Goal: Task Accomplishment & Management: Manage account settings

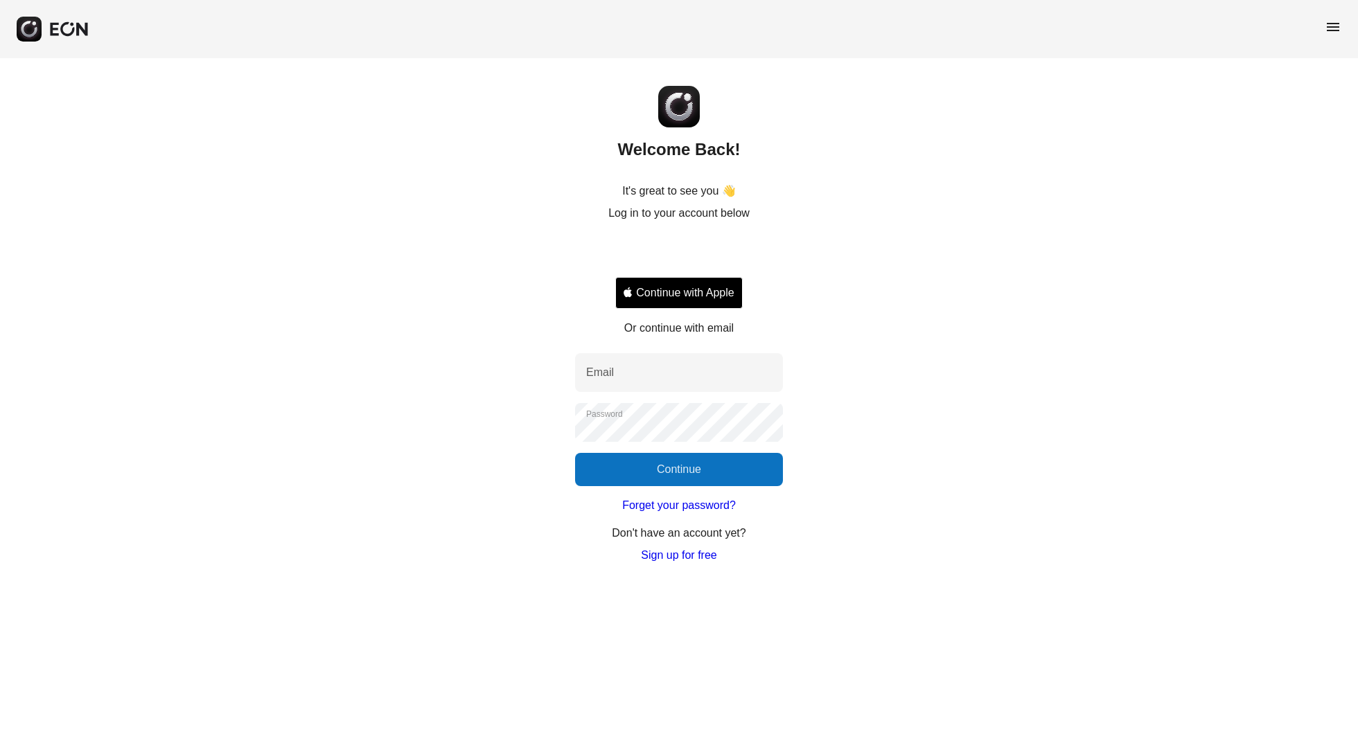
click at [732, 290] on button "Continue with Apple" at bounding box center [678, 293] width 127 height 32
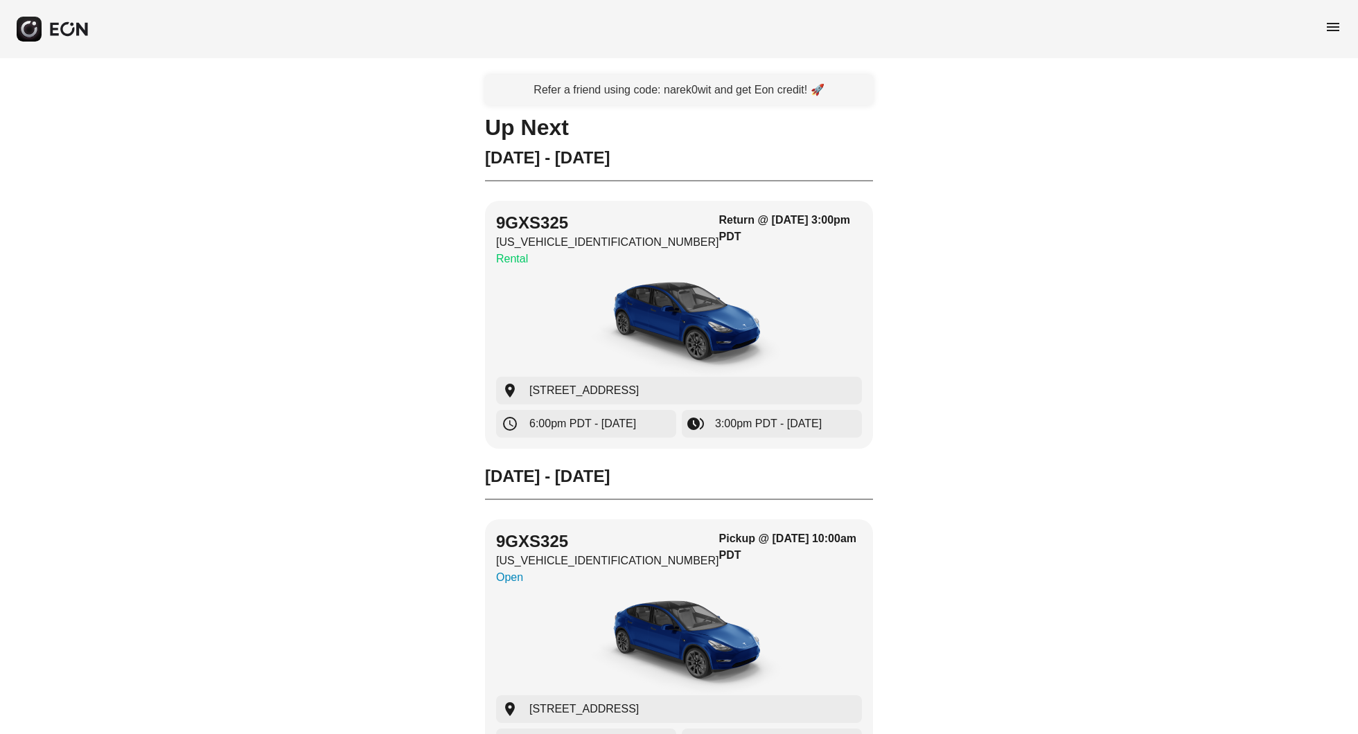
click at [1326, 10] on div "menu" at bounding box center [679, 29] width 1358 height 58
click at [1326, 19] on span "menu" at bounding box center [1333, 27] width 17 height 17
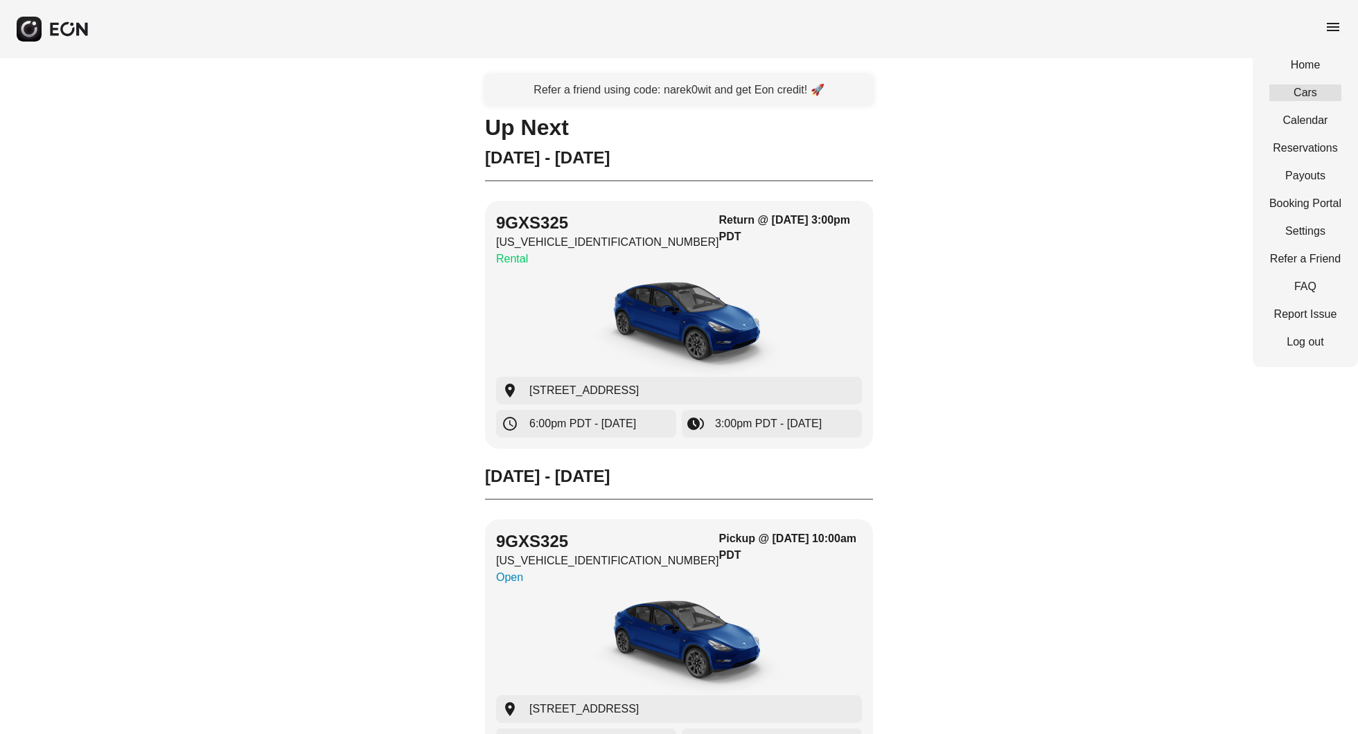
click at [1322, 98] on link "Cars" at bounding box center [1305, 93] width 72 height 17
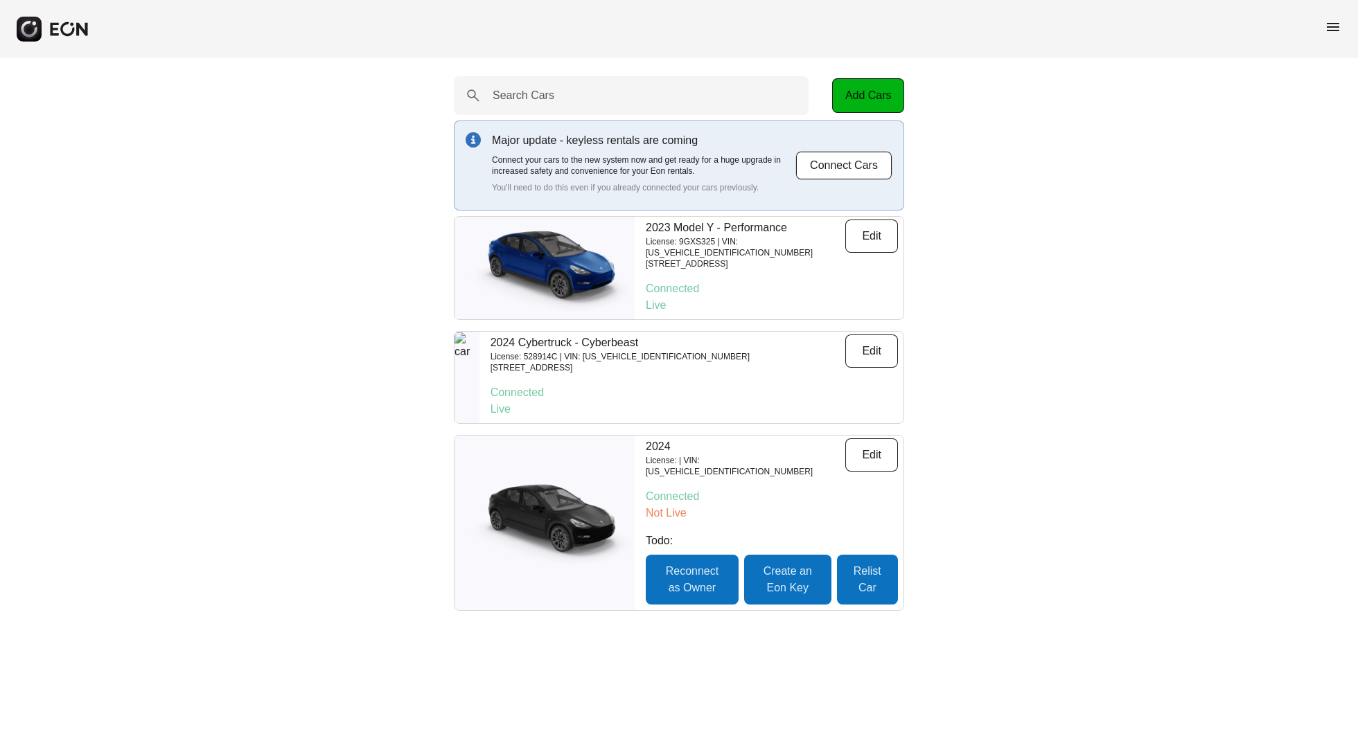
click at [1328, 21] on span "menu" at bounding box center [1333, 27] width 17 height 17
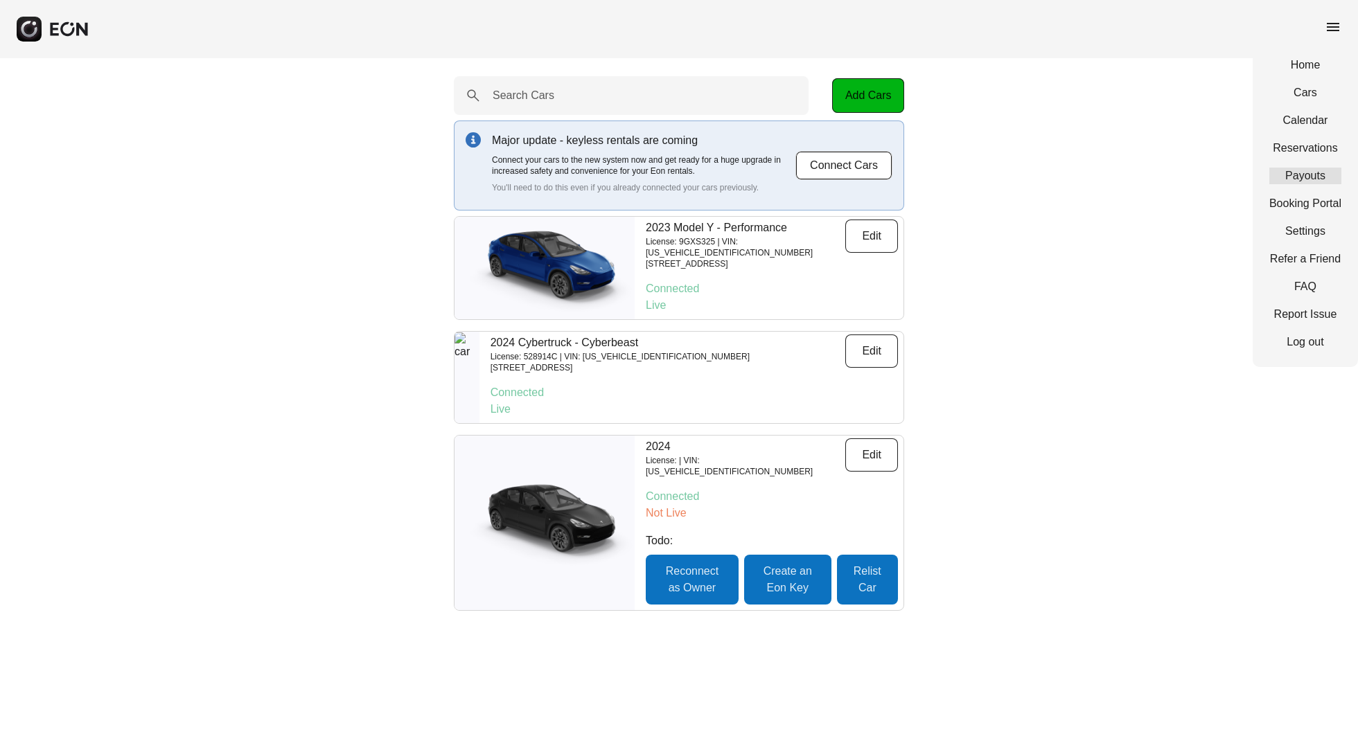
click at [1311, 175] on link "Payouts" at bounding box center [1305, 176] width 72 height 17
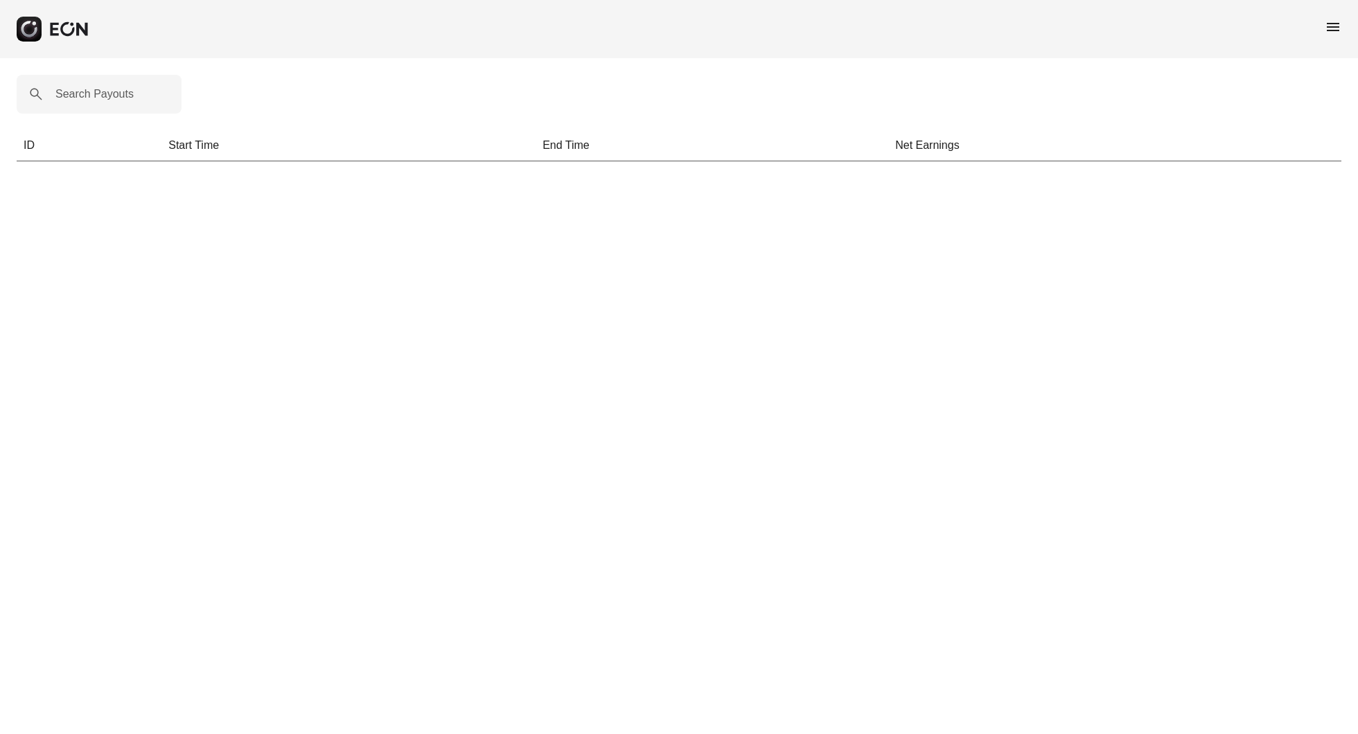
click at [1334, 19] on span "menu" at bounding box center [1333, 27] width 17 height 17
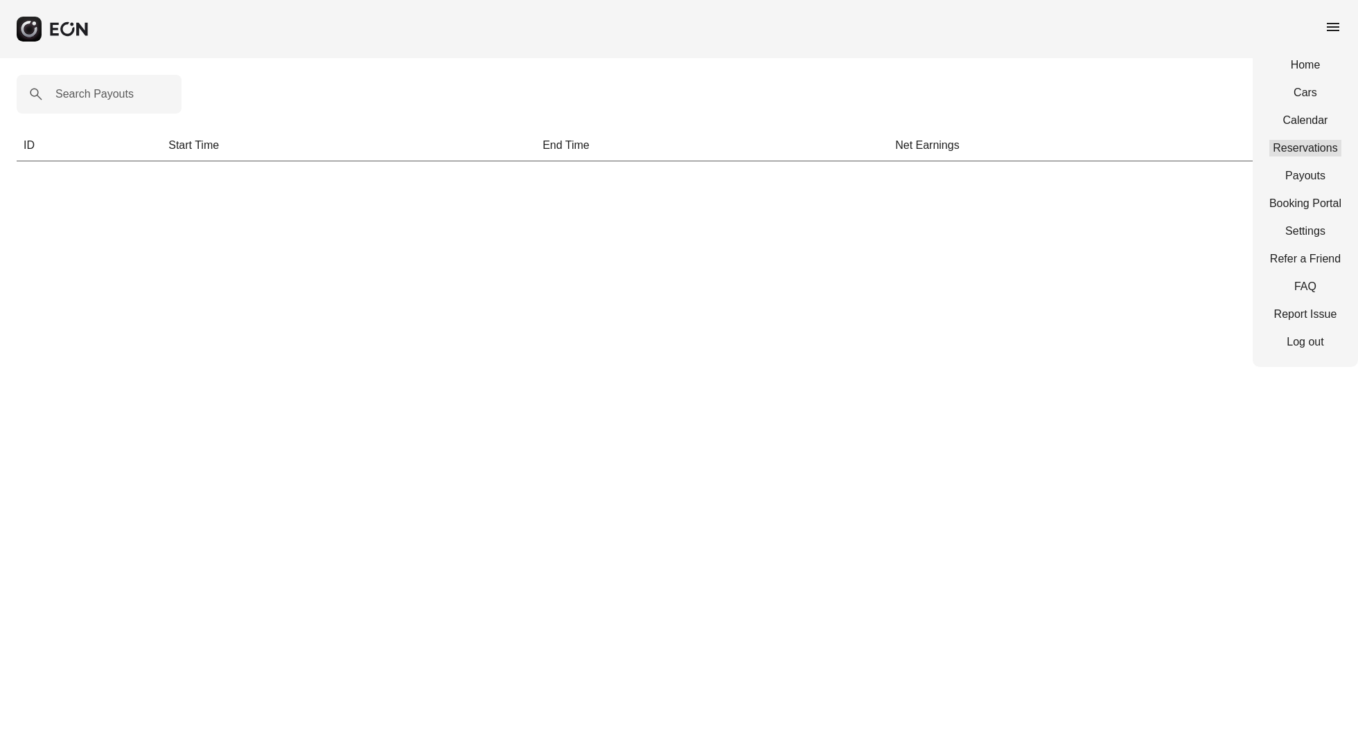
click at [1293, 144] on link "Reservations" at bounding box center [1305, 148] width 72 height 17
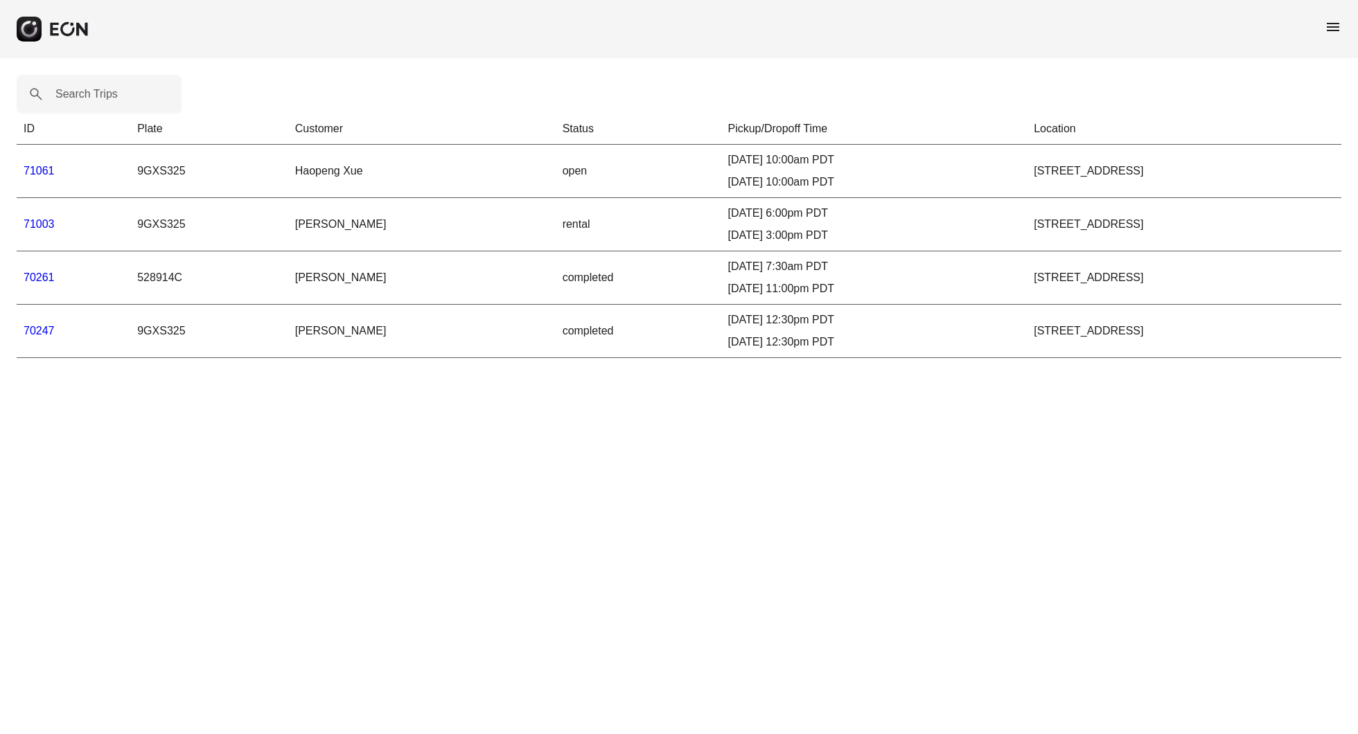
click at [728, 297] on div "08/18/25, 11:00pm PDT" at bounding box center [874, 289] width 292 height 17
click at [1027, 281] on td "[STREET_ADDRESS]" at bounding box center [1184, 278] width 315 height 53
click at [43, 276] on link "70261" at bounding box center [39, 278] width 31 height 12
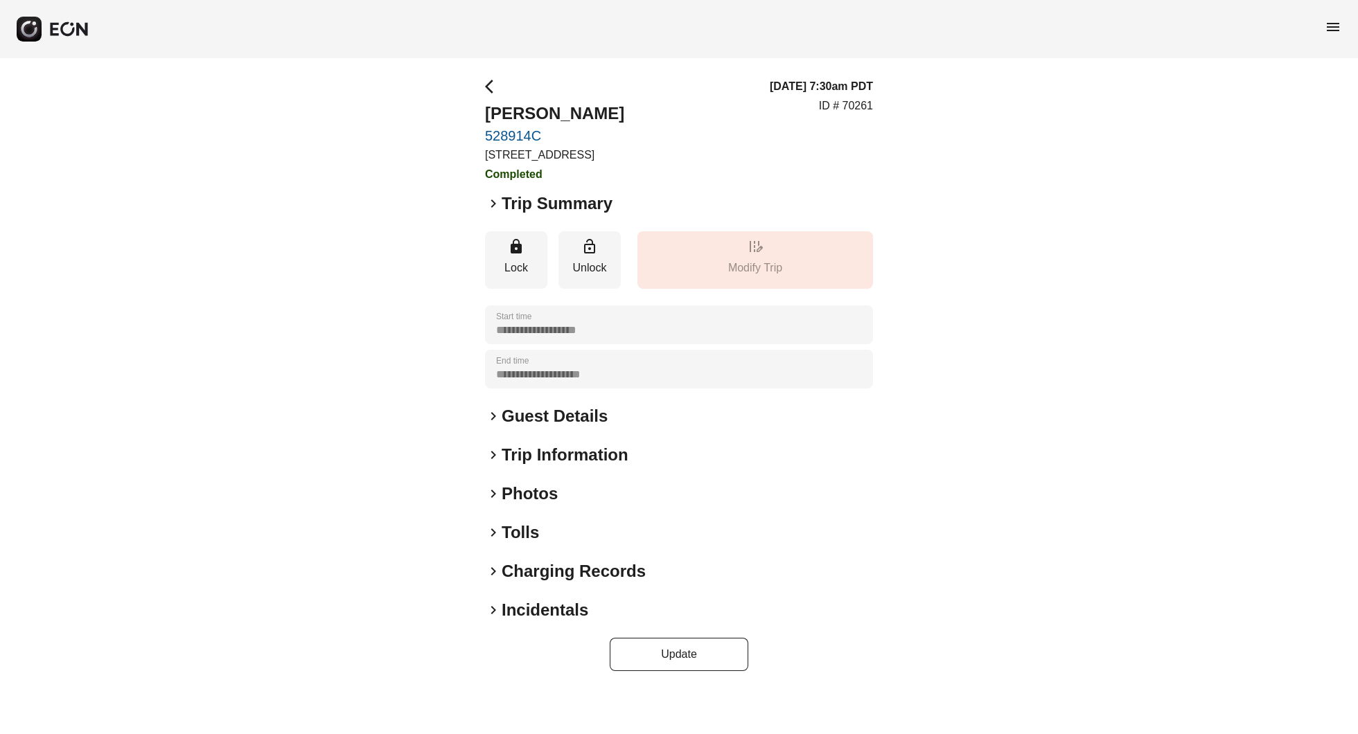
click at [522, 428] on h2 "Guest Details" at bounding box center [555, 416] width 106 height 22
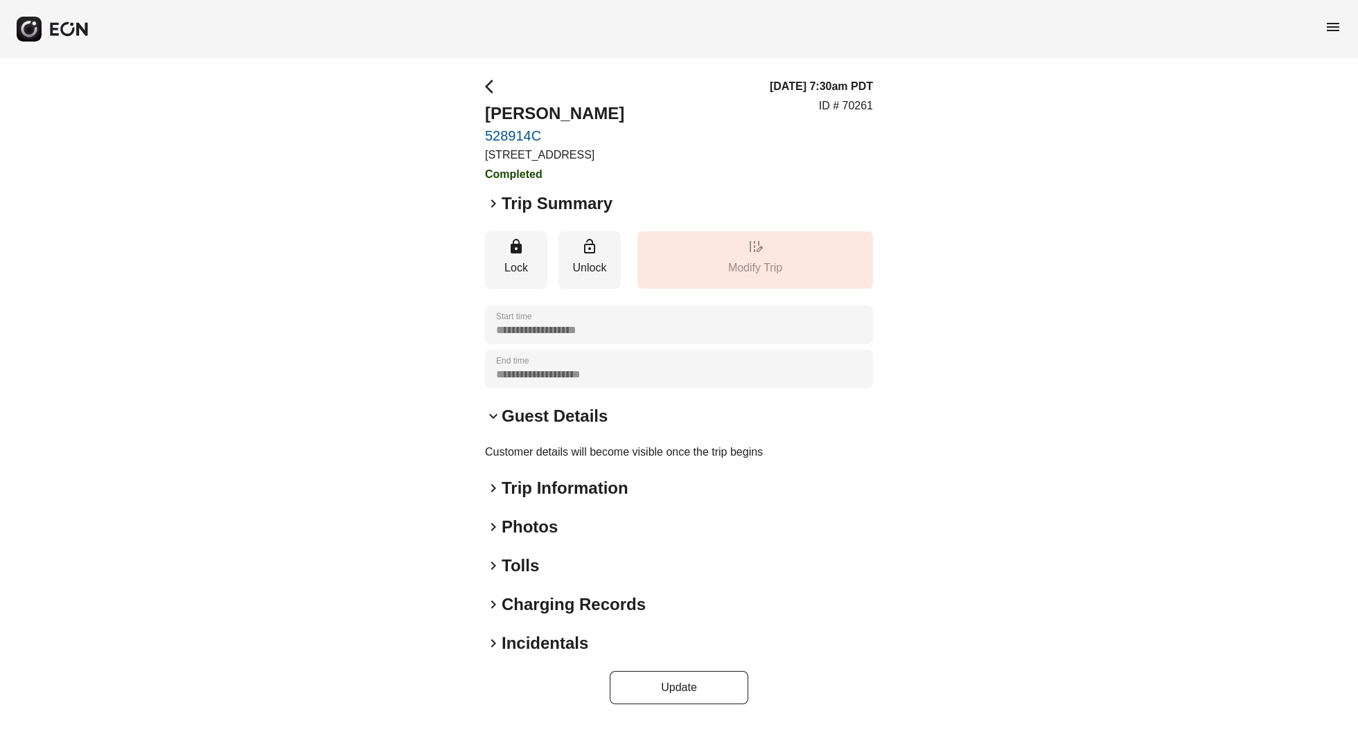
click at [549, 500] on h2 "Trip Information" at bounding box center [565, 488] width 127 height 22
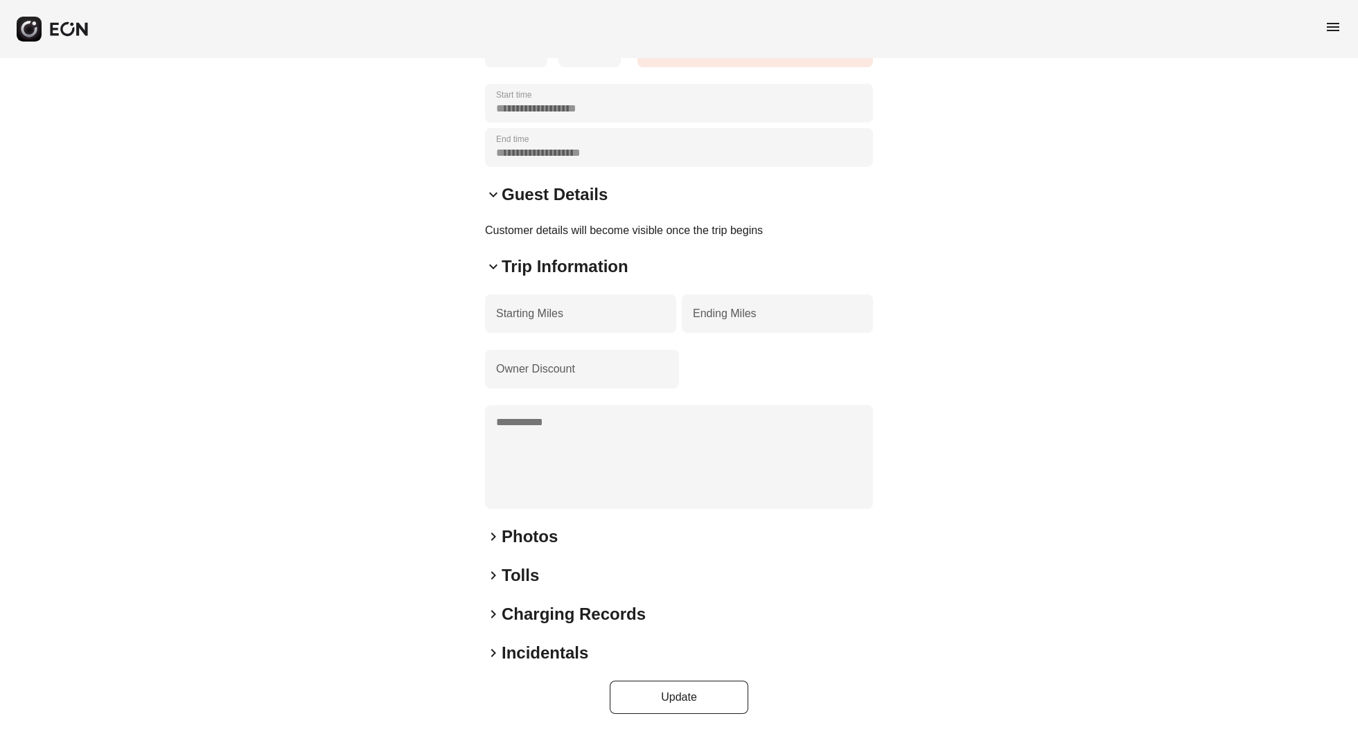
scroll to position [238, 0]
click at [519, 539] on h2 "Photos" at bounding box center [530, 537] width 56 height 22
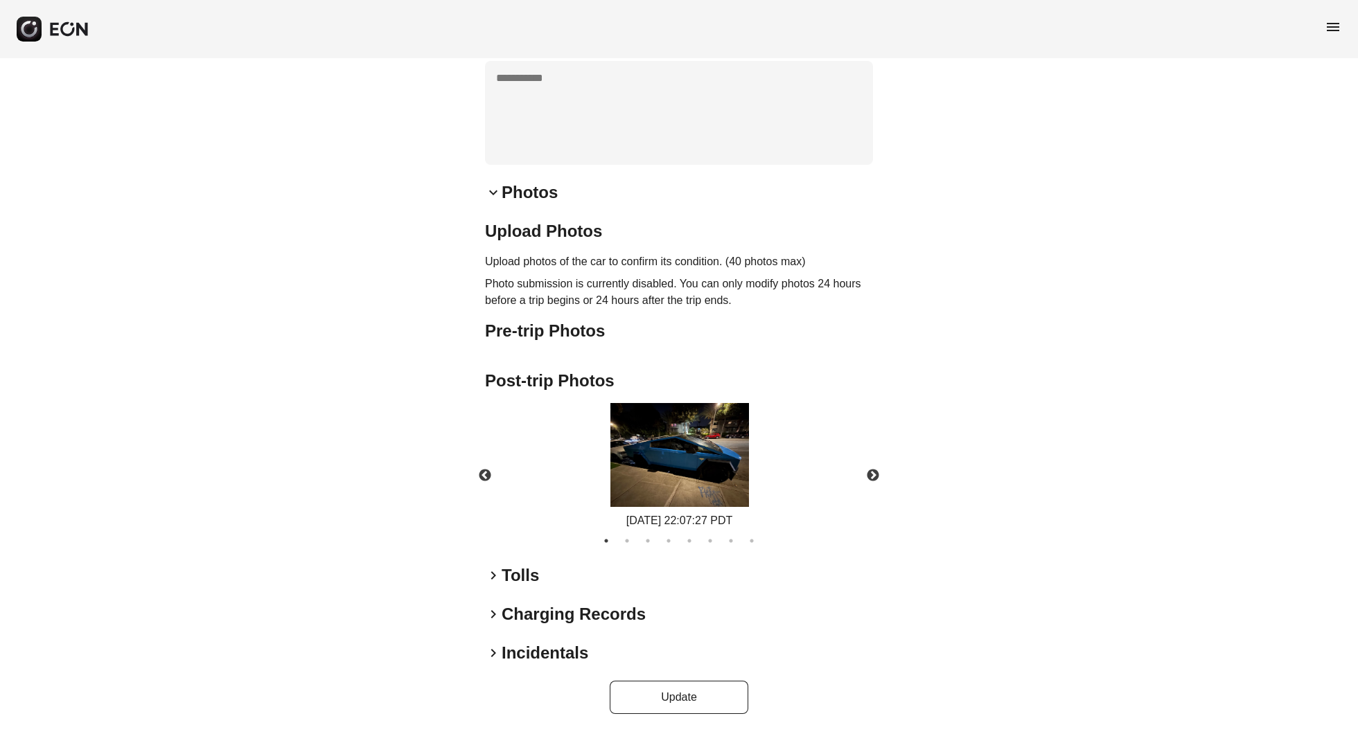
scroll to position [583, 0]
click at [516, 584] on h2 "Tolls" at bounding box center [520, 576] width 37 height 22
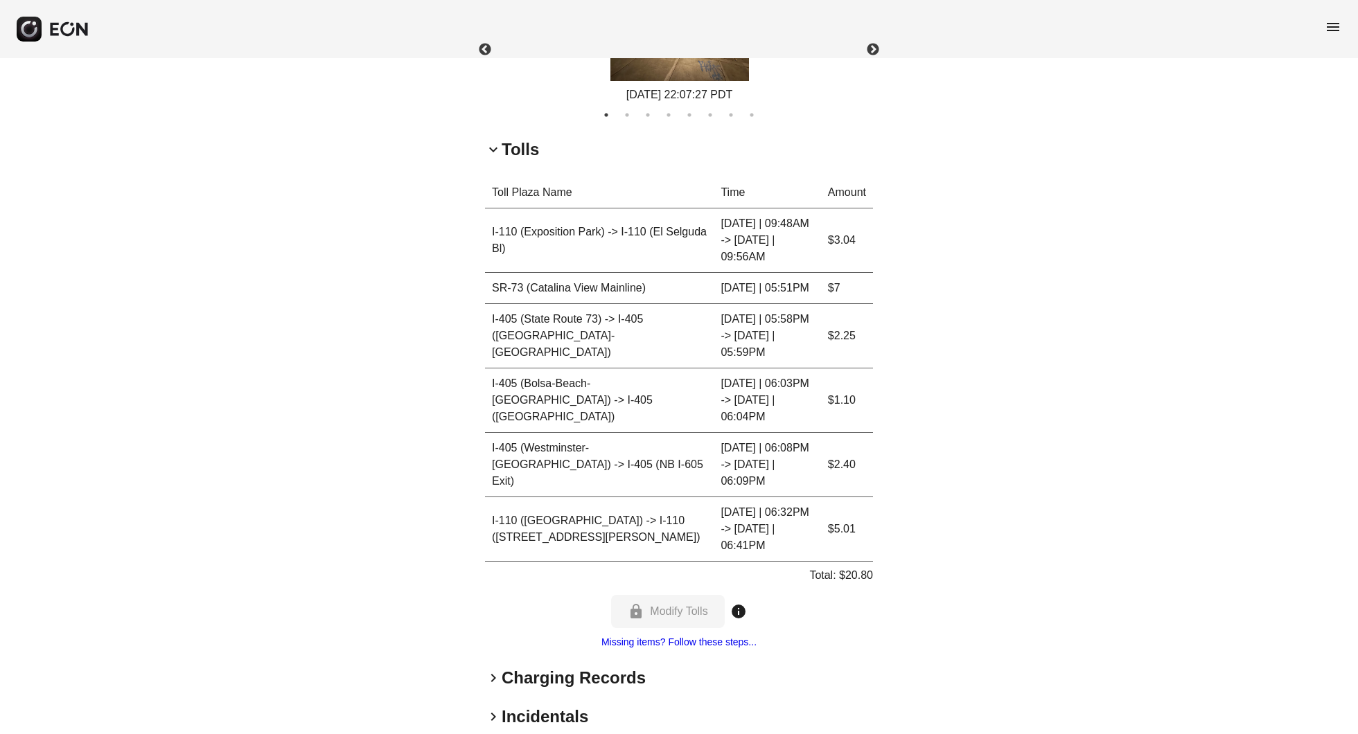
scroll to position [991, 0]
click at [518, 669] on h2 "Charging Records" at bounding box center [574, 680] width 144 height 22
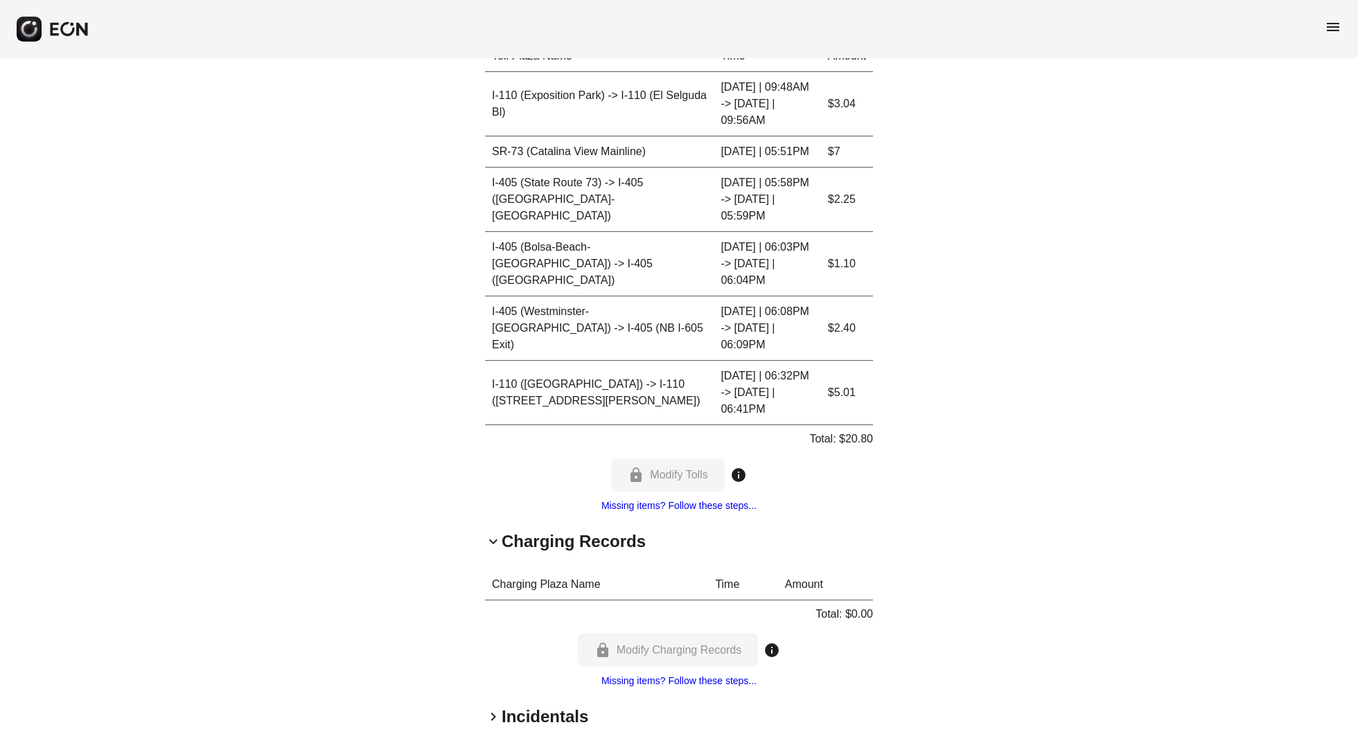
scroll to position [1128, 0]
click at [513, 707] on h2 "Incidentals" at bounding box center [545, 718] width 87 height 22
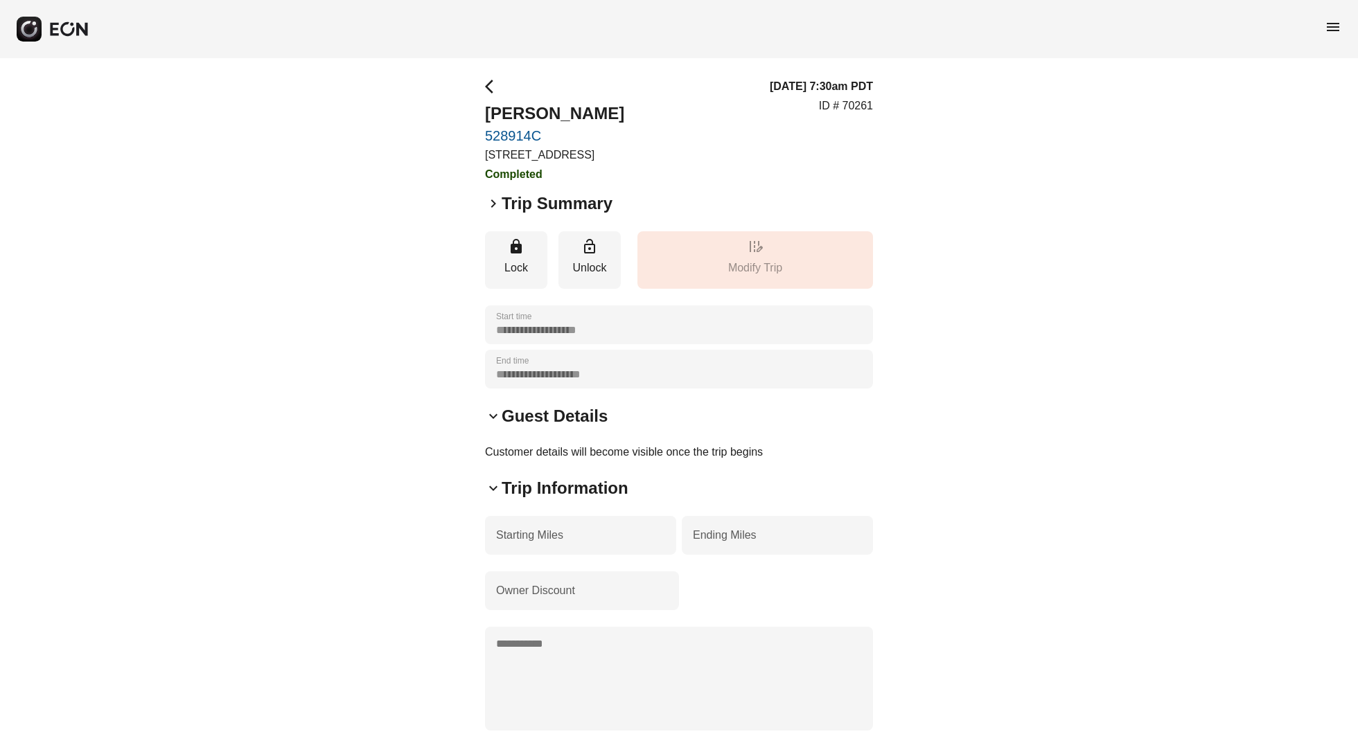
scroll to position [0, 0]
click at [516, 131] on link "528914C" at bounding box center [554, 135] width 139 height 17
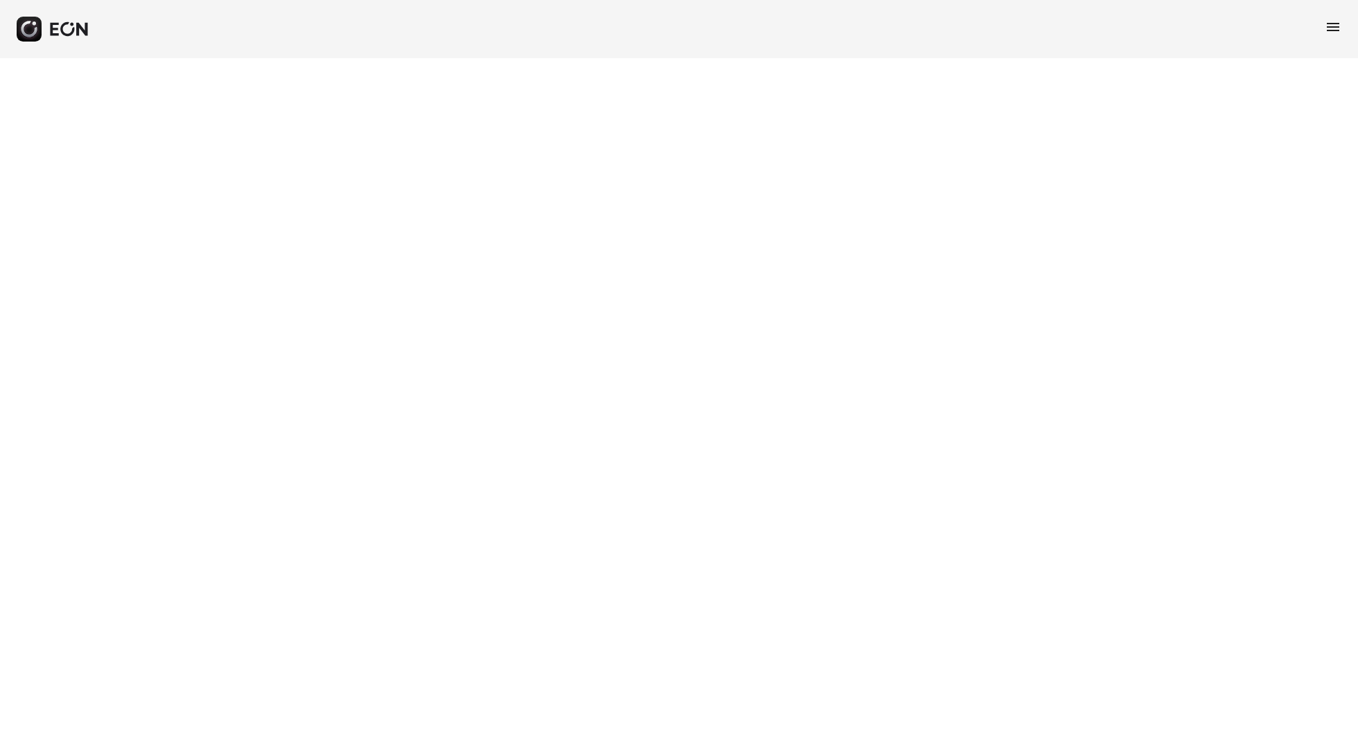
select select "**"
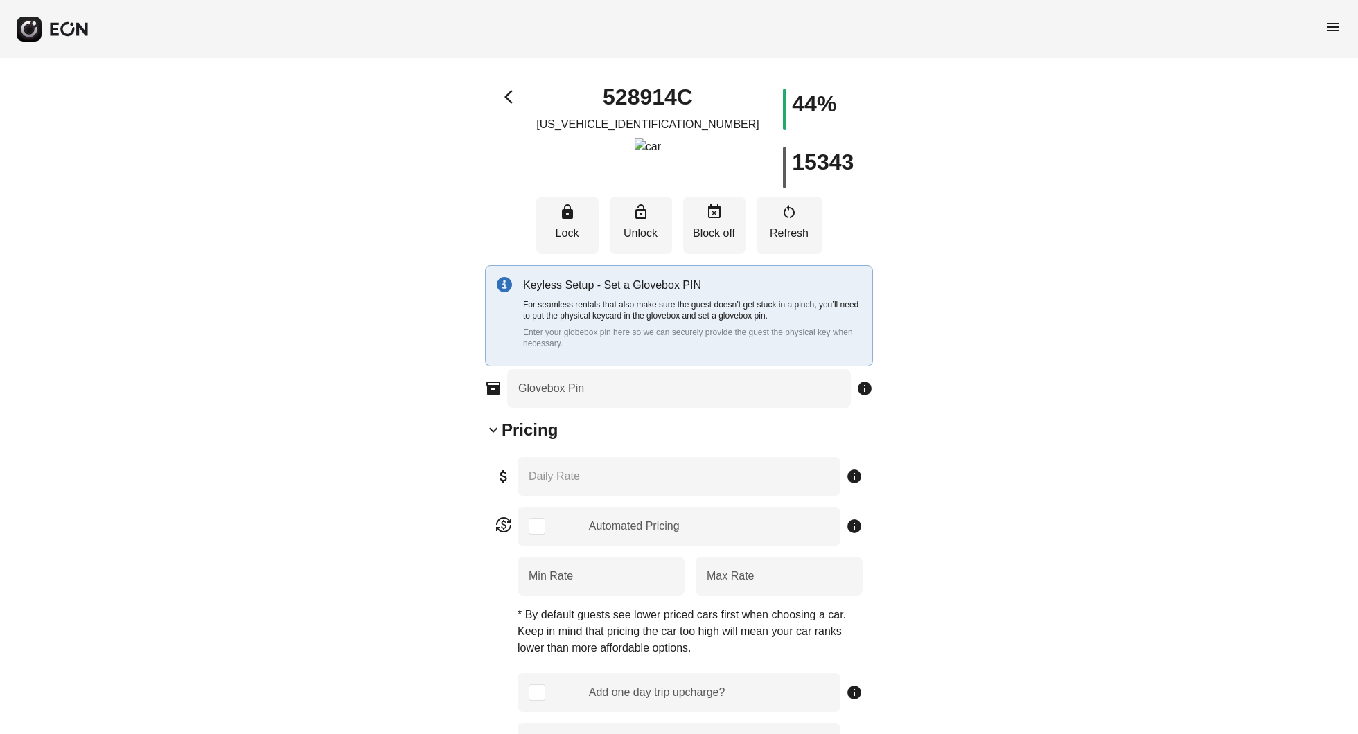
type Pin "****"
type Rate "***"
type Book "*"
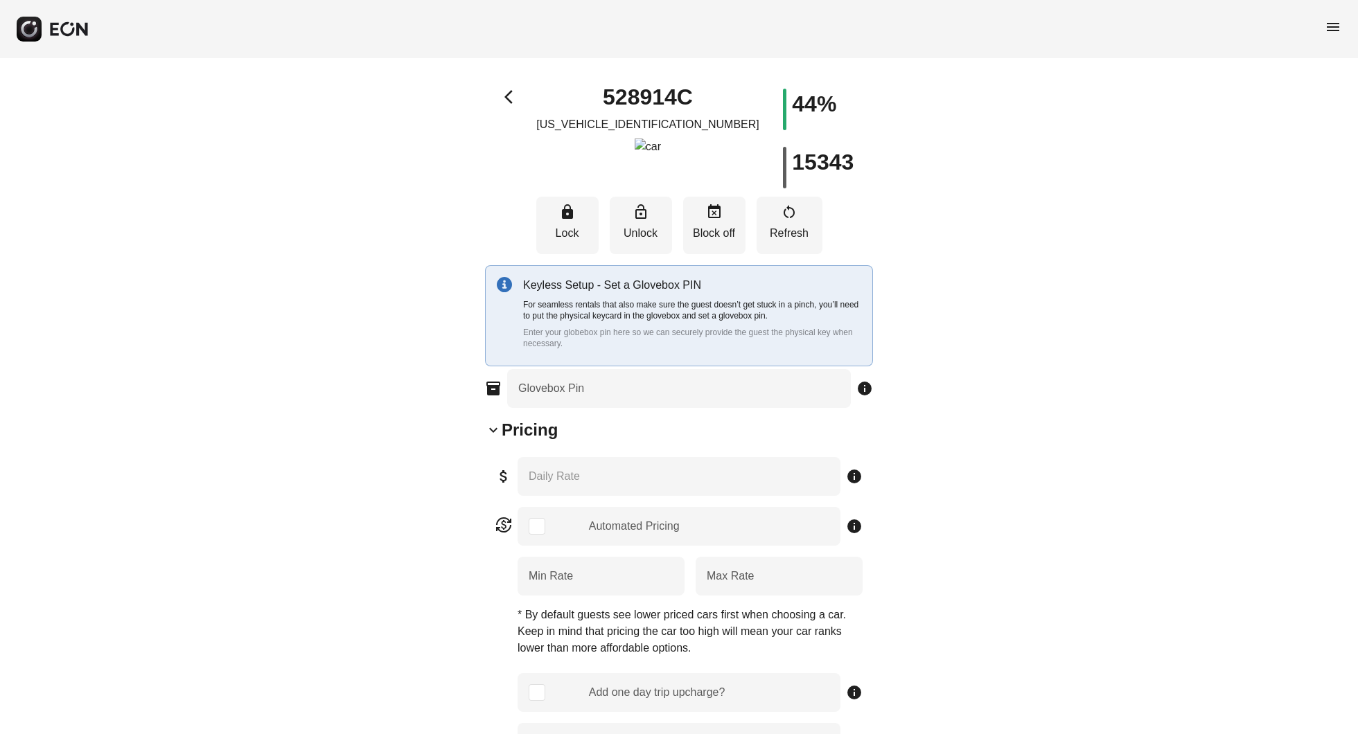
type \(miles\) "***"
type Plate "*******"
type Drive "****"
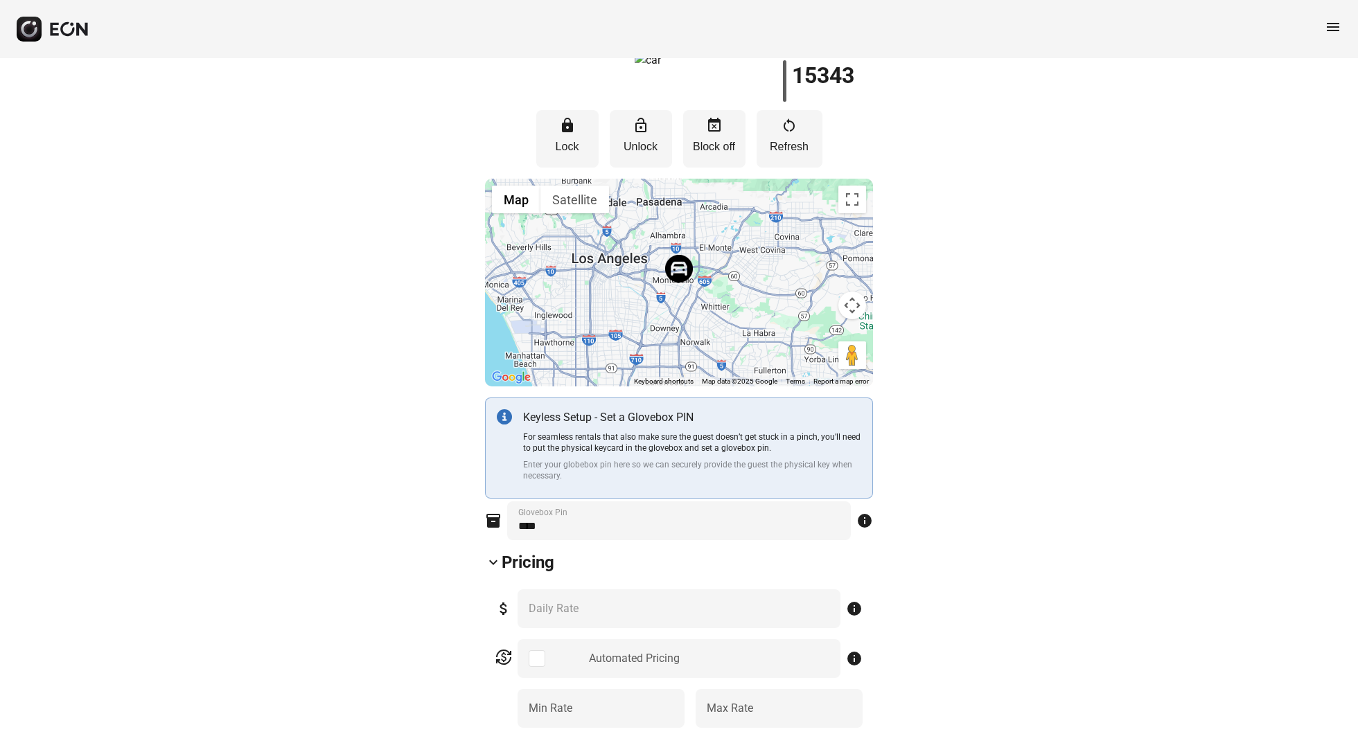
scroll to position [92, 0]
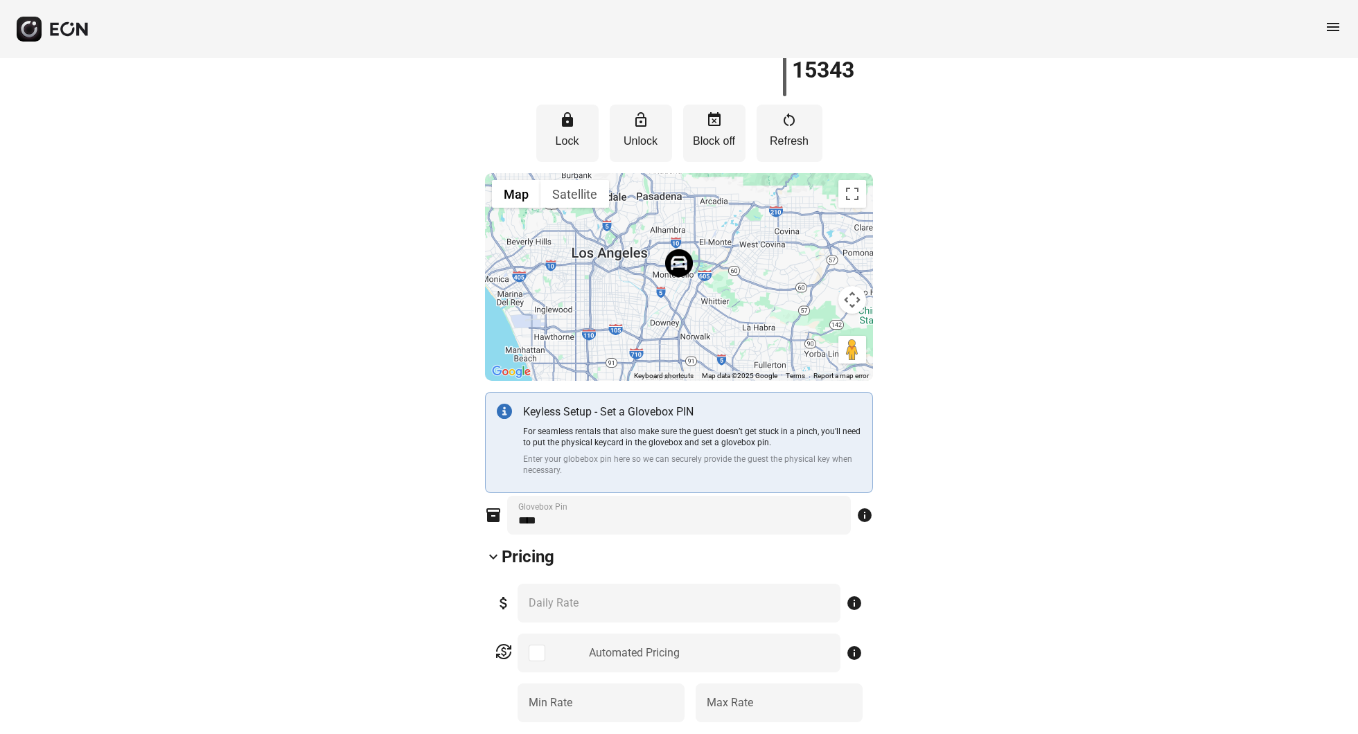
click at [506, 410] on img at bounding box center [504, 411] width 15 height 15
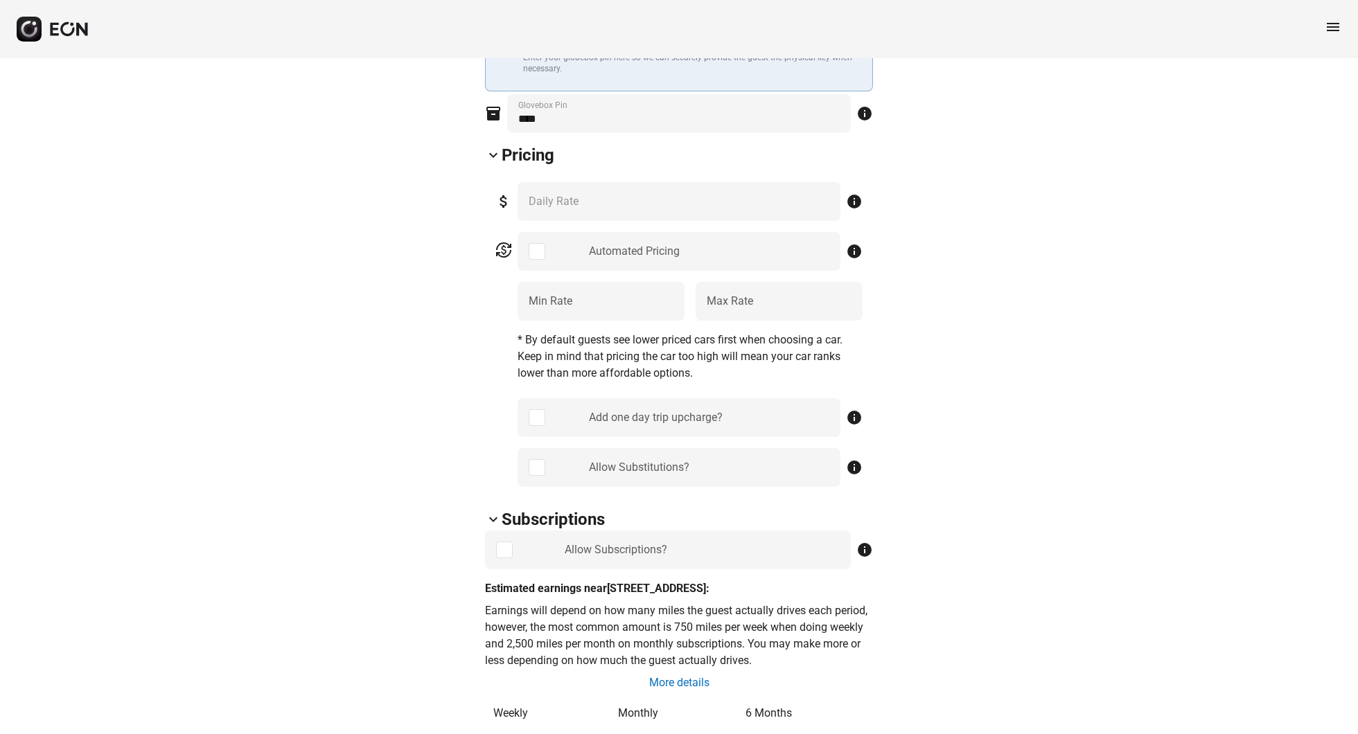
scroll to position [495, 0]
click at [546, 414] on div "Add one day trip upcharge?" at bounding box center [679, 417] width 323 height 39
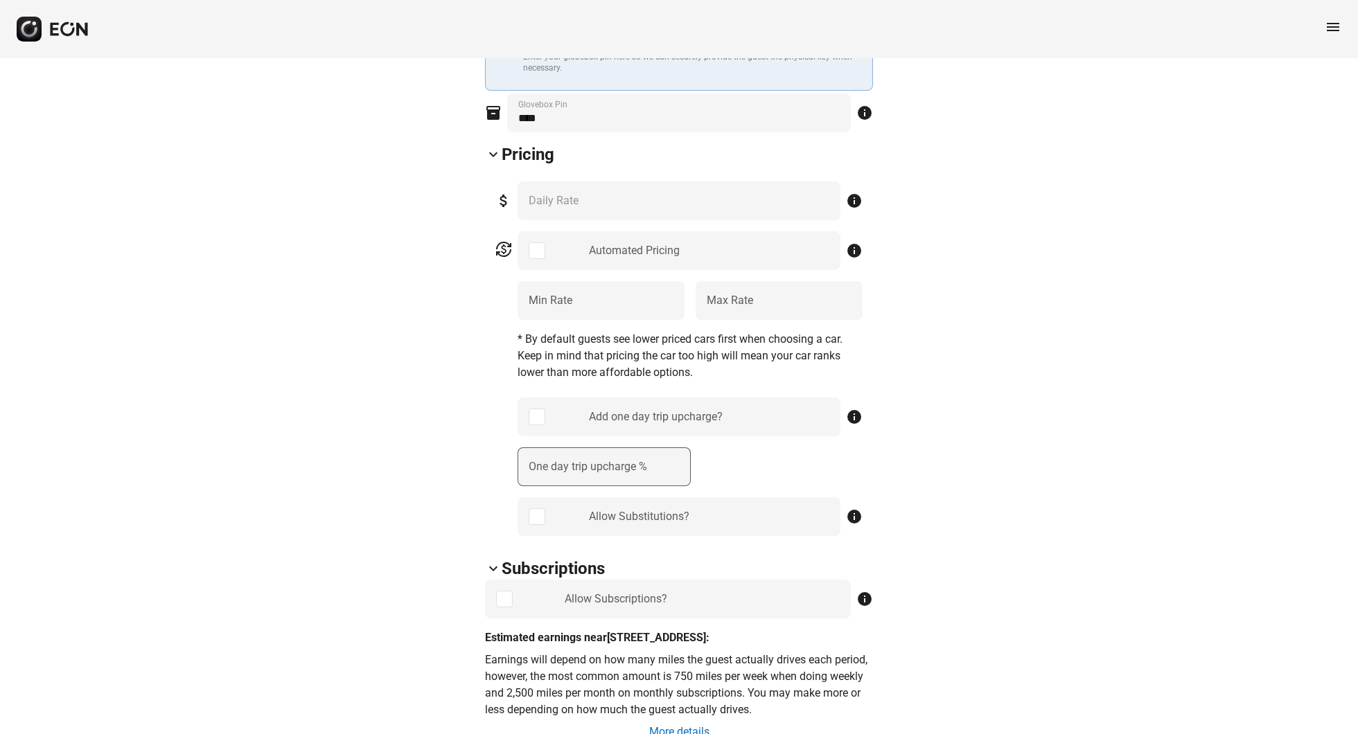
click at [572, 464] on label "One day trip upcharge %" at bounding box center [588, 467] width 118 height 17
click at [572, 464] on \% "One day trip upcharge %" at bounding box center [604, 467] width 173 height 39
type \% "**"
click at [491, 489] on div "attach_money *** Daily Rate info currency_exchange Automated Pricing info *** M…" at bounding box center [679, 359] width 388 height 376
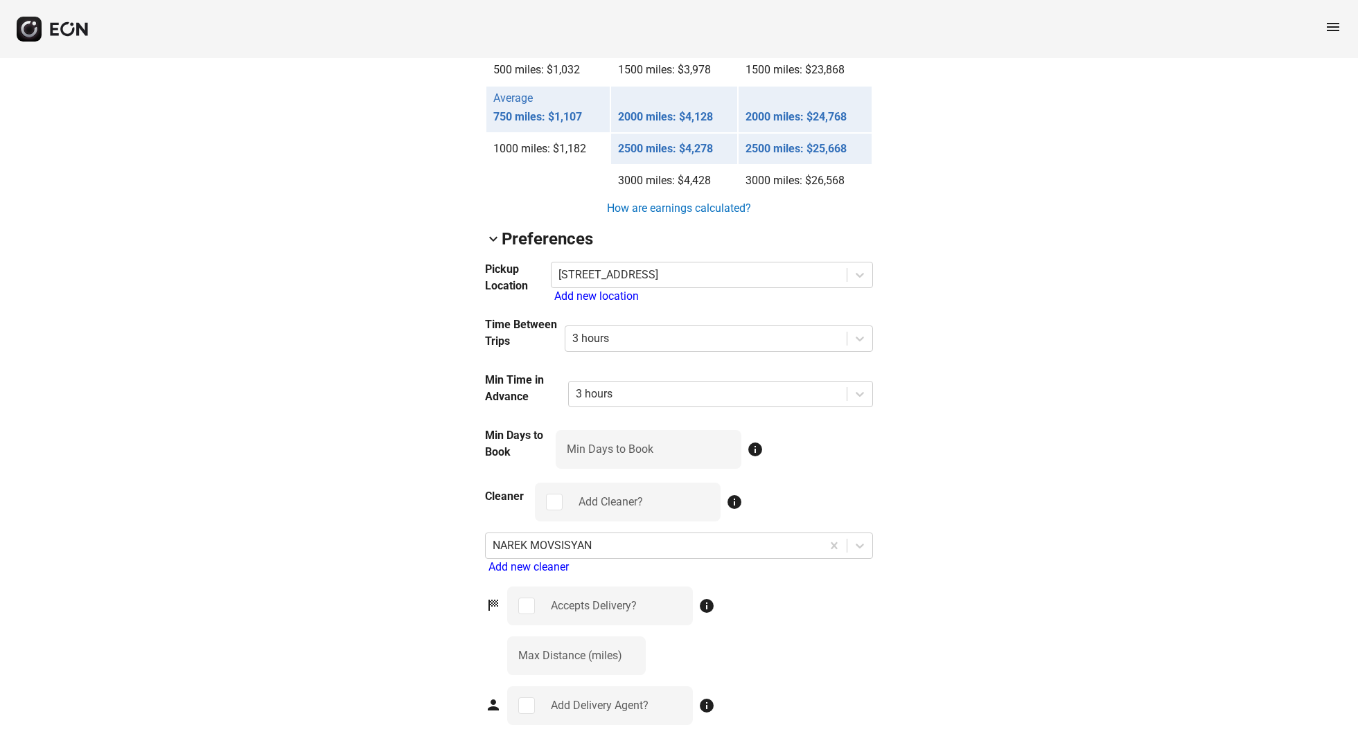
scroll to position [1253, 0]
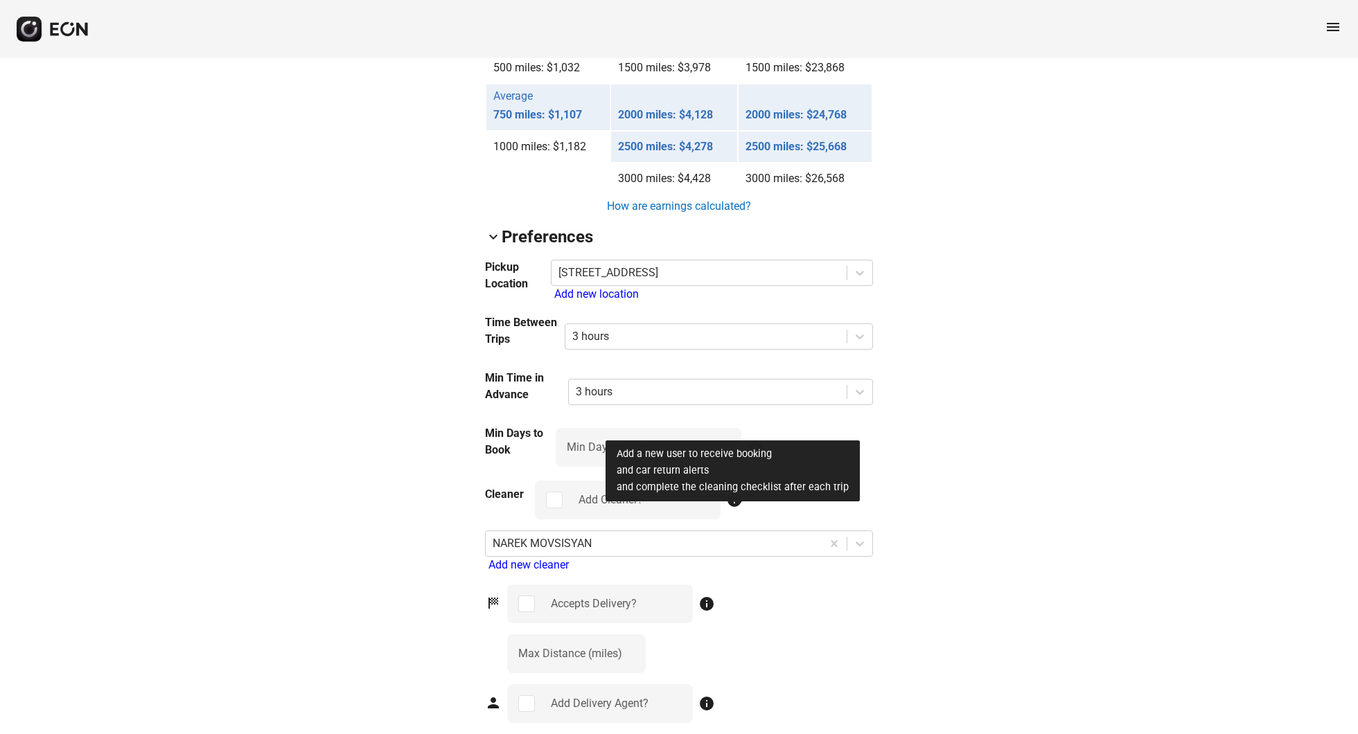
click at [734, 509] on span "info" at bounding box center [734, 500] width 17 height 17
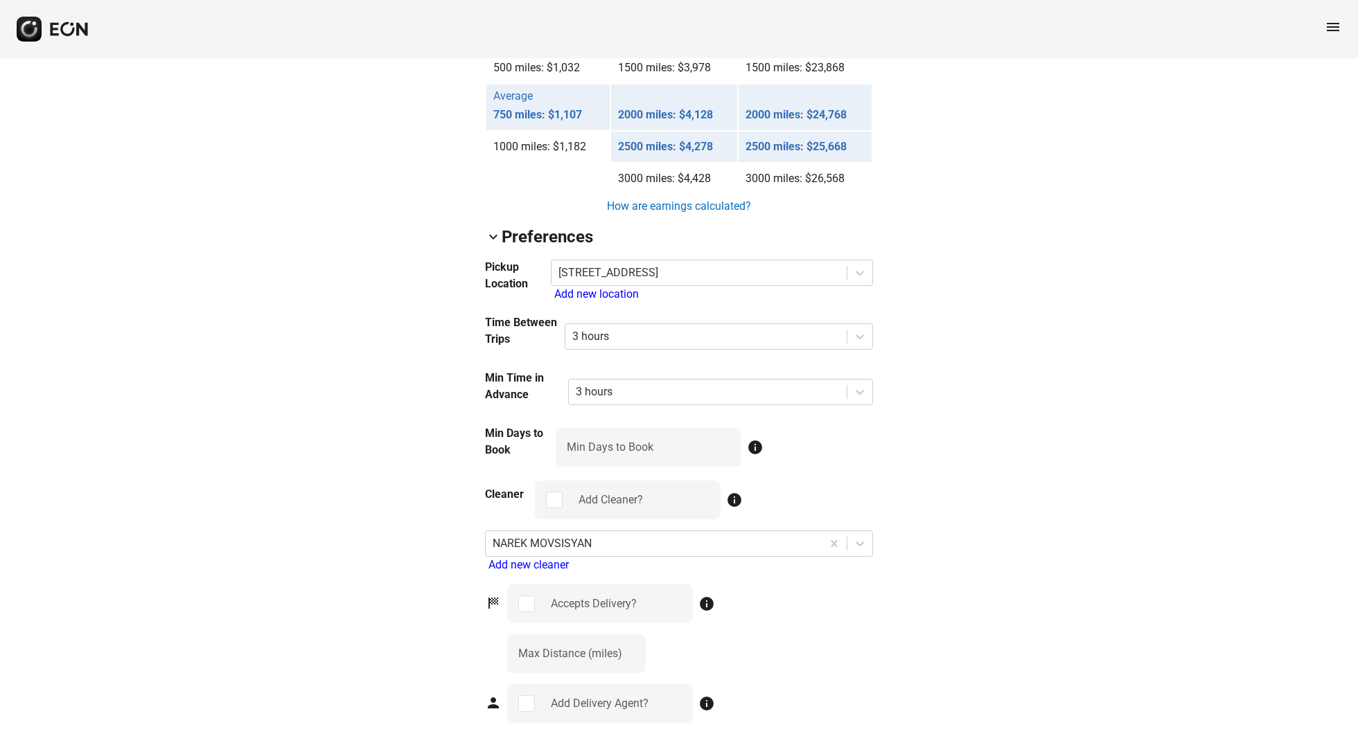
click at [608, 509] on div "Add Cleaner?" at bounding box center [611, 500] width 64 height 17
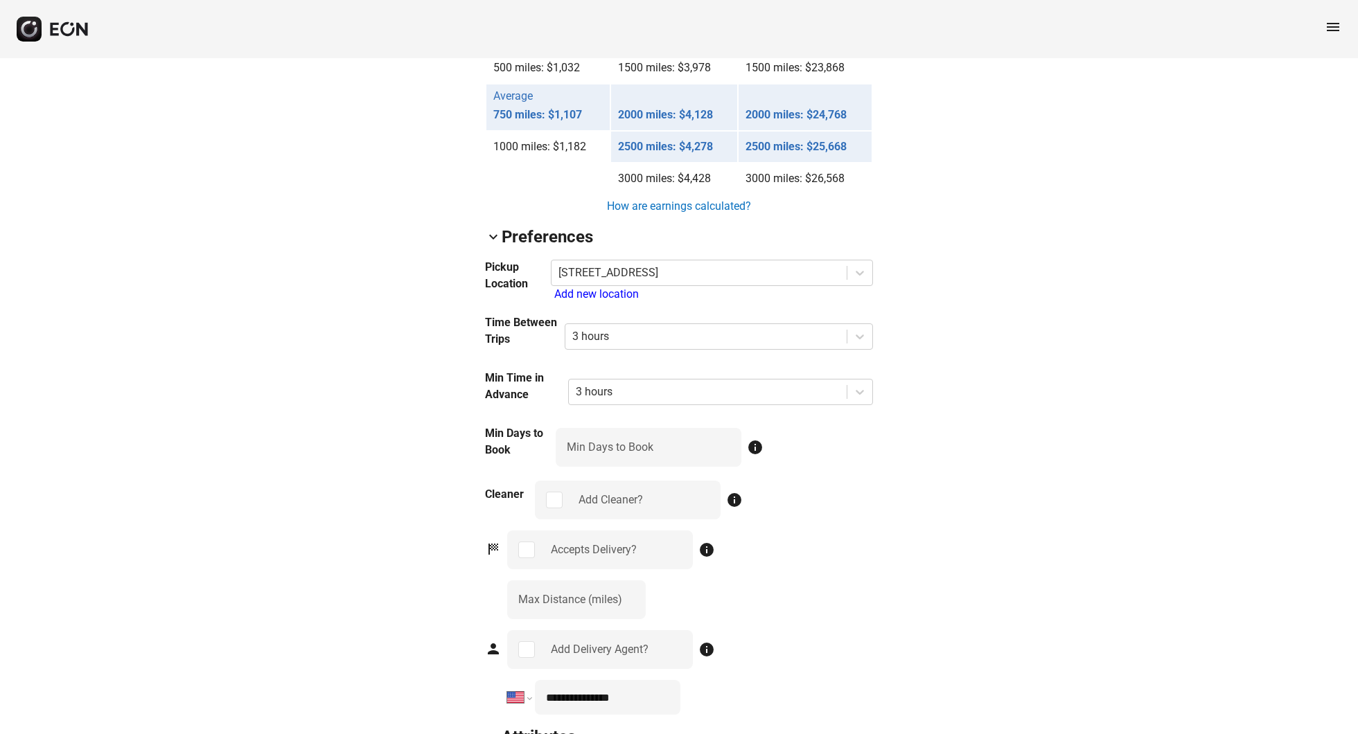
scroll to position [1253, 0]
click at [631, 620] on \(miles\) "***" at bounding box center [576, 600] width 139 height 39
type \(miles\) "***"
click at [631, 620] on \(miles\) "***" at bounding box center [576, 600] width 139 height 39
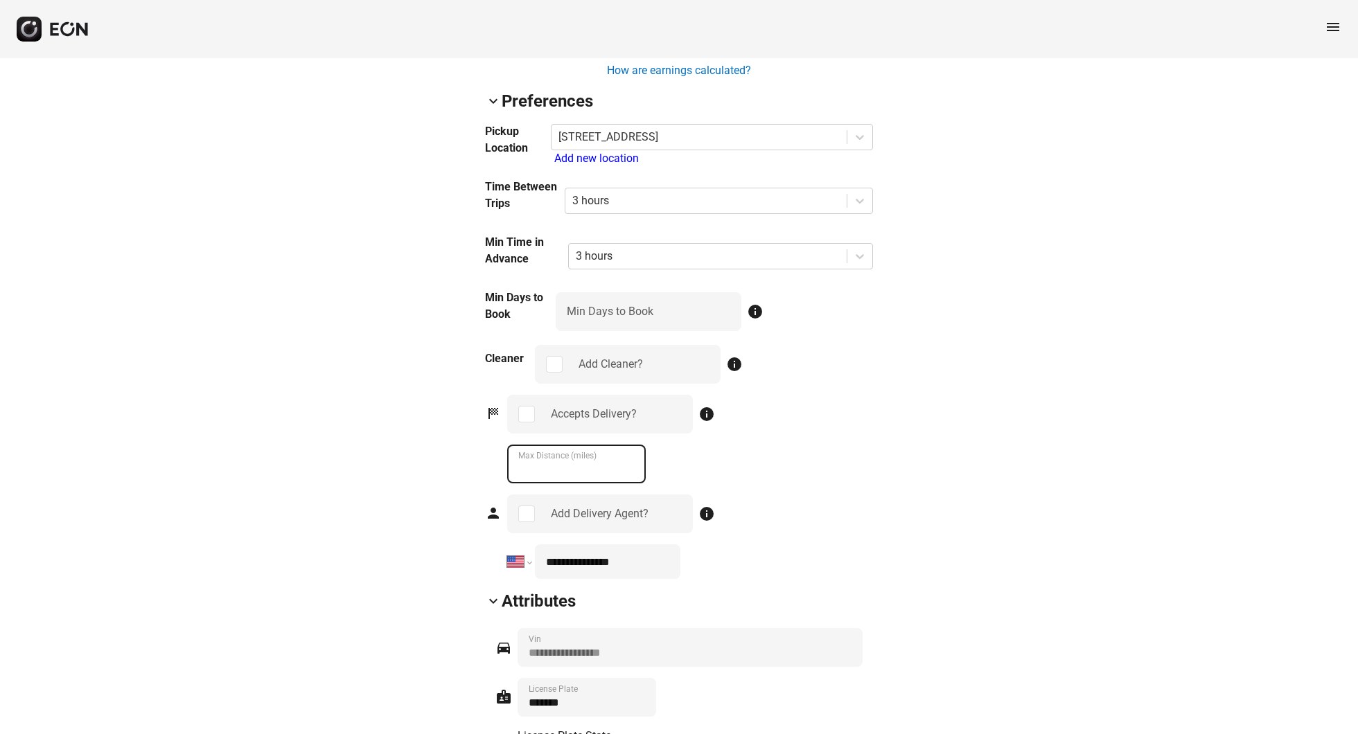
scroll to position [1393, 0]
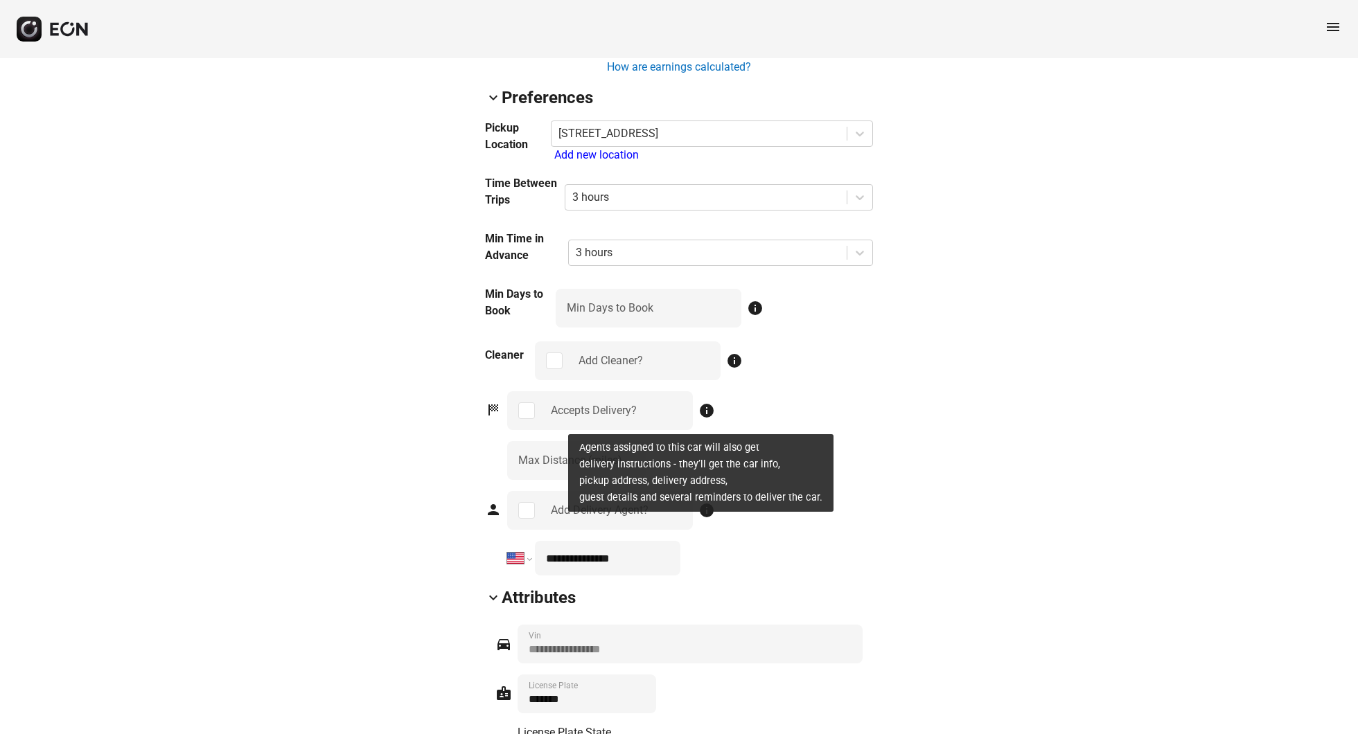
click at [713, 519] on span "info" at bounding box center [706, 510] width 17 height 17
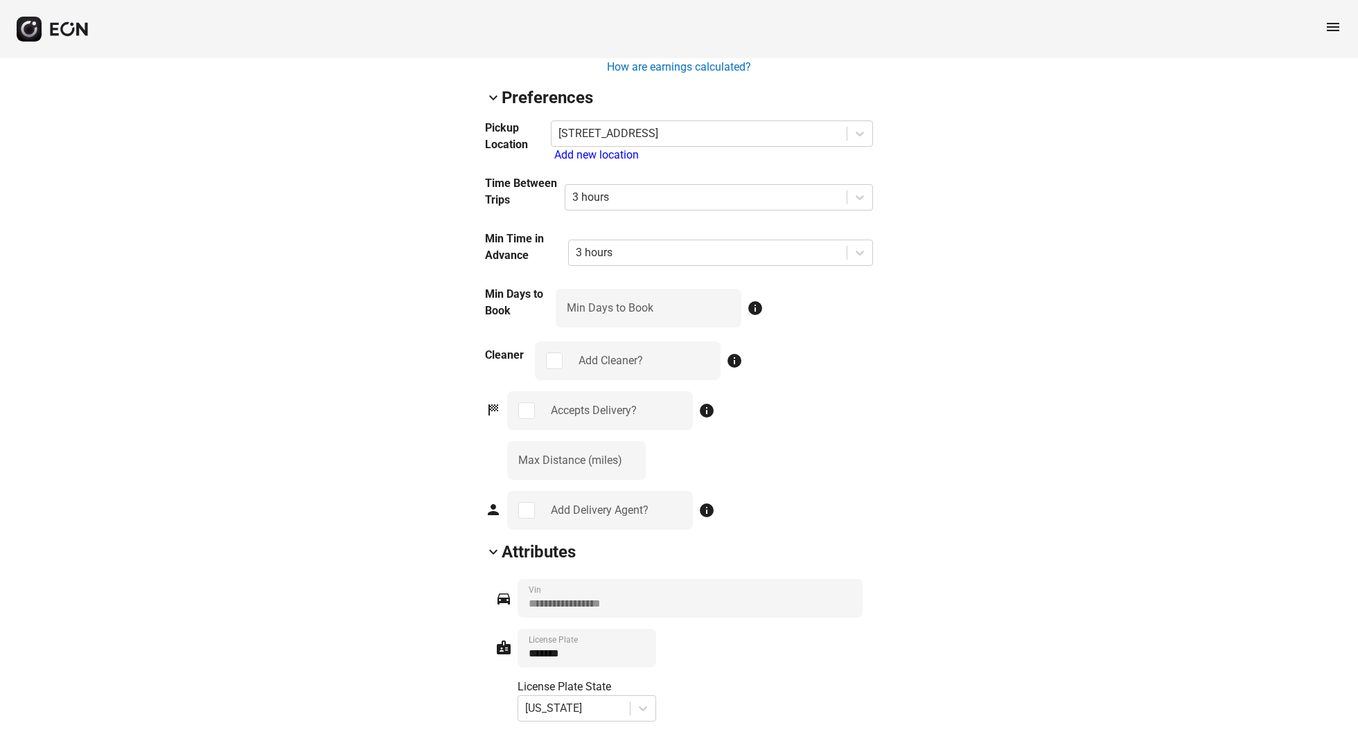
select select "**"
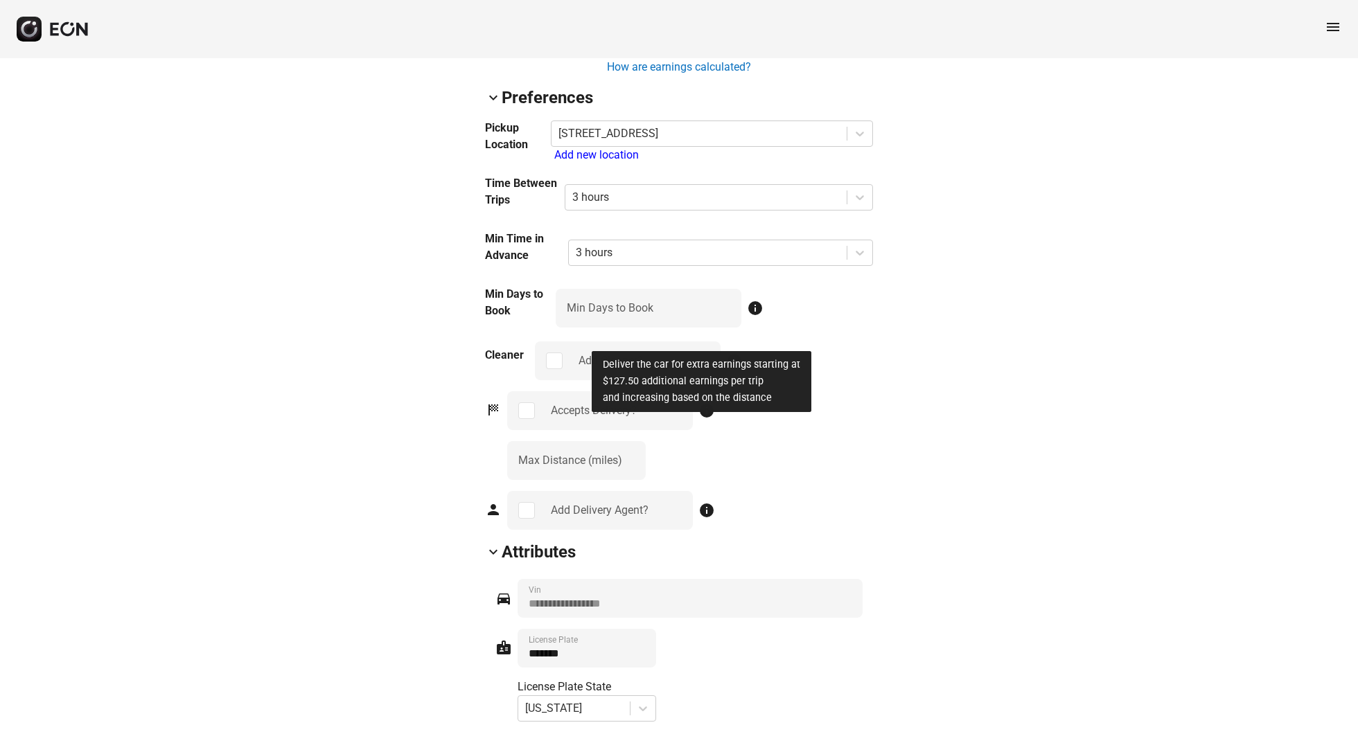
click at [710, 419] on span "info" at bounding box center [706, 411] width 17 height 17
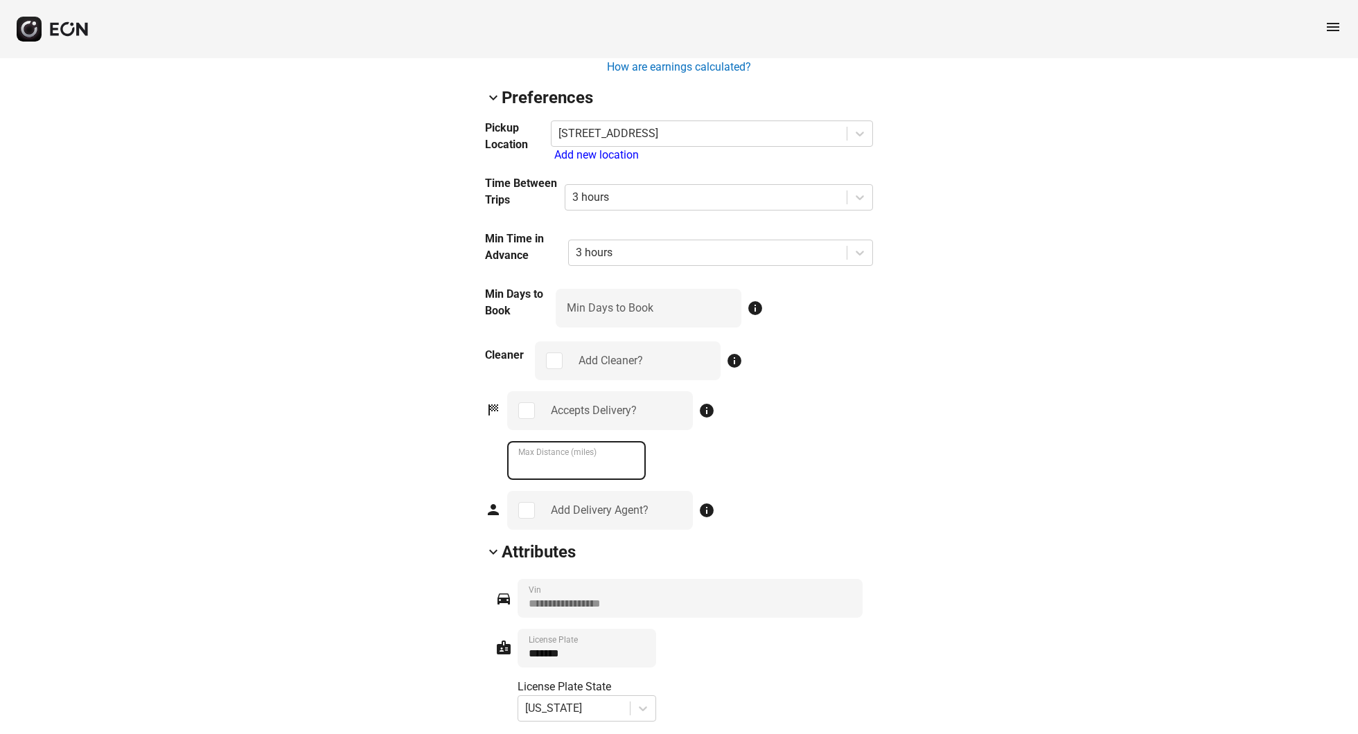
click at [633, 480] on \(miles\) "**" at bounding box center [576, 460] width 139 height 39
click at [687, 470] on div "Accepts Delivery? info ** Max Distance (miles)" at bounding box center [690, 435] width 366 height 89
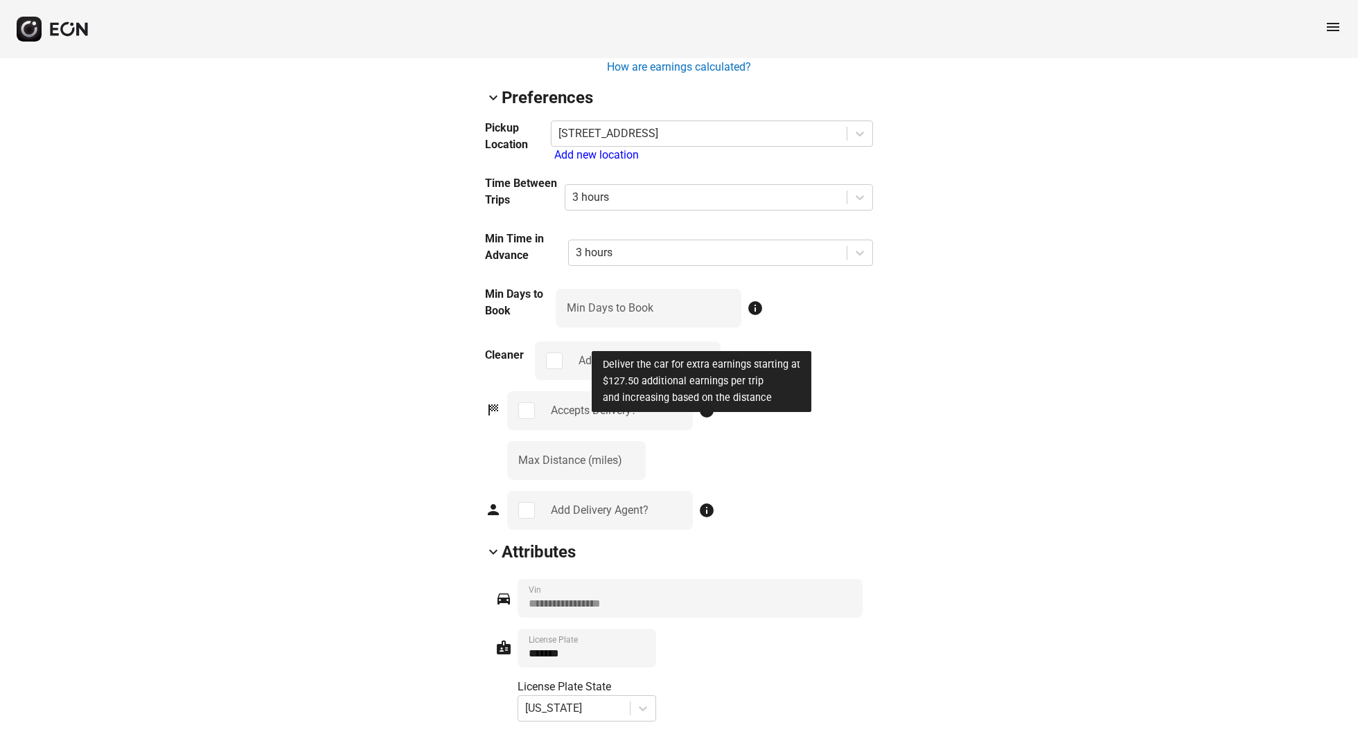
click at [707, 419] on span "info" at bounding box center [706, 411] width 17 height 17
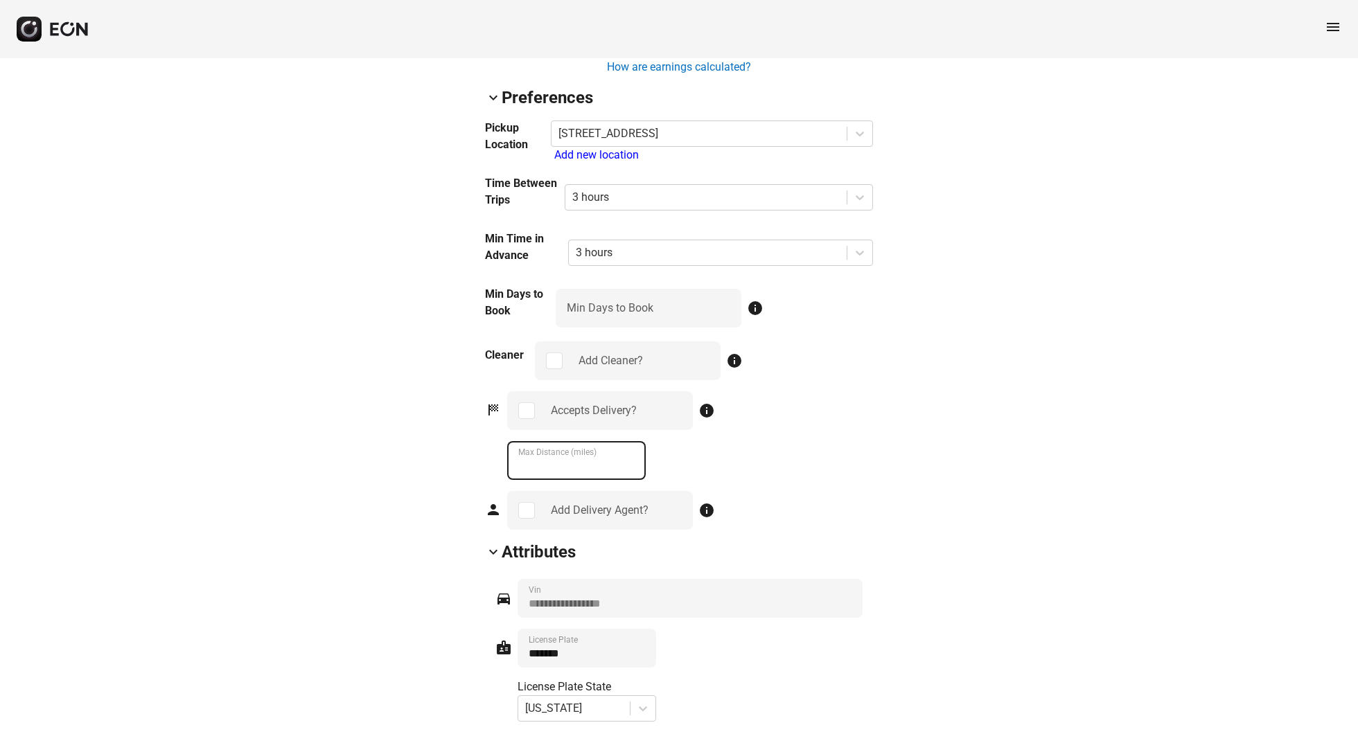
click at [624, 480] on \(miles\) "**" at bounding box center [576, 460] width 139 height 39
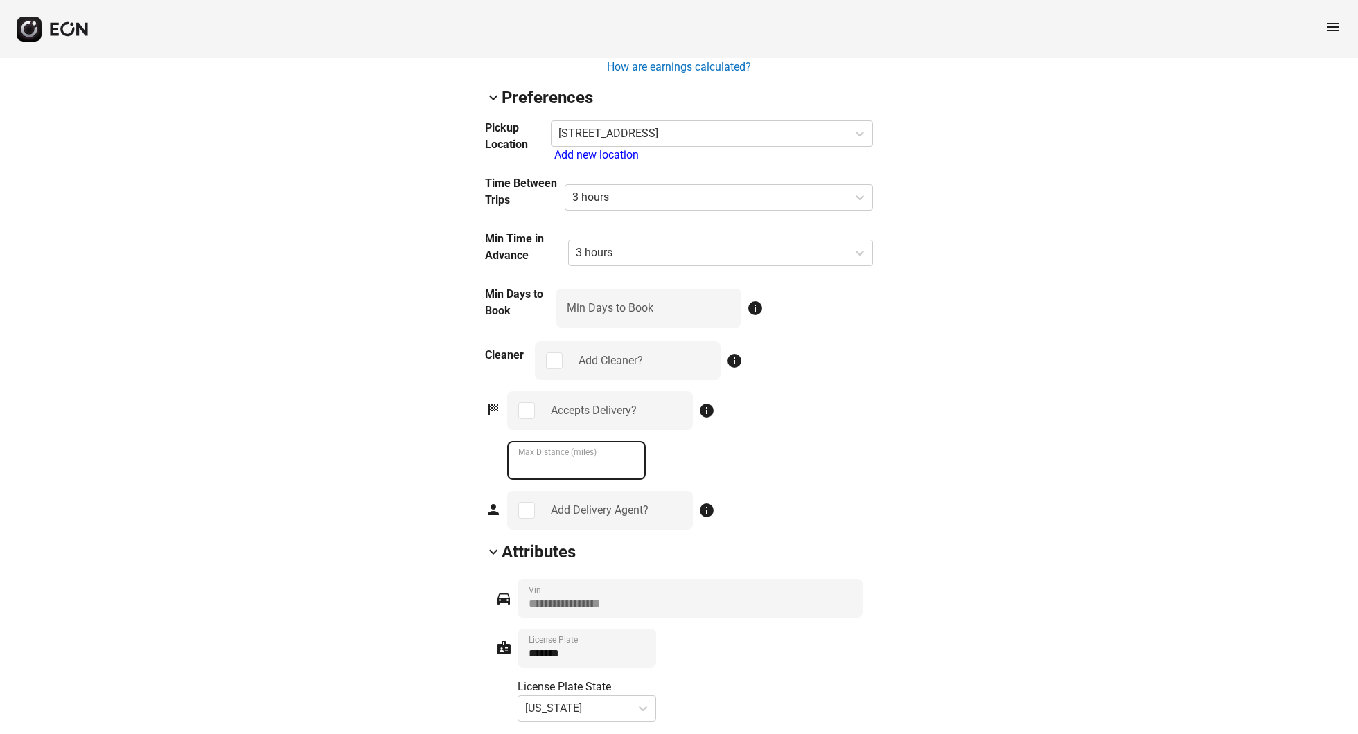
click at [624, 480] on \(miles\) "**" at bounding box center [576, 460] width 139 height 39
drag, startPoint x: 624, startPoint y: 486, endPoint x: 628, endPoint y: 497, distance: 11.8
click at [626, 497] on div "Pickup Location 1274 North Crescent Heights Boulevard, West Hollywood Add new l…" at bounding box center [679, 325] width 388 height 410
drag, startPoint x: 641, startPoint y: 517, endPoint x: 707, endPoint y: 579, distance: 90.2
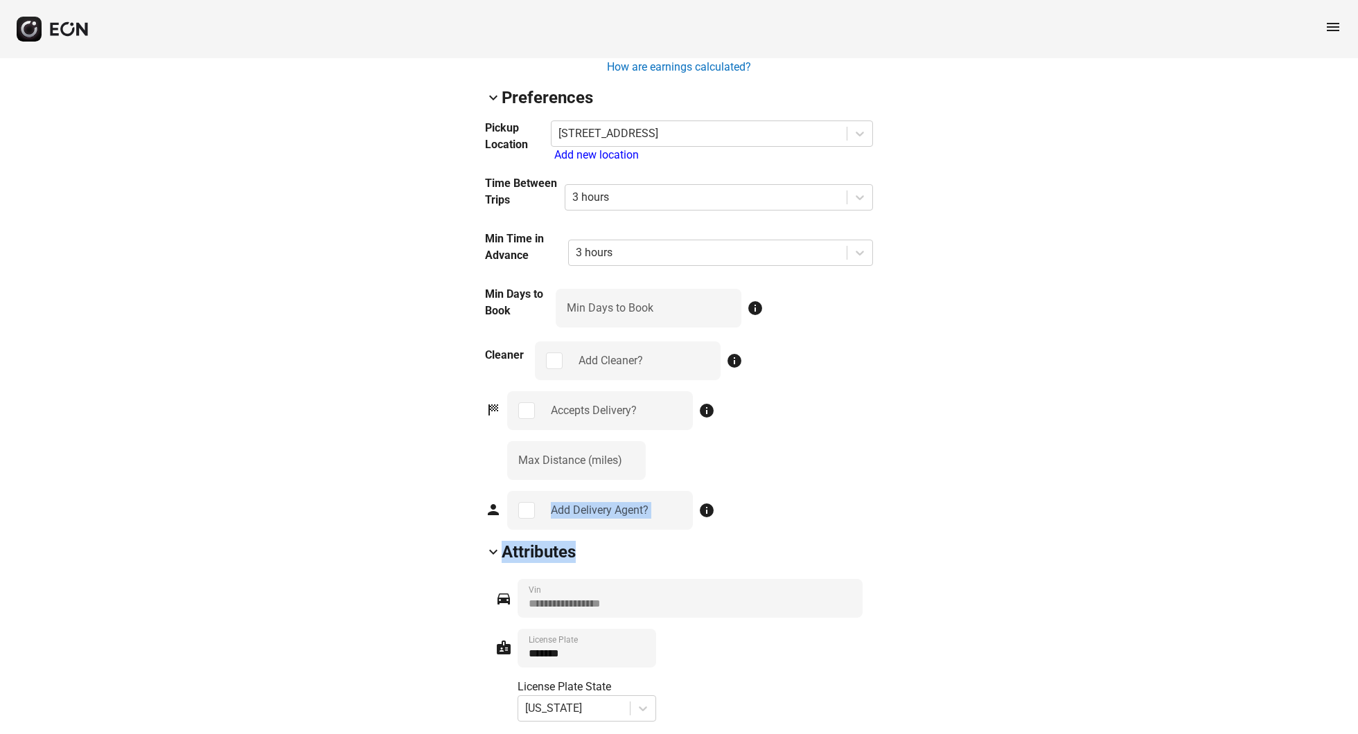
click at [707, 579] on div "lock Lock lock_open Unlock event_busy Block off restart_alt Refresh ← Move left…" at bounding box center [679, 29] width 388 height 2467
click at [715, 475] on div "Accepts Delivery? info ** Max Distance (miles)" at bounding box center [690, 435] width 366 height 89
click at [633, 480] on \(miles\) "**" at bounding box center [576, 460] width 139 height 39
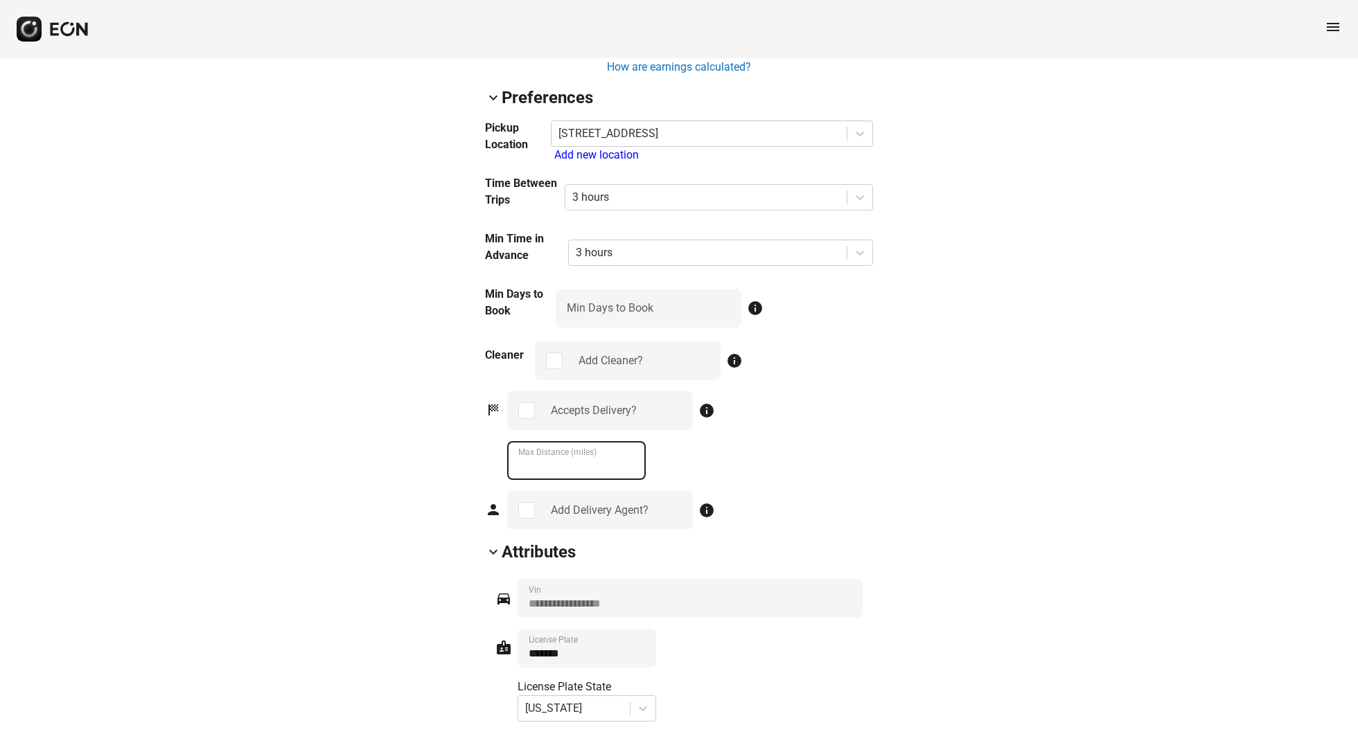
click at [633, 480] on \(miles\) "**" at bounding box center [576, 460] width 139 height 39
type \(miles\) "***"
click at [633, 480] on \(miles\) "***" at bounding box center [576, 460] width 139 height 39
click at [724, 480] on div "Accepts Delivery? info *** Max Distance (miles)" at bounding box center [690, 435] width 366 height 89
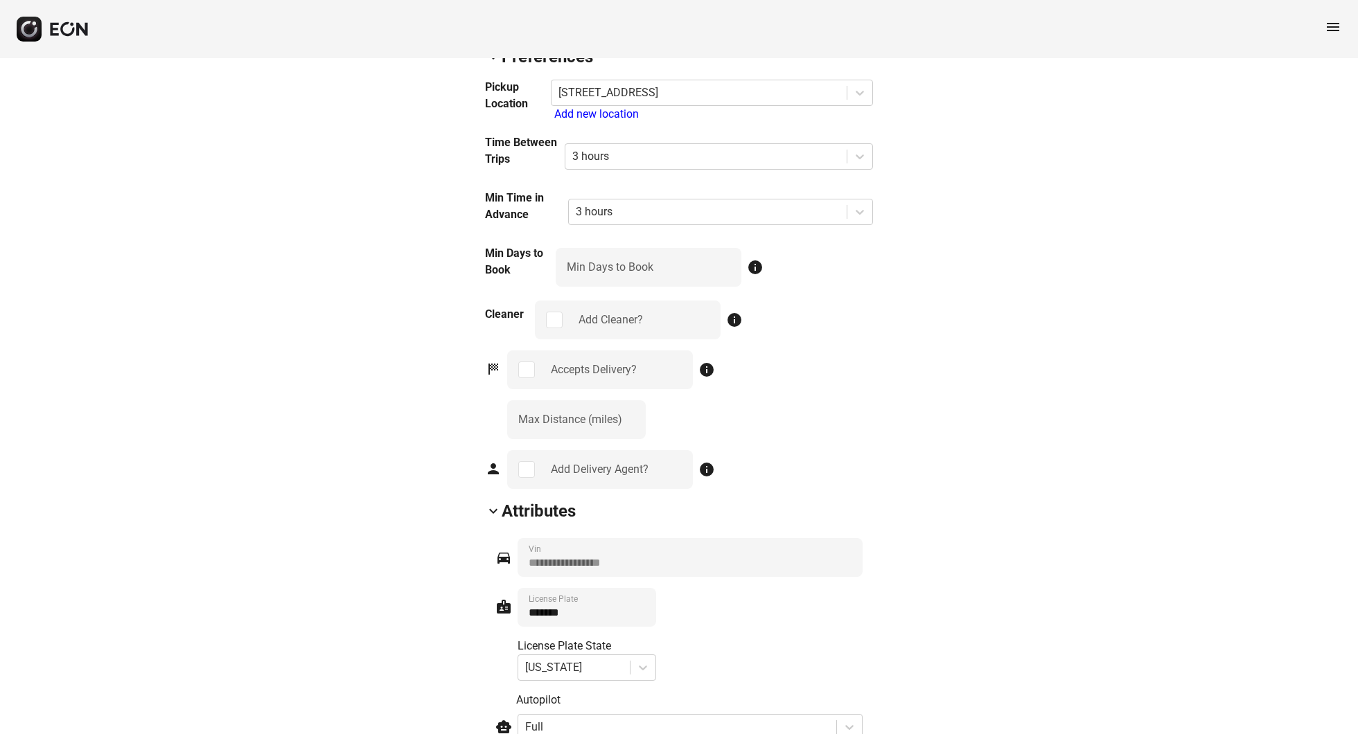
scroll to position [1734, 0]
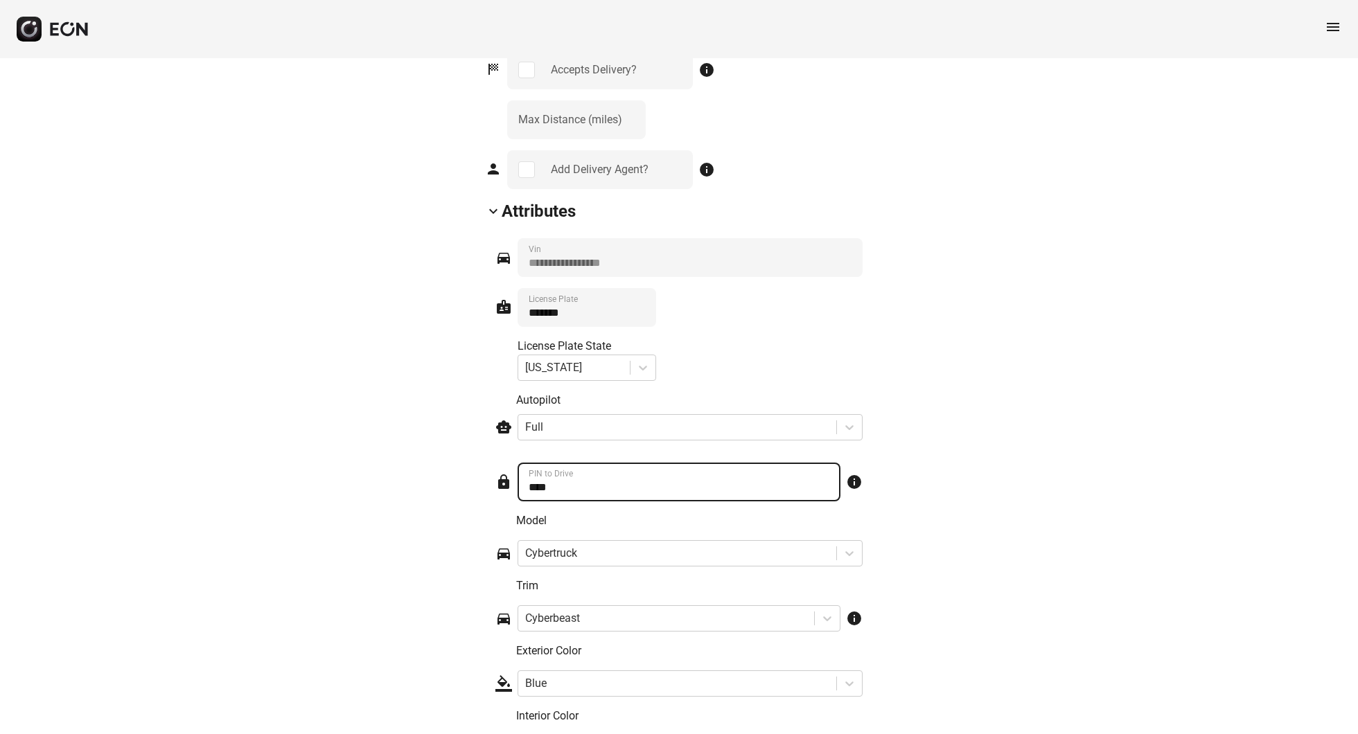
click at [774, 502] on Drive "PIN to Drive" at bounding box center [679, 482] width 323 height 39
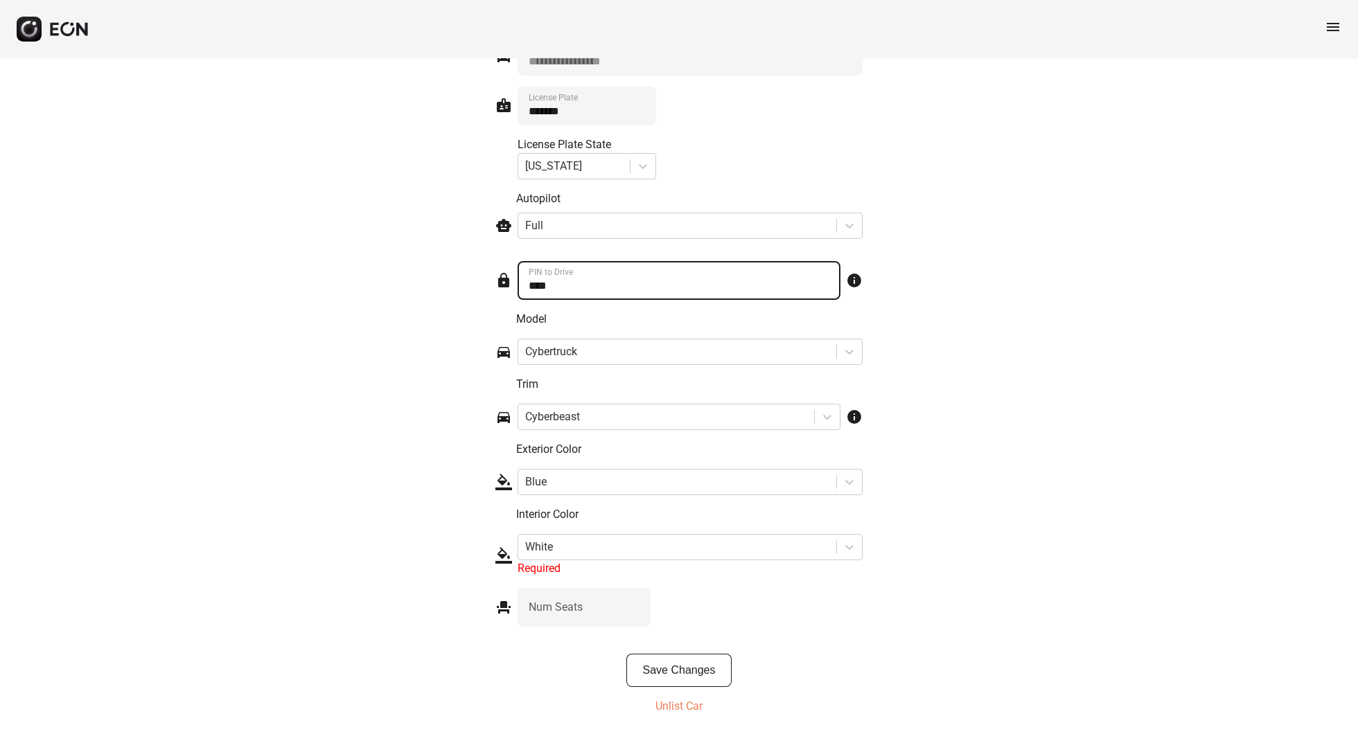
scroll to position [1955, 0]
click at [722, 669] on button "Save Changes" at bounding box center [679, 670] width 106 height 33
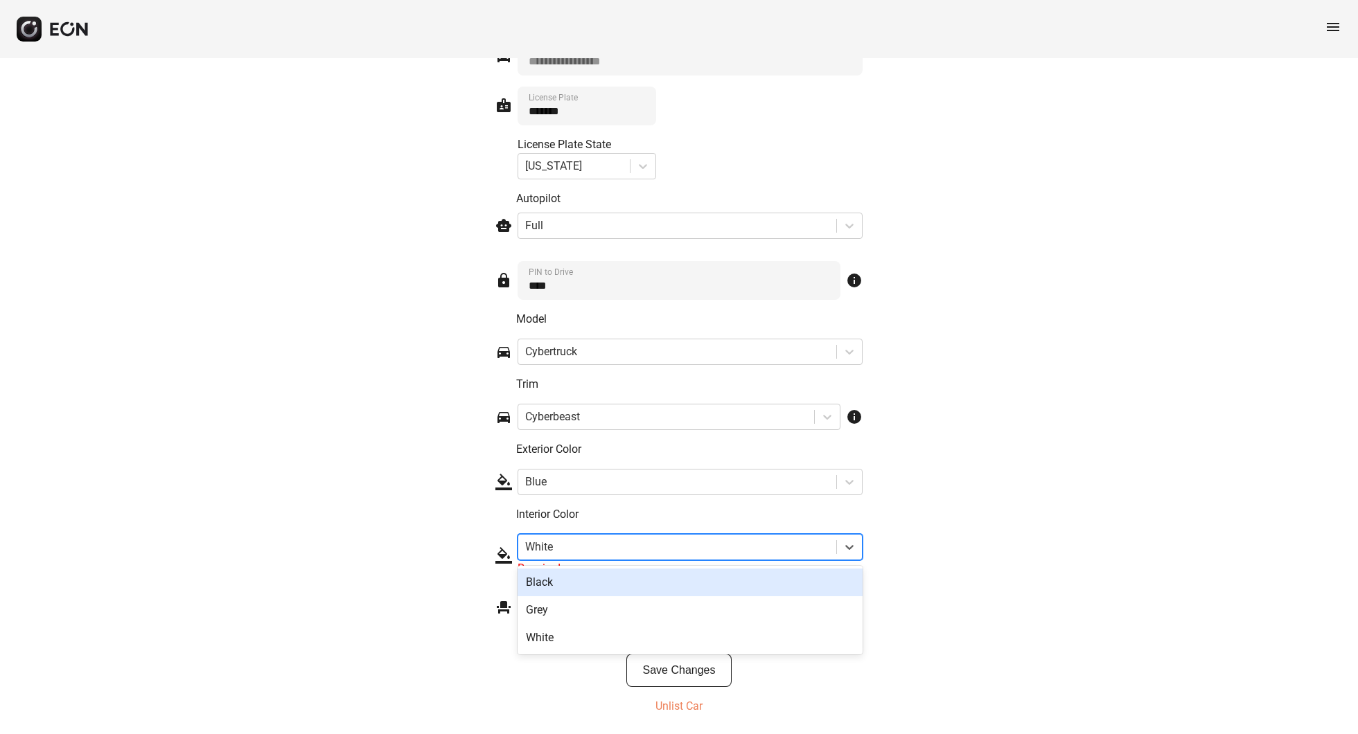
click at [685, 544] on div at bounding box center [677, 547] width 304 height 19
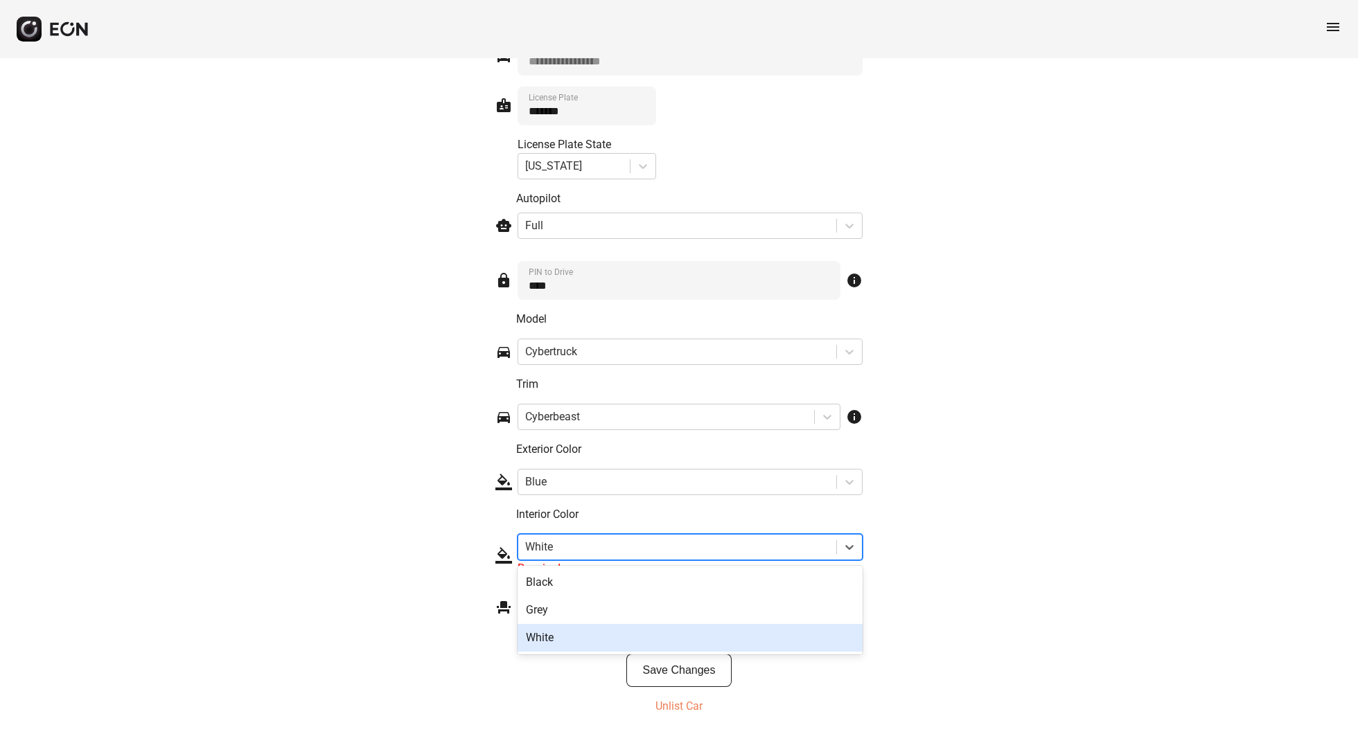
click at [676, 634] on div "White" at bounding box center [690, 638] width 345 height 28
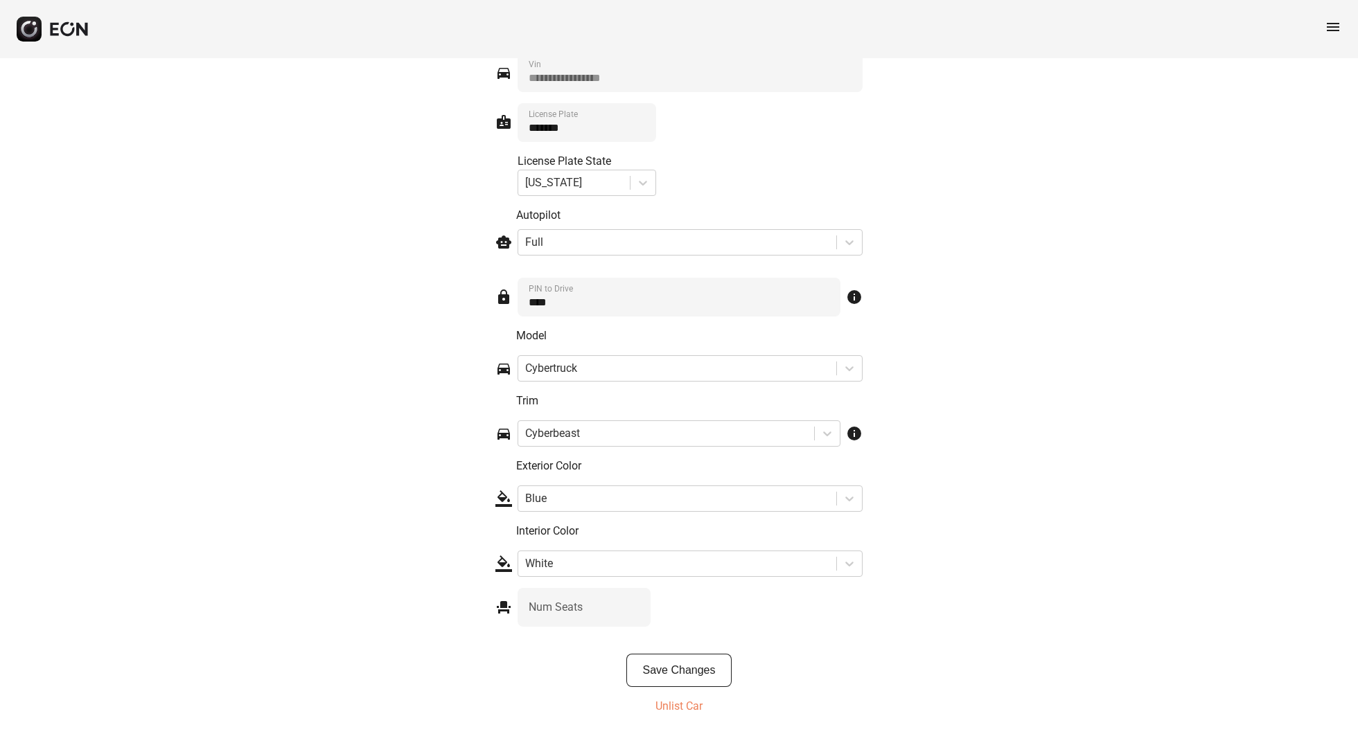
click at [705, 656] on button "Save Changes" at bounding box center [679, 670] width 106 height 33
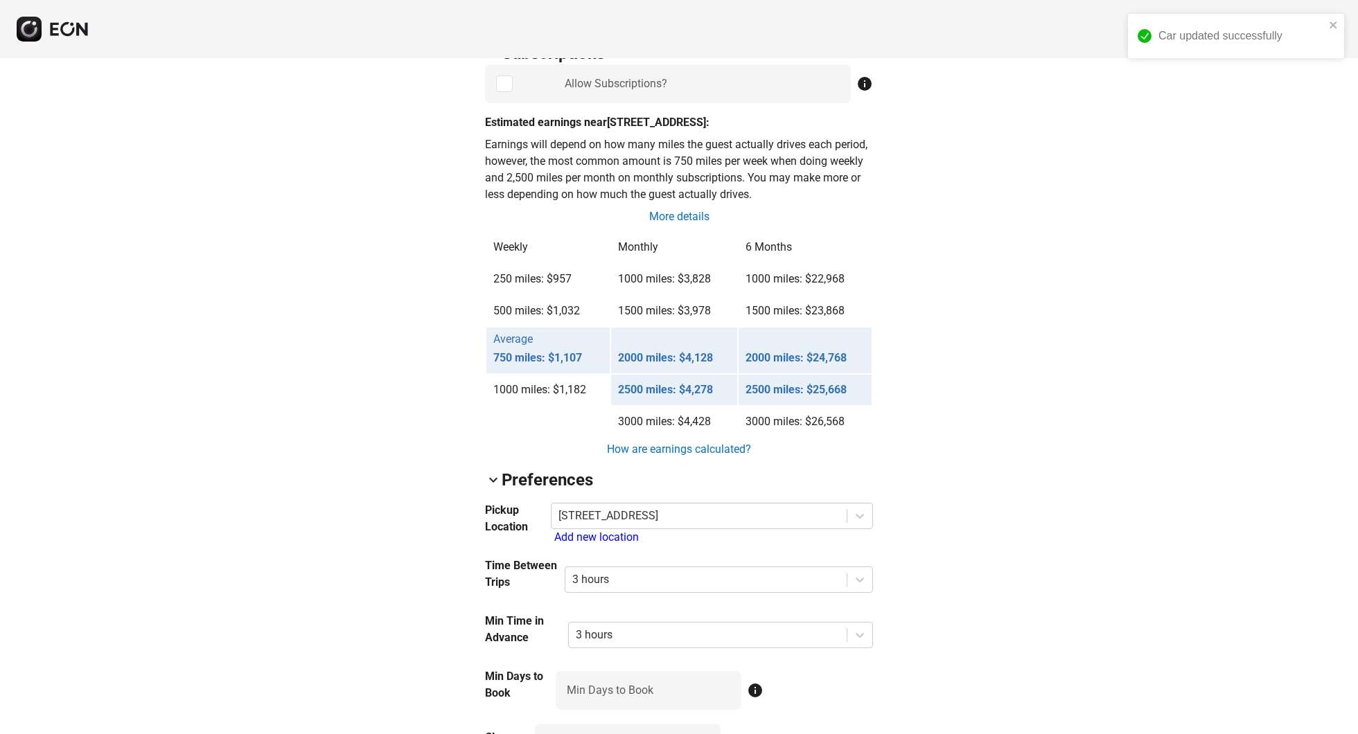
scroll to position [996, 0]
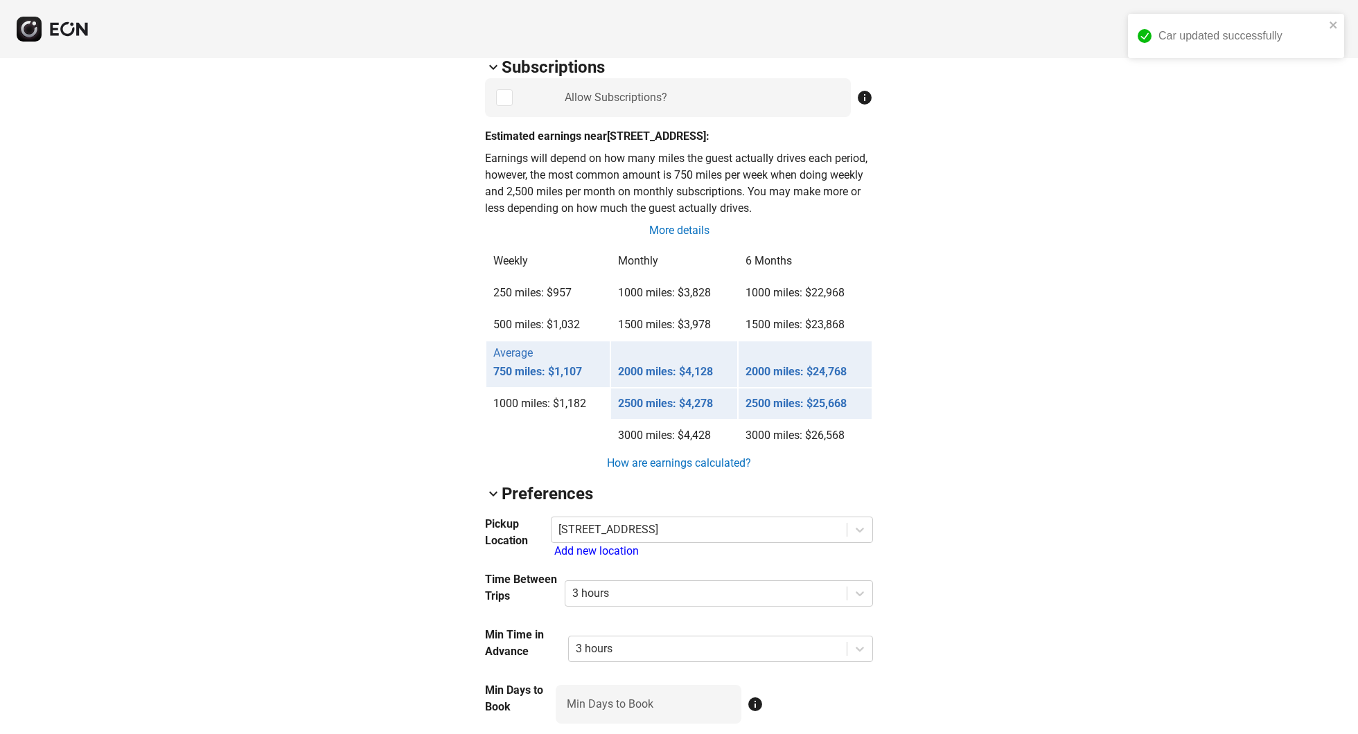
click at [710, 380] on p "2000 miles: $4,128" at bounding box center [674, 372] width 112 height 17
click at [880, 401] on div "Car updated successfully arrow_back_ios 528914C 7G2CEHED2RA004701 44% 15343 loc…" at bounding box center [679, 359] width 1358 height 2595
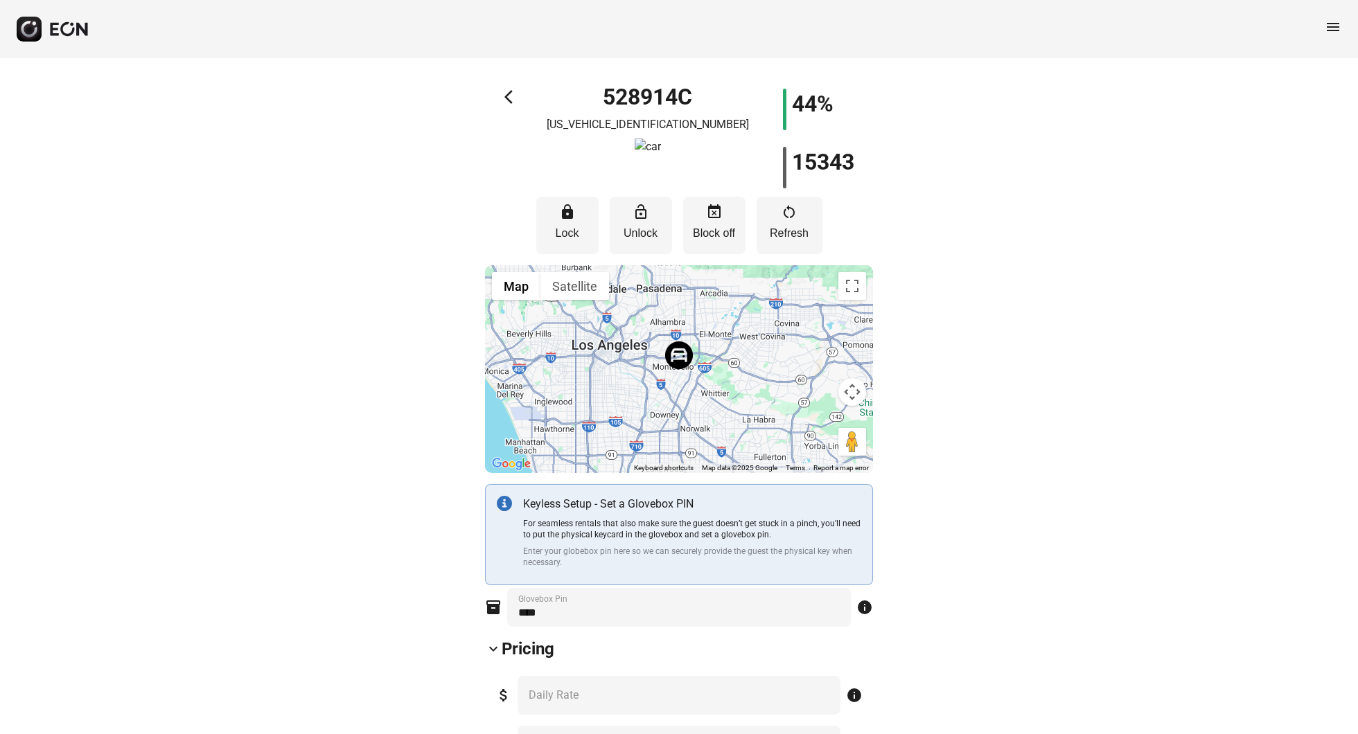
scroll to position [0, 0]
click at [61, 23] on icon "button" at bounding box center [69, 28] width 41 height 15
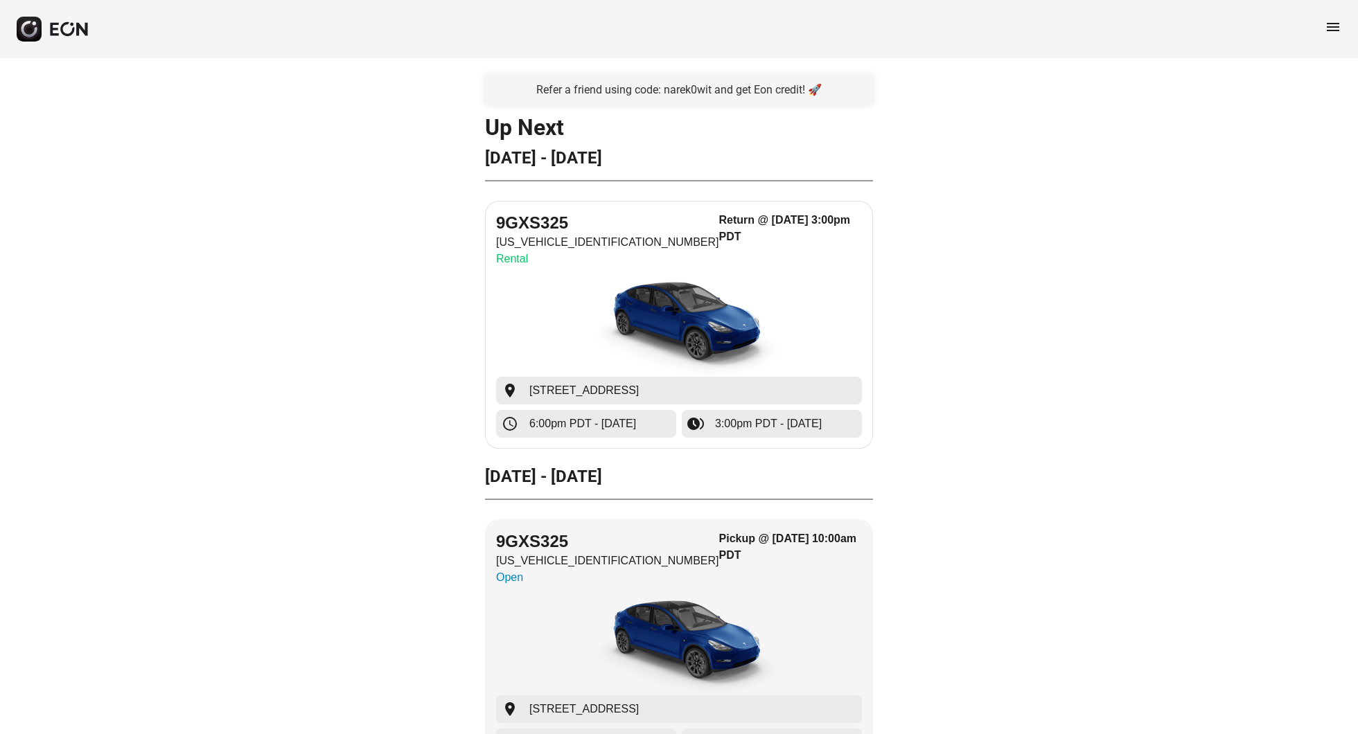
click at [696, 339] on img "button" at bounding box center [679, 325] width 208 height 104
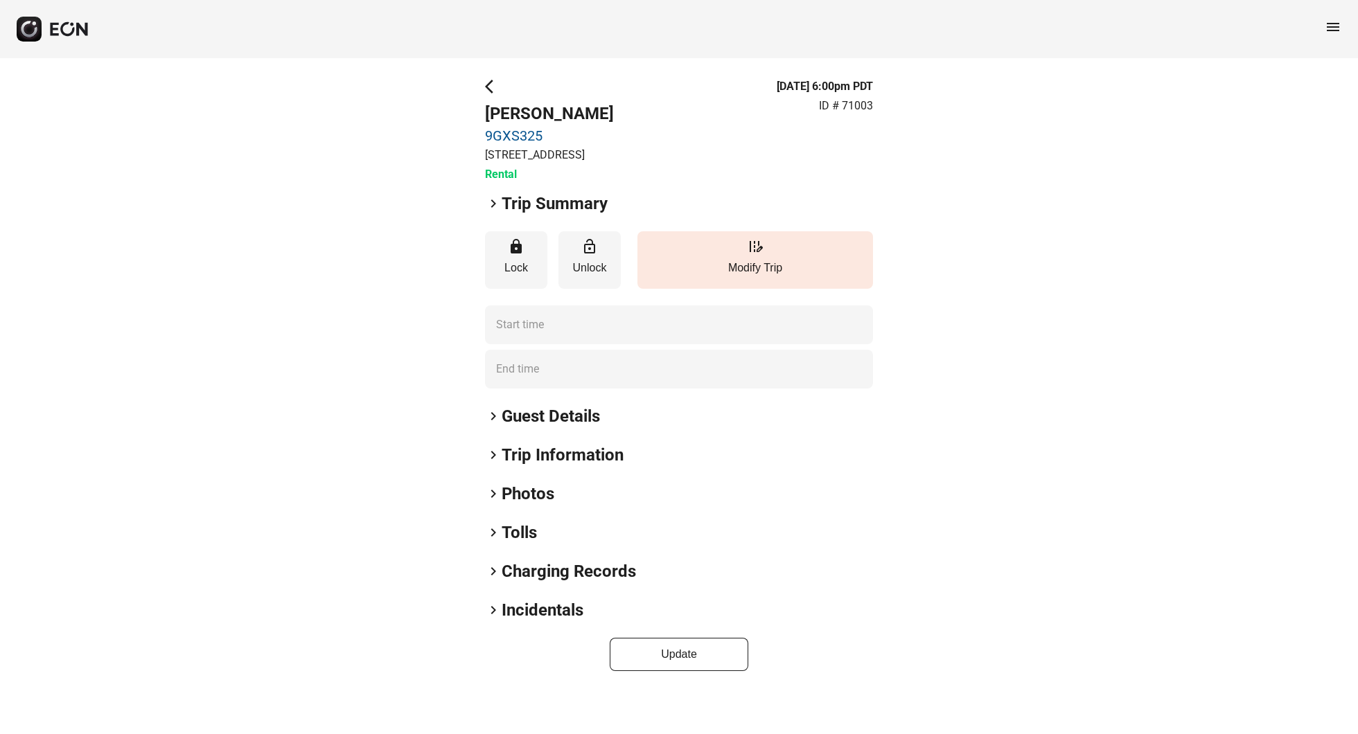
type time "**********"
click at [48, 39] on button "button" at bounding box center [53, 29] width 73 height 25
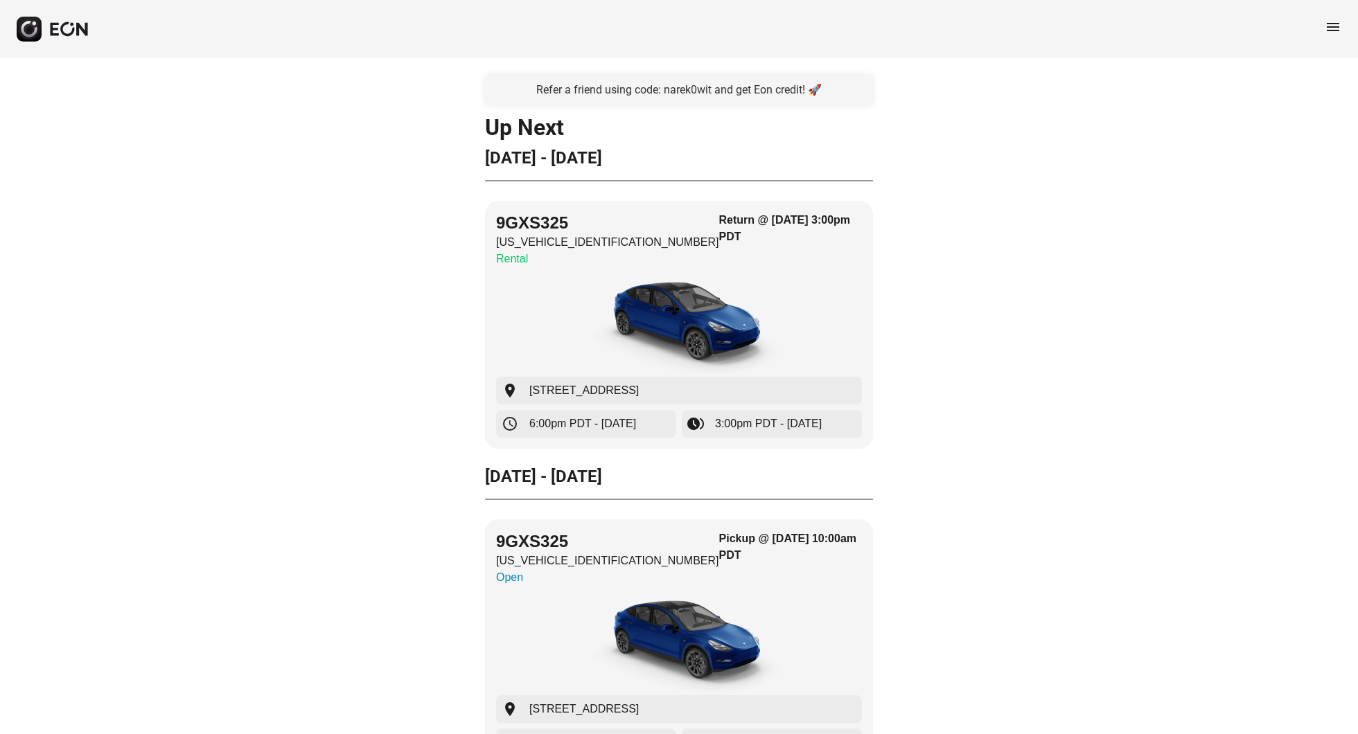
click at [1335, 17] on div "menu" at bounding box center [679, 29] width 1358 height 58
click at [1332, 32] on span "menu" at bounding box center [1333, 27] width 17 height 17
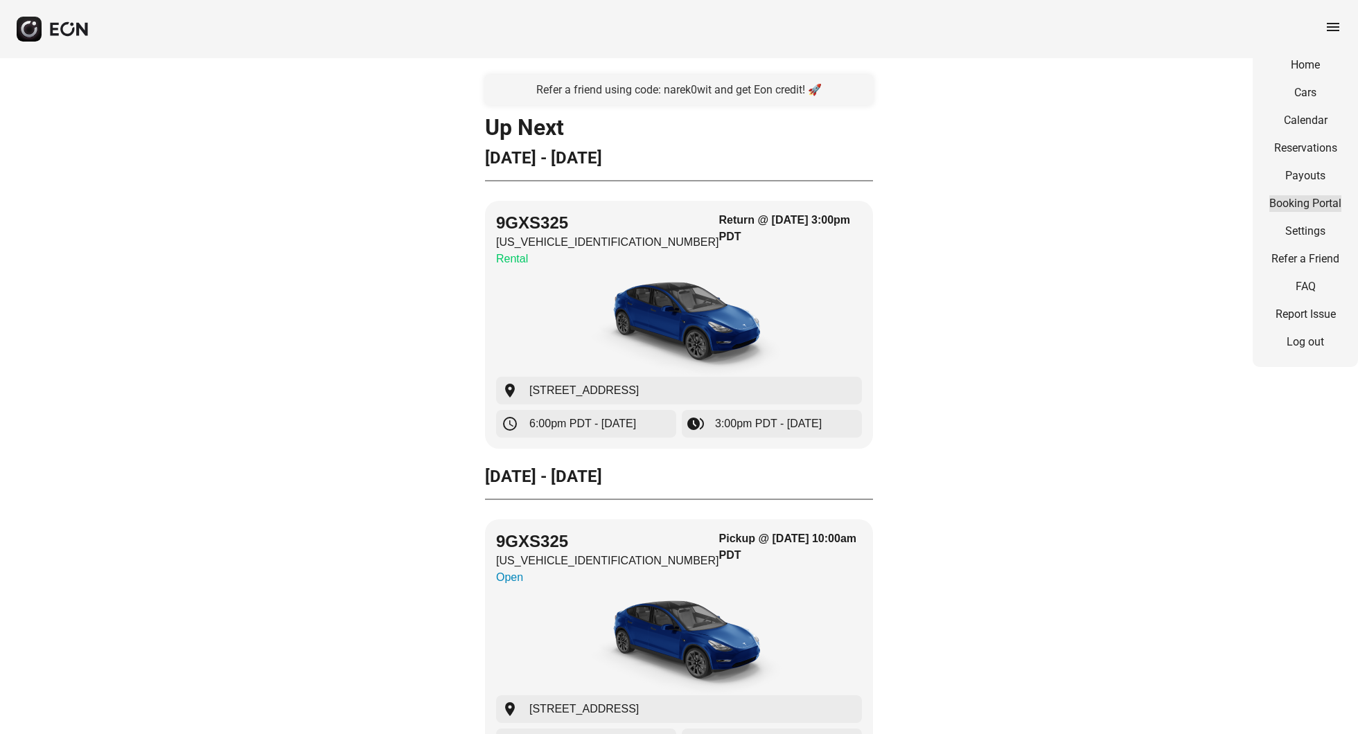
click at [1318, 205] on link "Booking Portal" at bounding box center [1305, 203] width 72 height 17
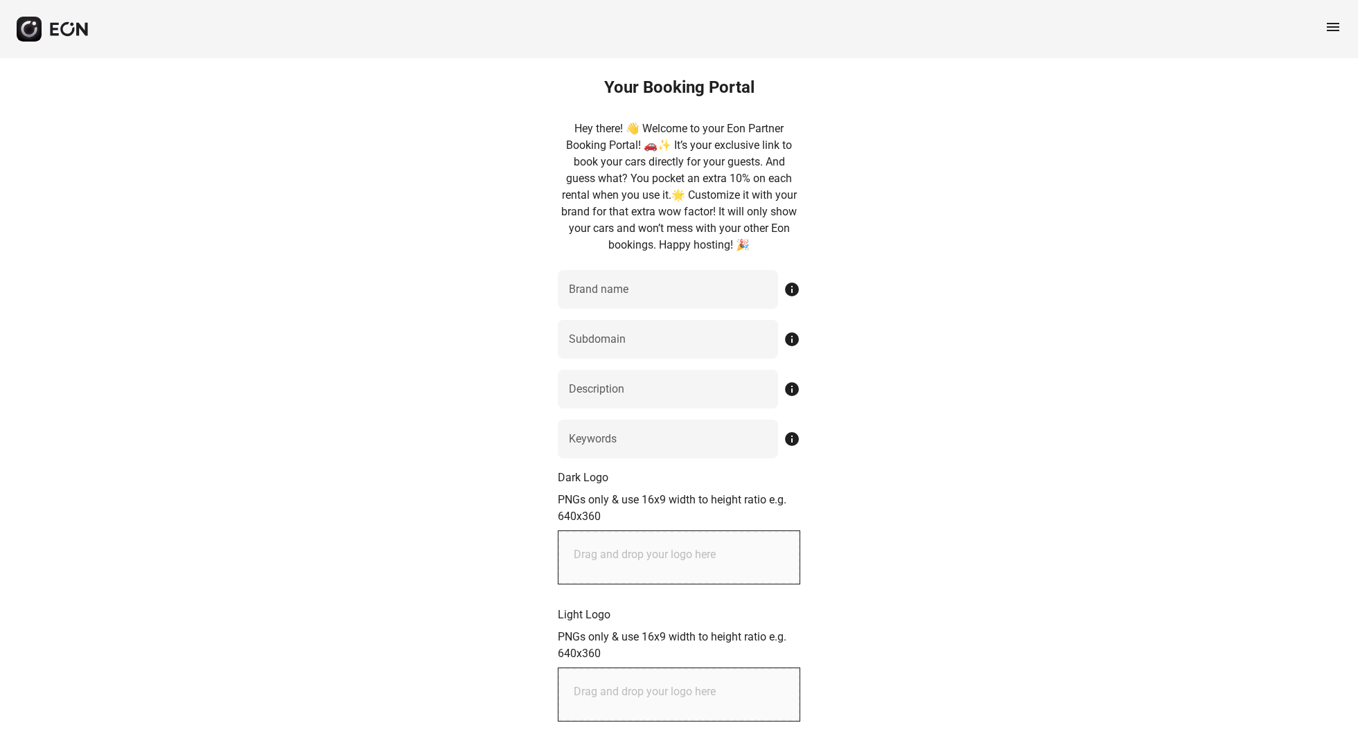
scroll to position [-1, 0]
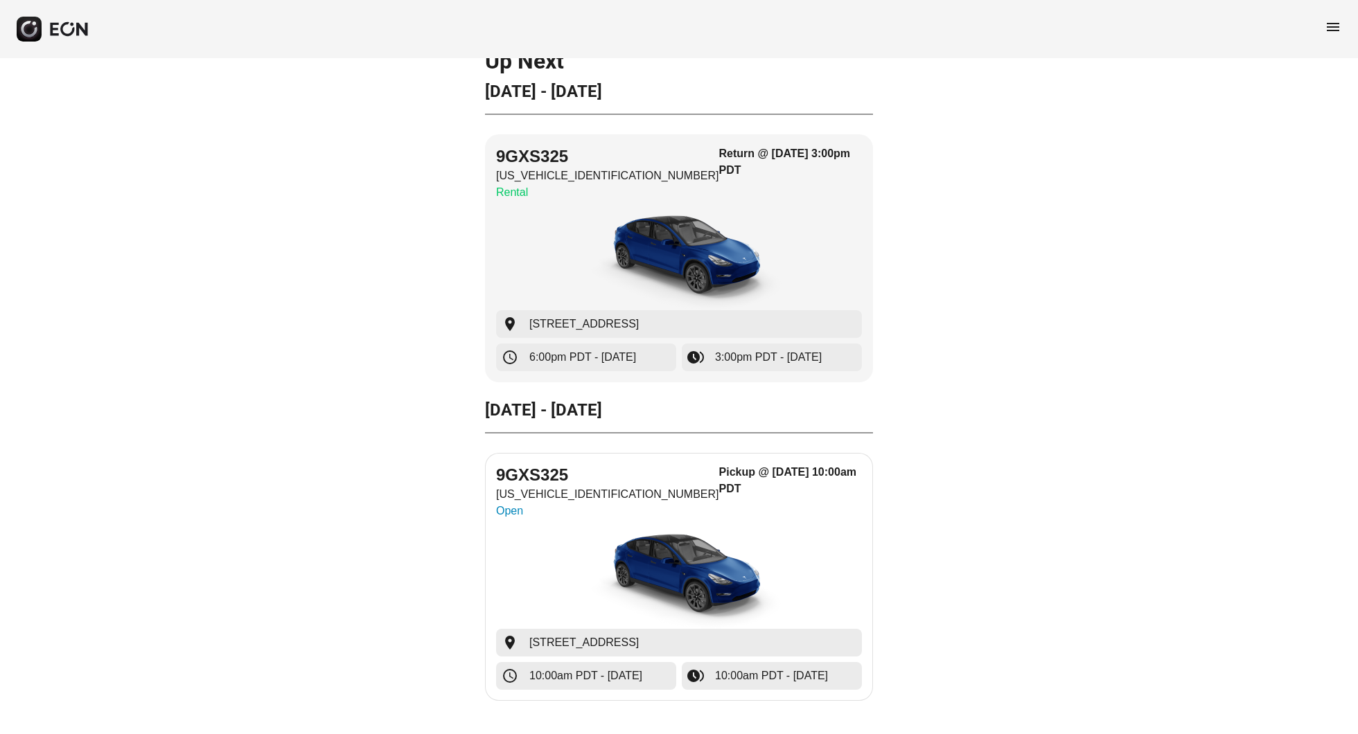
scroll to position [67, 0]
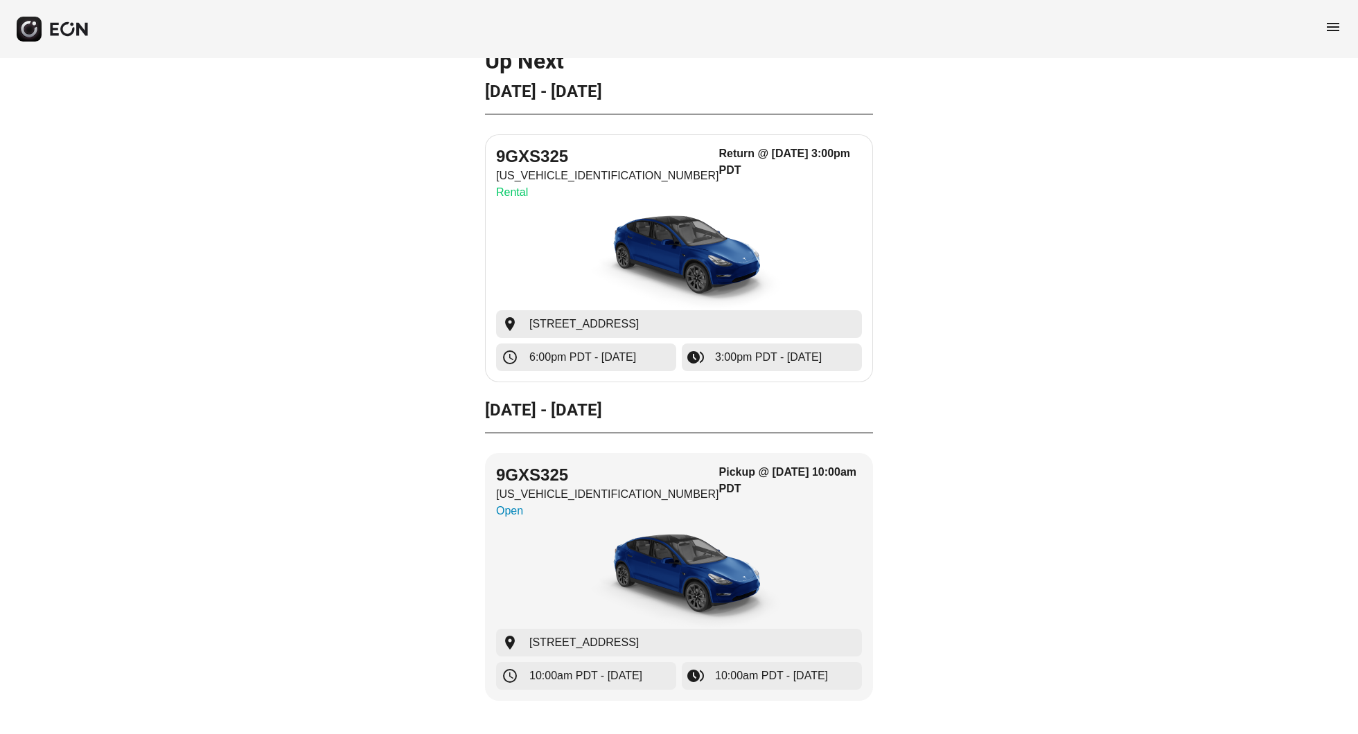
click at [728, 261] on img "button" at bounding box center [679, 258] width 208 height 104
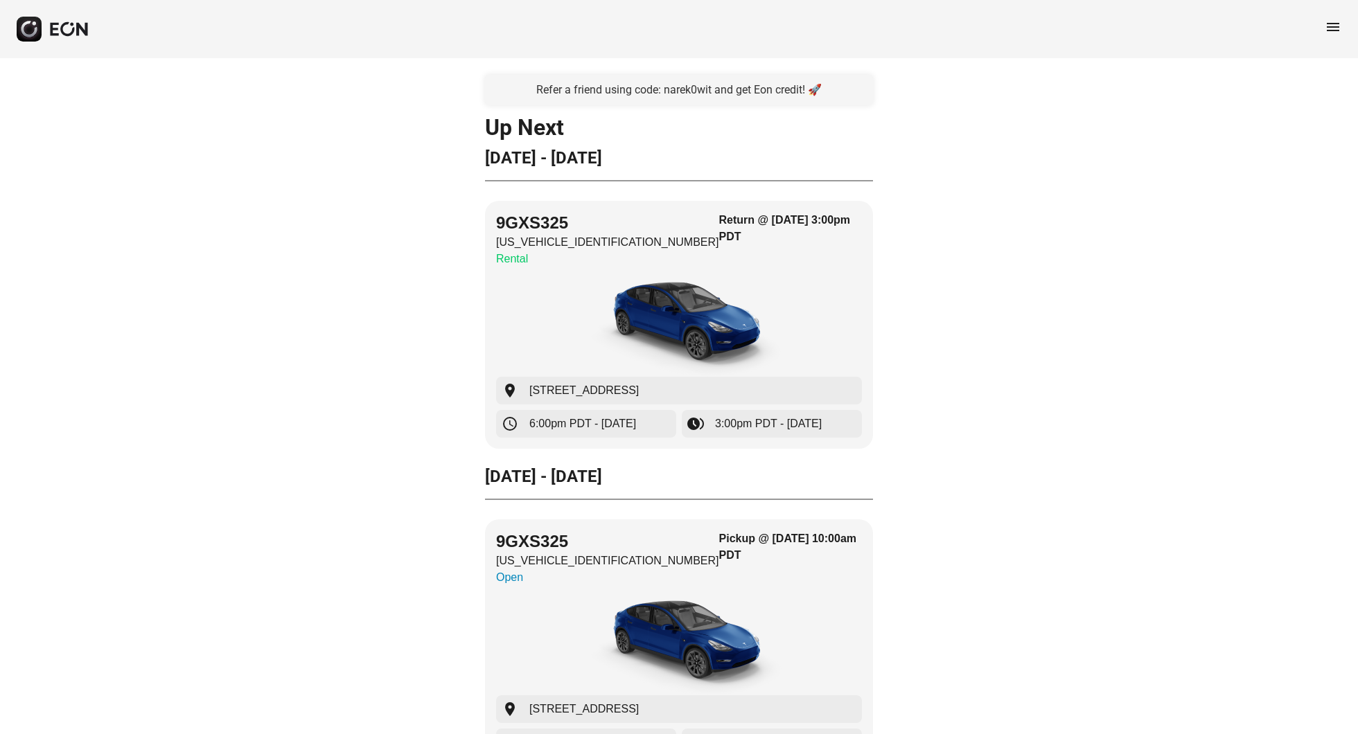
click at [57, 32] on icon "button" at bounding box center [69, 28] width 41 height 15
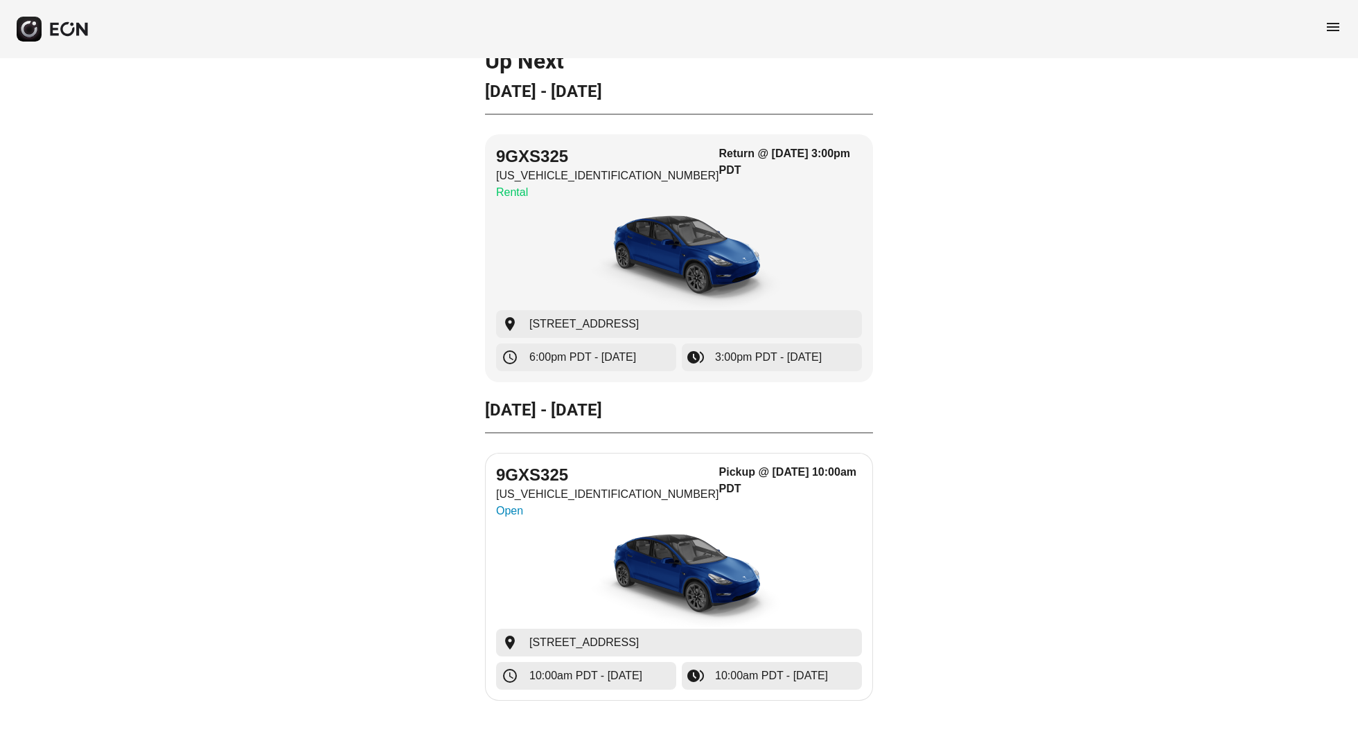
scroll to position [67, 0]
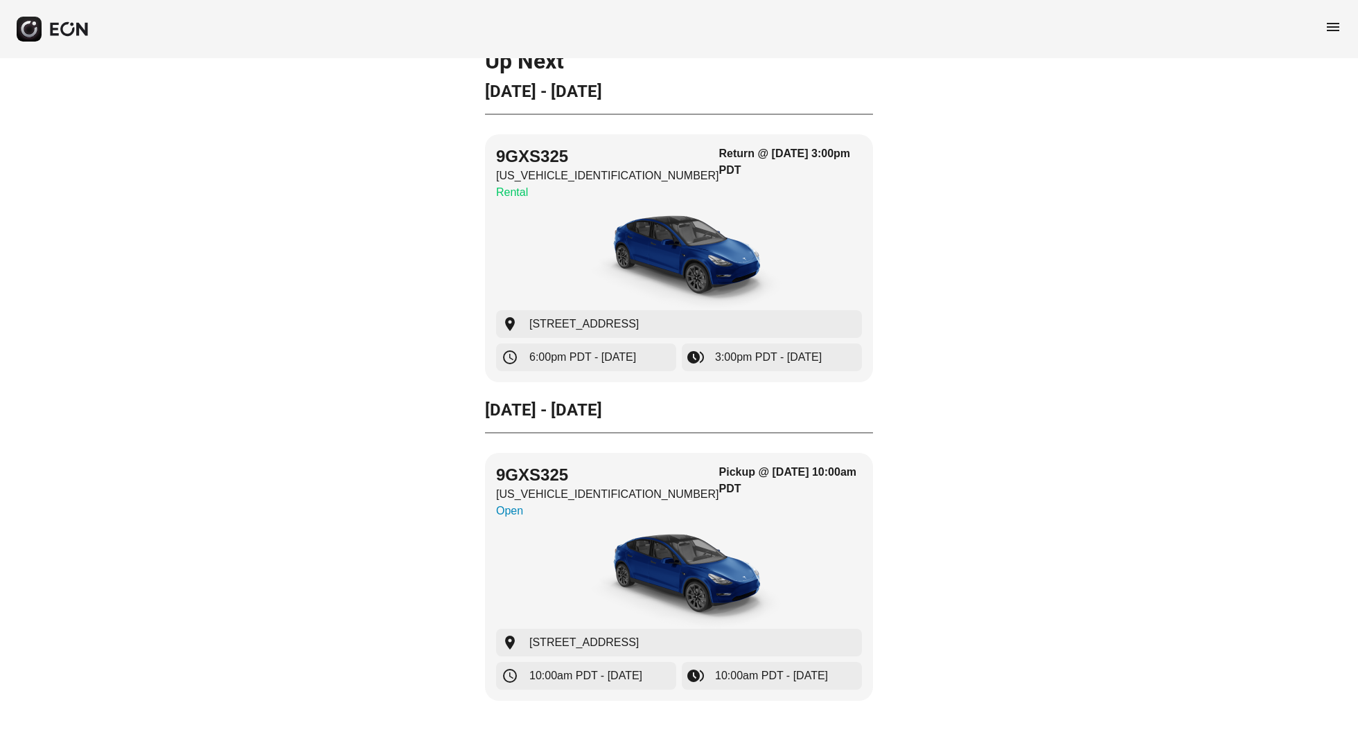
click at [1335, 26] on span "menu" at bounding box center [1333, 27] width 17 height 17
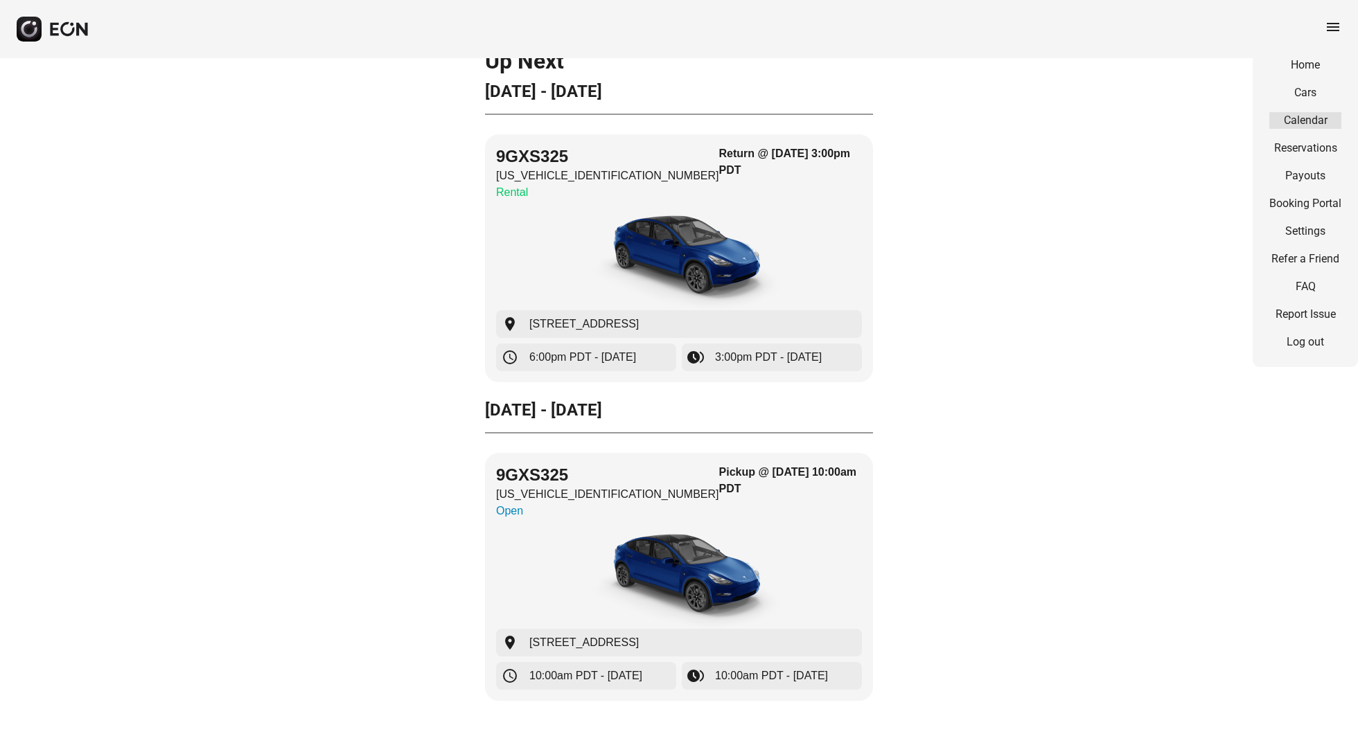
click at [1301, 123] on link "Calendar" at bounding box center [1305, 120] width 72 height 17
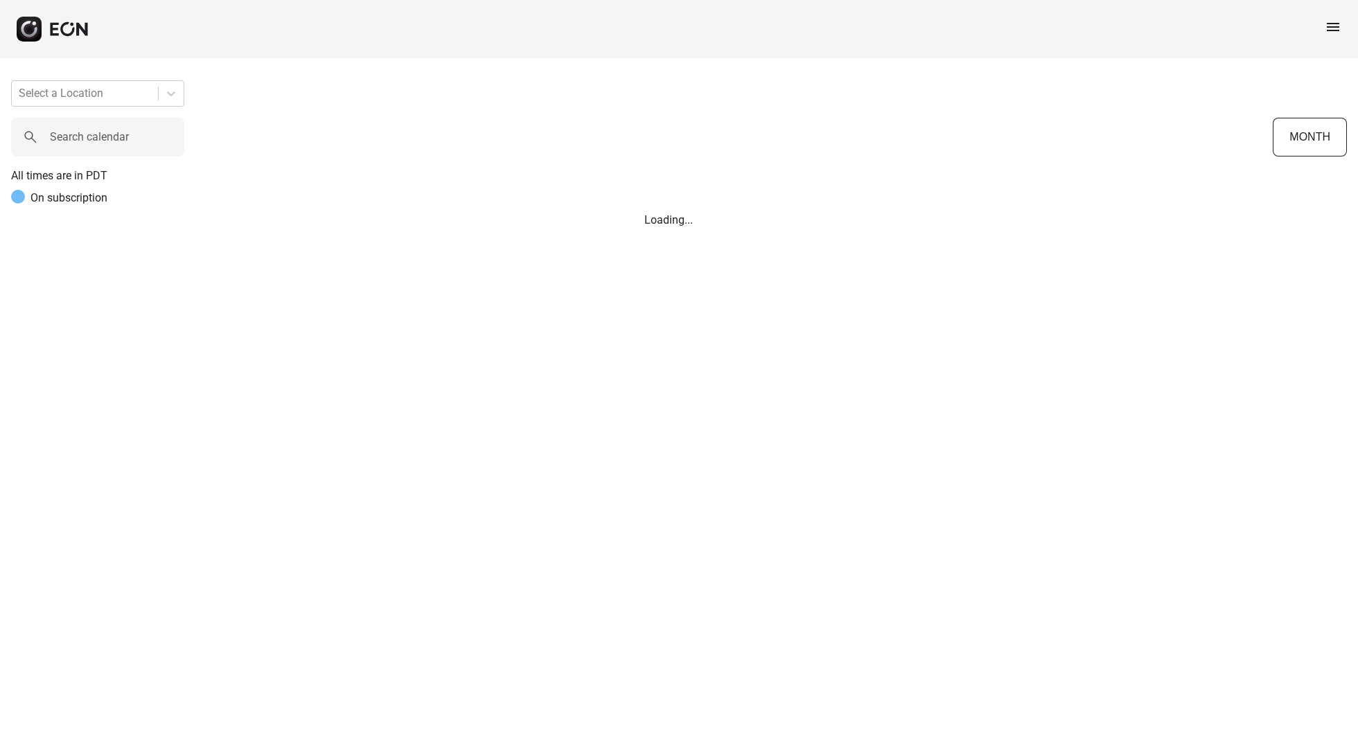
scroll to position [0, 407]
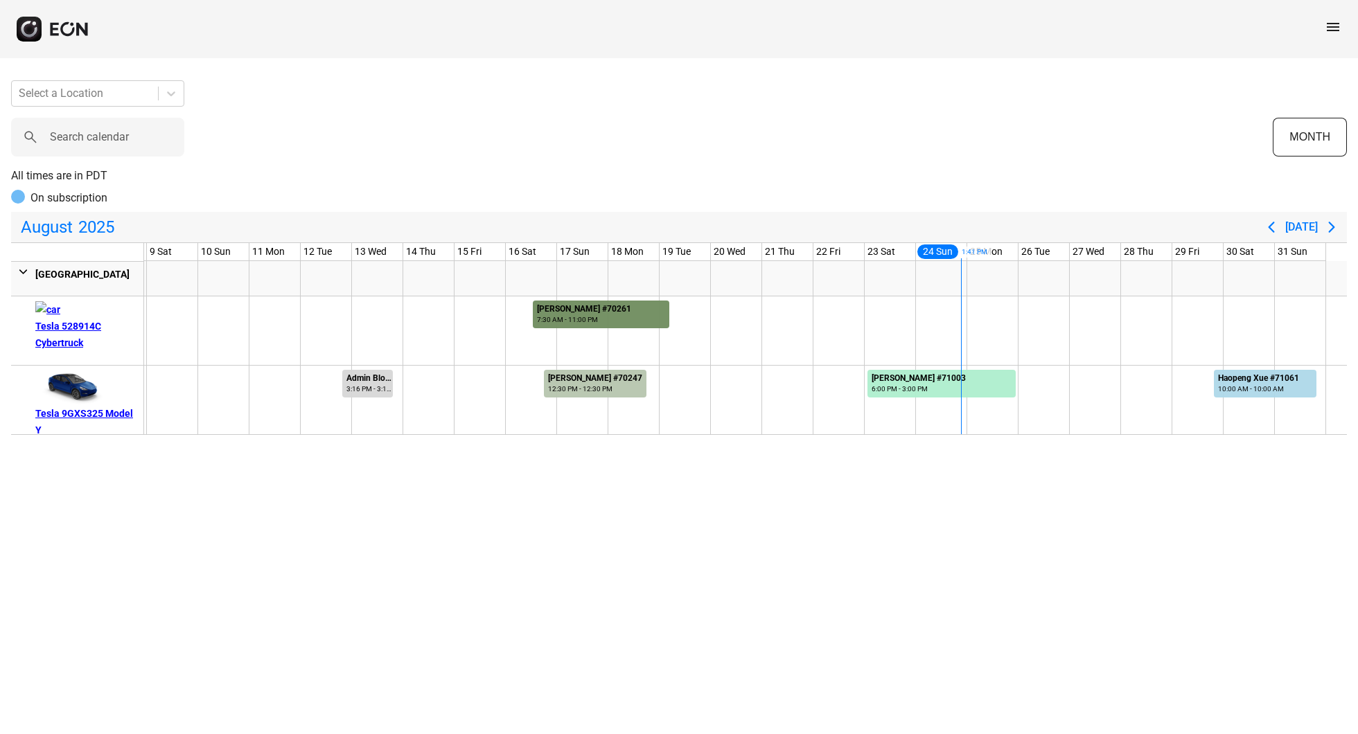
click at [558, 325] on div "7:30 AM - 11:00 PM" at bounding box center [584, 320] width 94 height 10
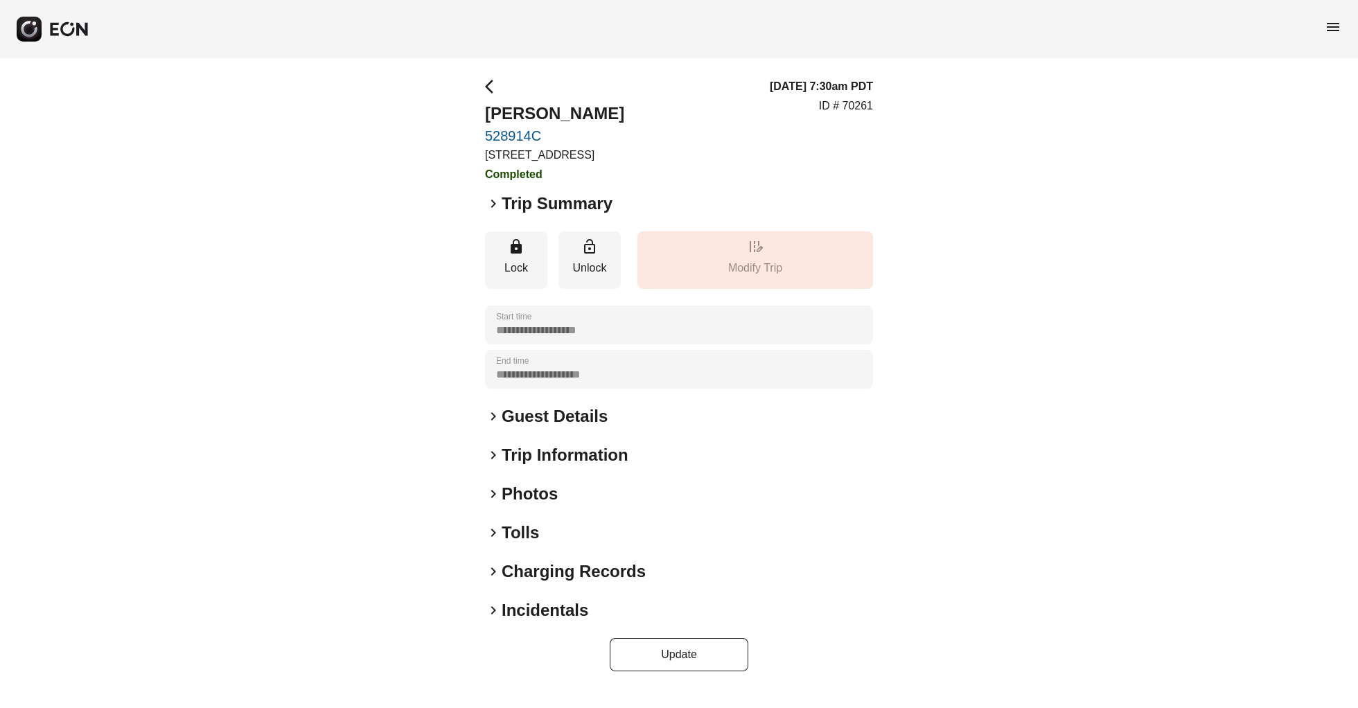
click at [571, 428] on h2 "Guest Details" at bounding box center [555, 416] width 106 height 22
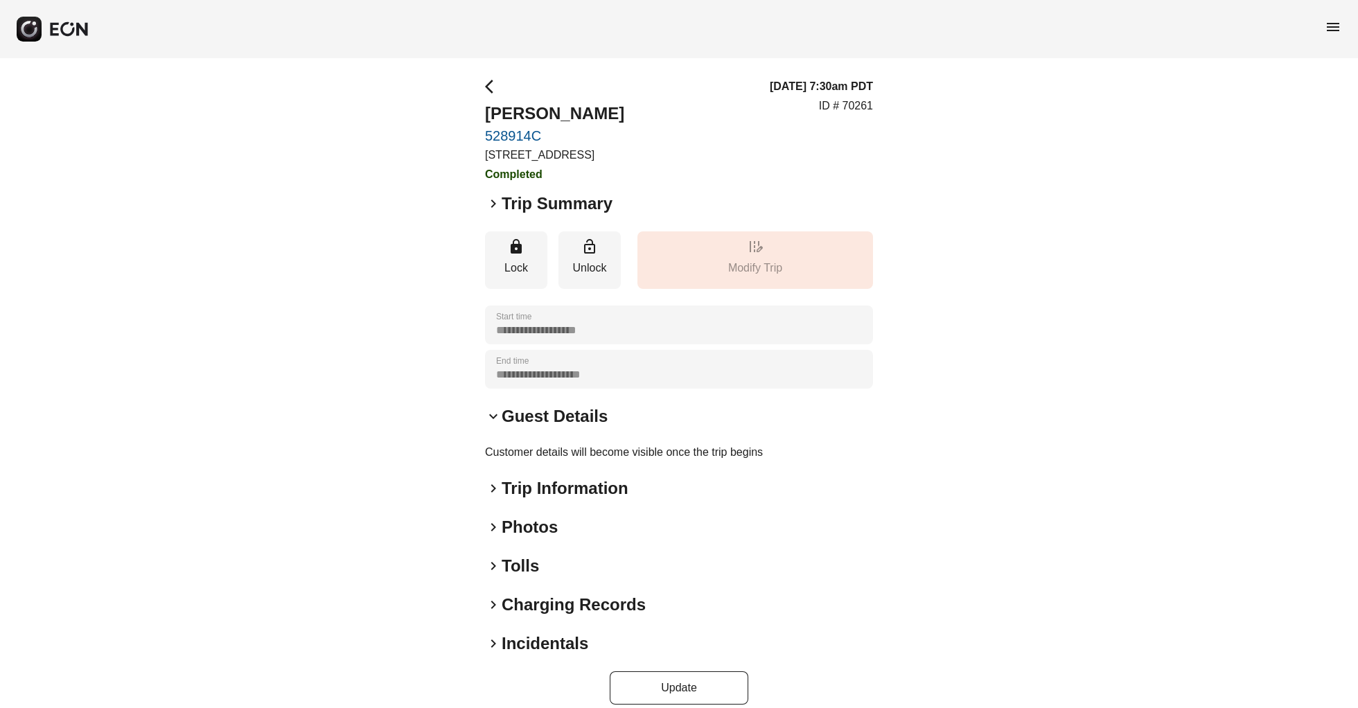
click at [553, 478] on div "**********" at bounding box center [679, 391] width 388 height 626
click at [554, 500] on h2 "Trip Information" at bounding box center [565, 488] width 127 height 22
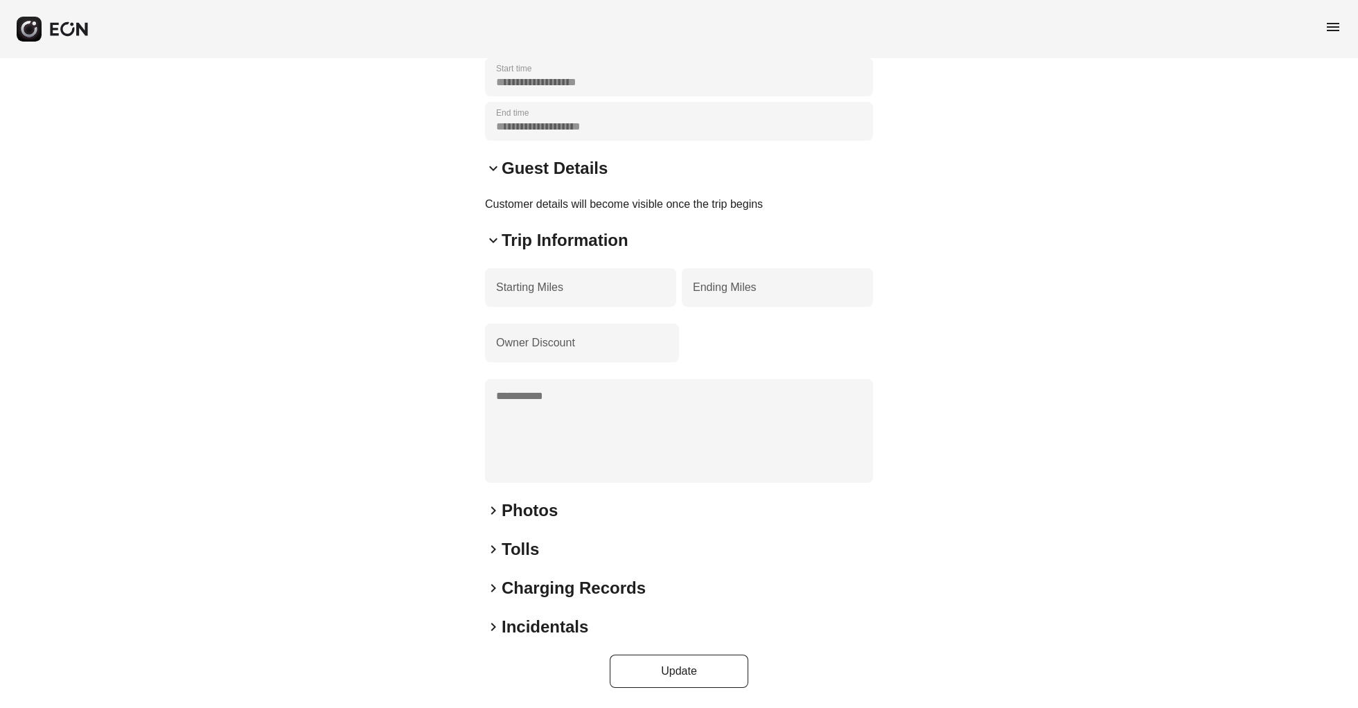
scroll to position [264, 0]
click at [541, 508] on h2 "Photos" at bounding box center [530, 511] width 56 height 22
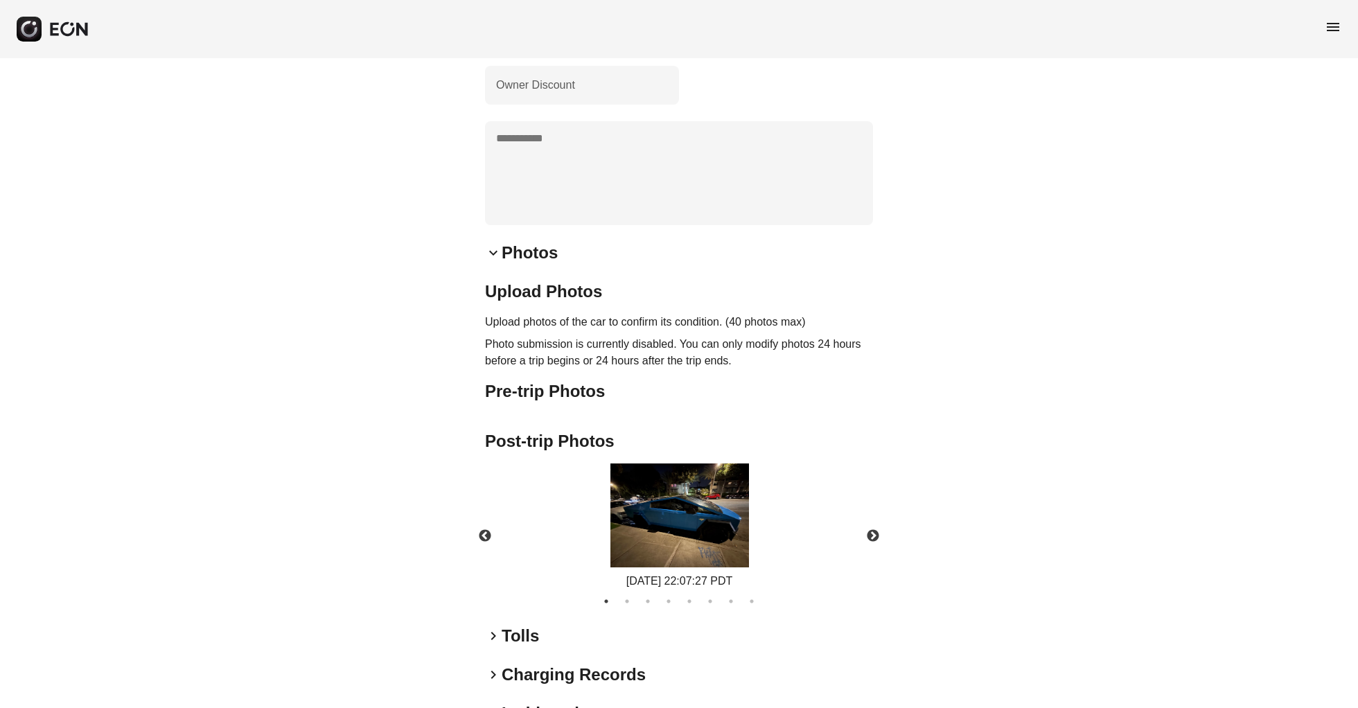
scroll to position [507, 0]
click at [580, 401] on h2 "Pre-trip Photos" at bounding box center [679, 390] width 388 height 22
click at [564, 451] on h2 "Post-trip Photos" at bounding box center [679, 440] width 388 height 22
click at [565, 451] on h2 "Post-trip Photos" at bounding box center [679, 440] width 388 height 22
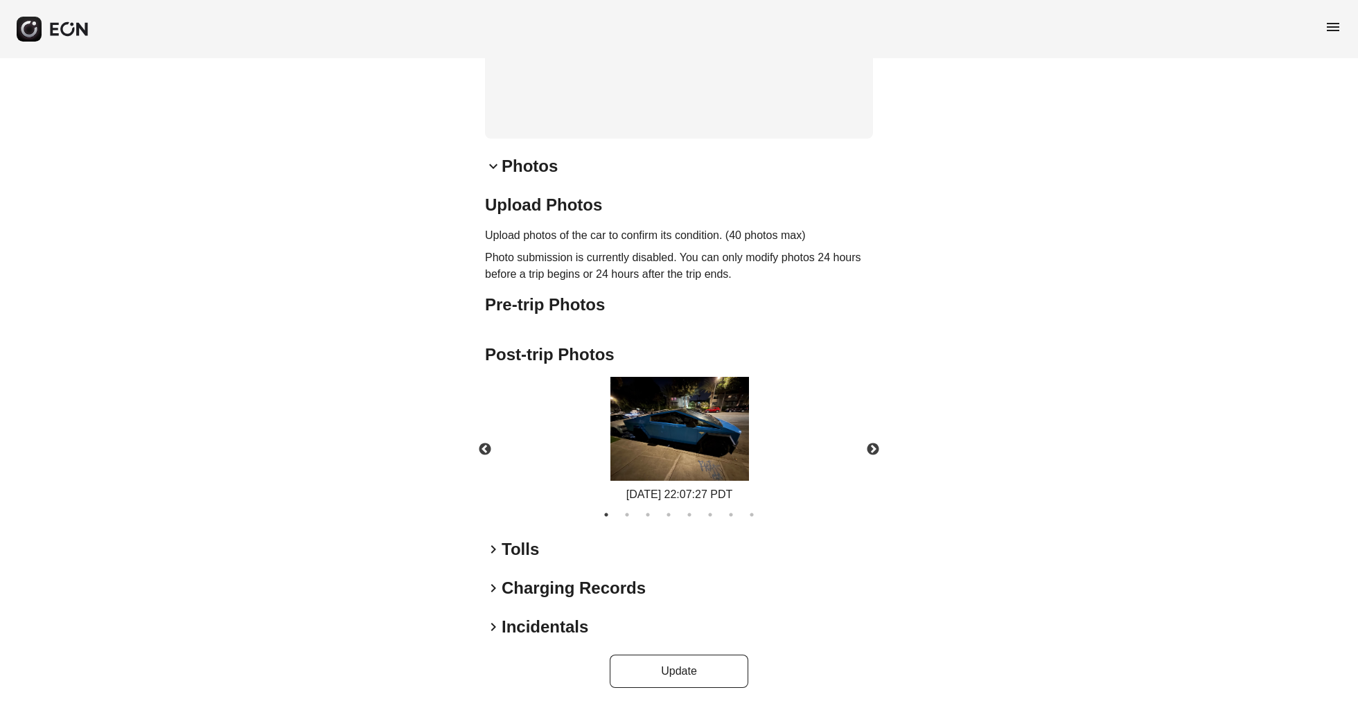
scroll to position [608, 0]
click at [516, 537] on div "**********" at bounding box center [679, 87] width 388 height 1202
click at [528, 556] on h2 "Tolls" at bounding box center [520, 549] width 37 height 22
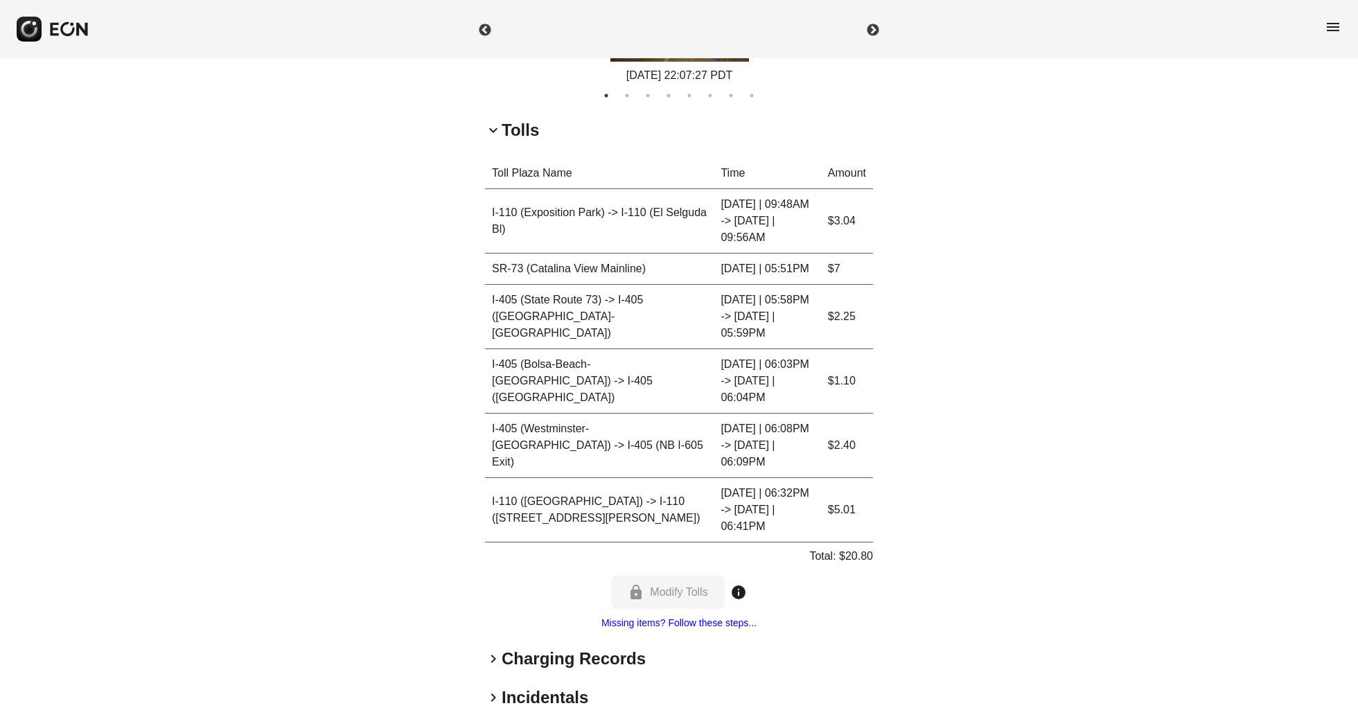
scroll to position [1012, 0]
click at [592, 648] on h2 "Charging Records" at bounding box center [574, 659] width 144 height 22
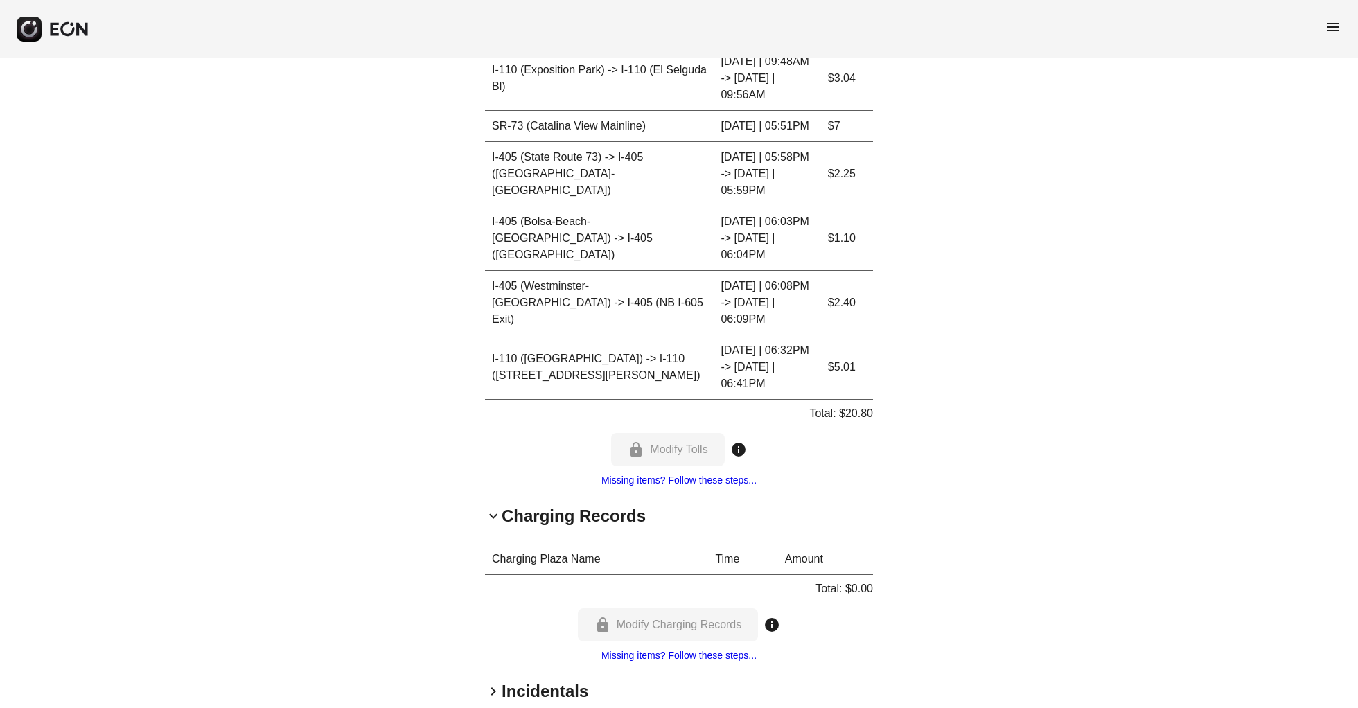
scroll to position [1154, 0]
click at [538, 681] on h2 "Incidentals" at bounding box center [545, 692] width 87 height 22
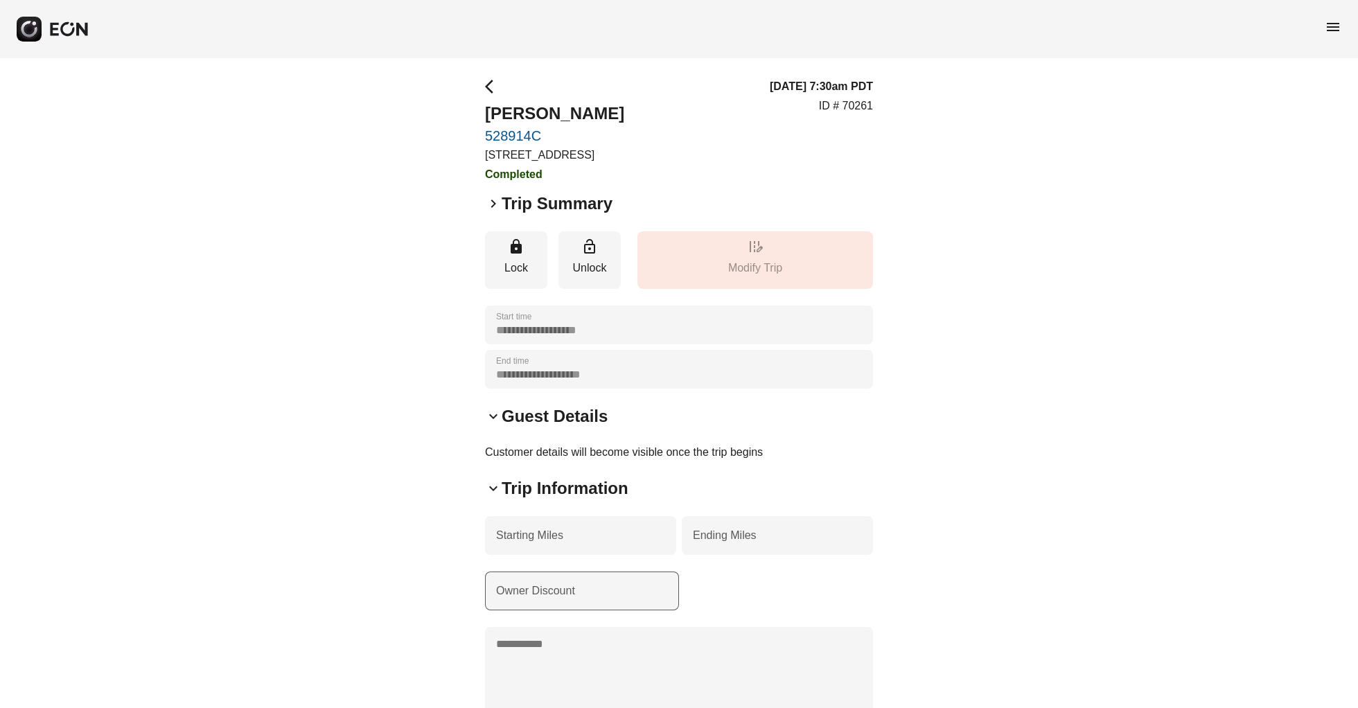
scroll to position [0, 0]
click at [570, 599] on label "Owner Discount" at bounding box center [535, 591] width 79 height 17
click at [570, 599] on Discount "Owner Discount" at bounding box center [582, 591] width 194 height 39
click at [595, 342] on div "**********" at bounding box center [679, 325] width 388 height 39
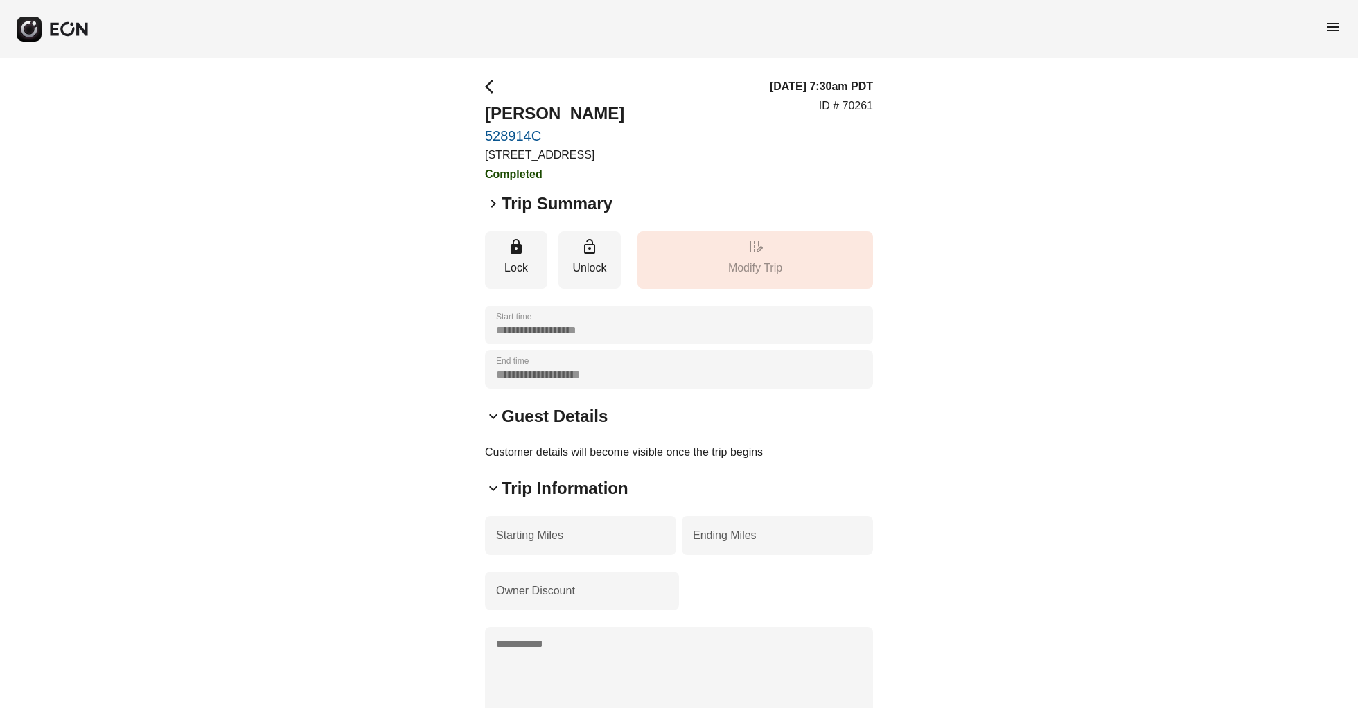
click at [655, 373] on div "**********" at bounding box center [679, 369] width 388 height 39
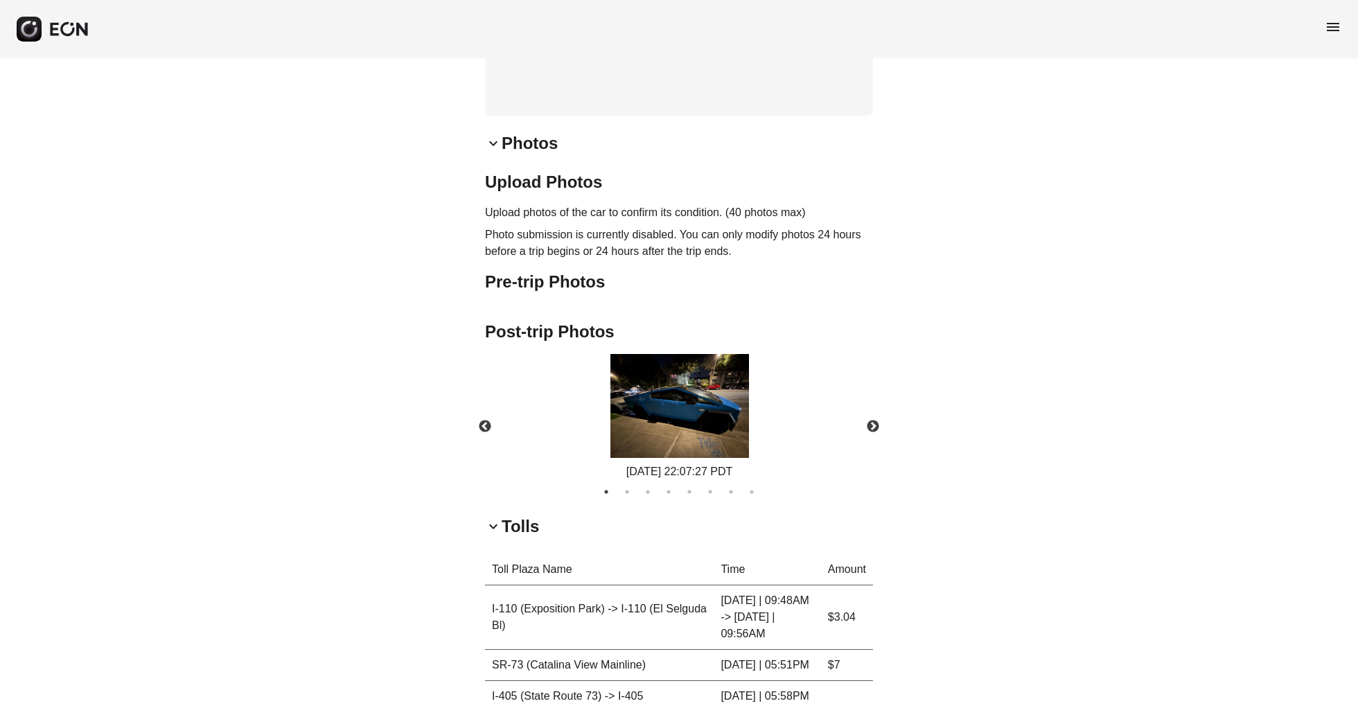
scroll to position [611, 0]
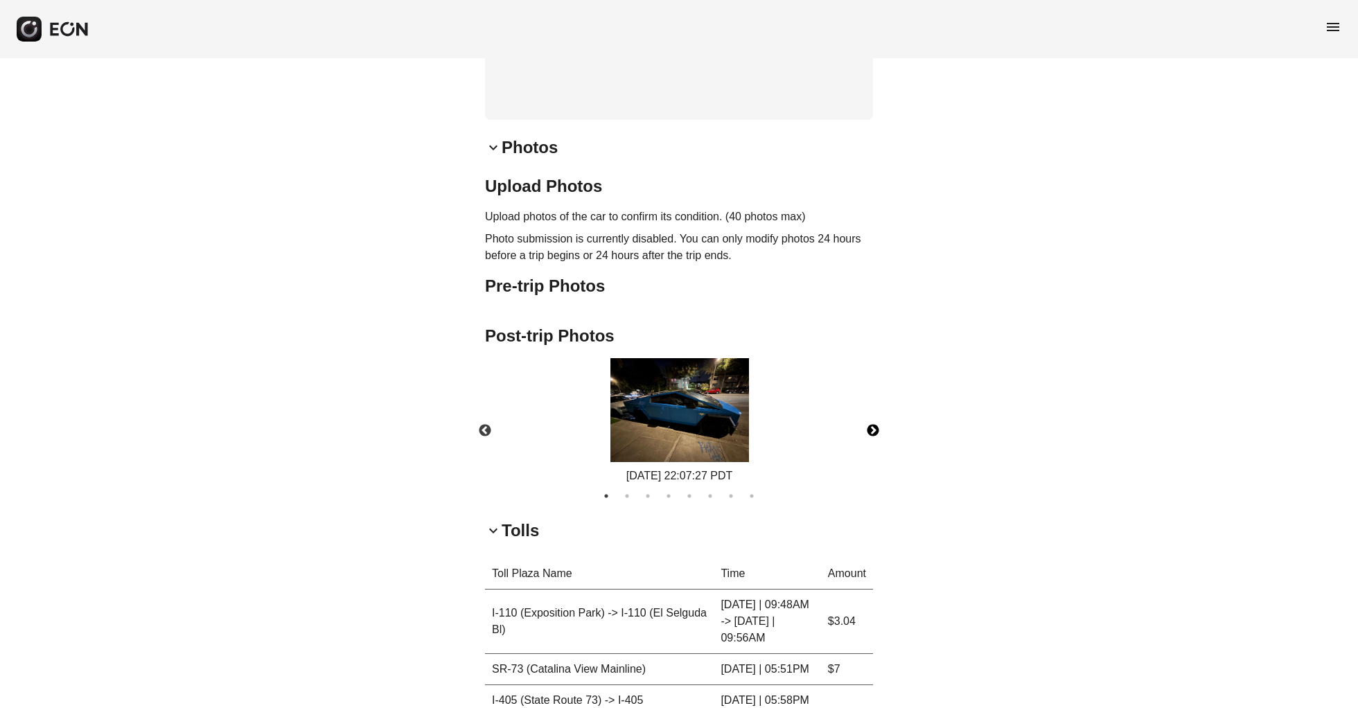
click at [874, 448] on button "Next" at bounding box center [873, 431] width 49 height 49
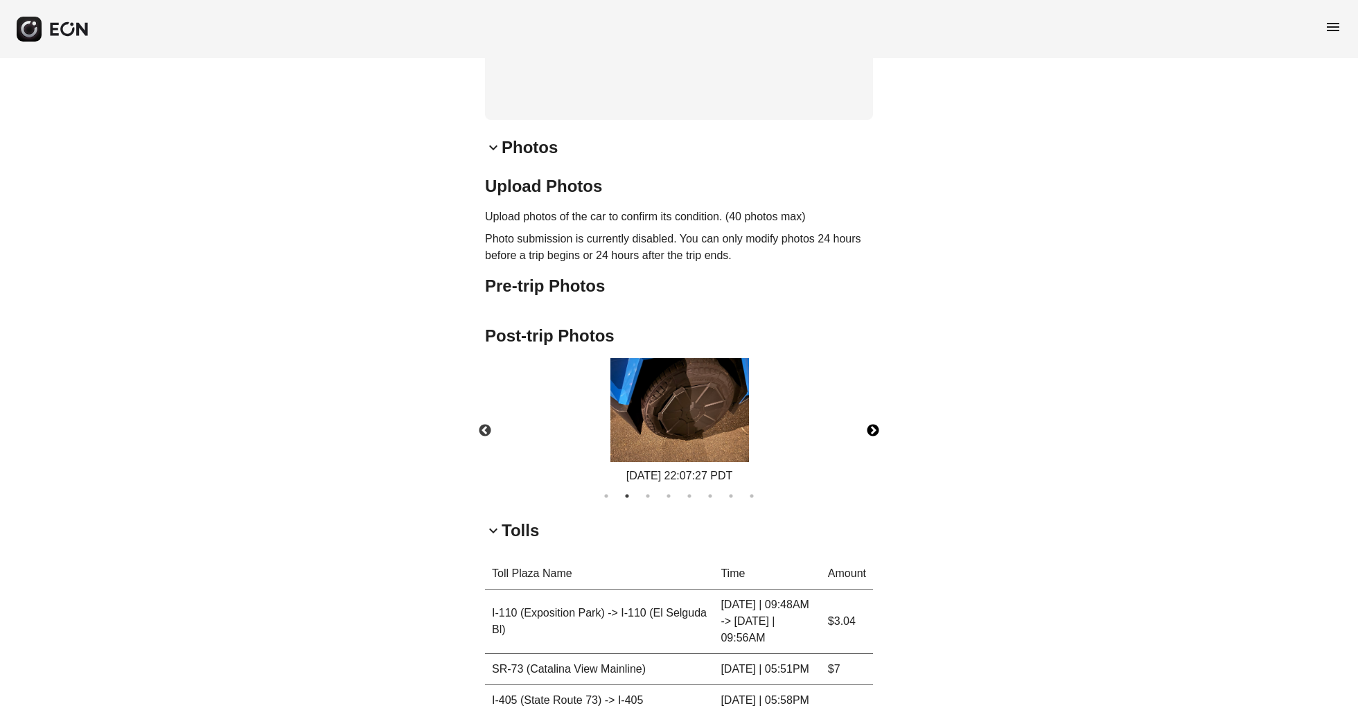
click at [874, 448] on button "Next" at bounding box center [873, 431] width 49 height 49
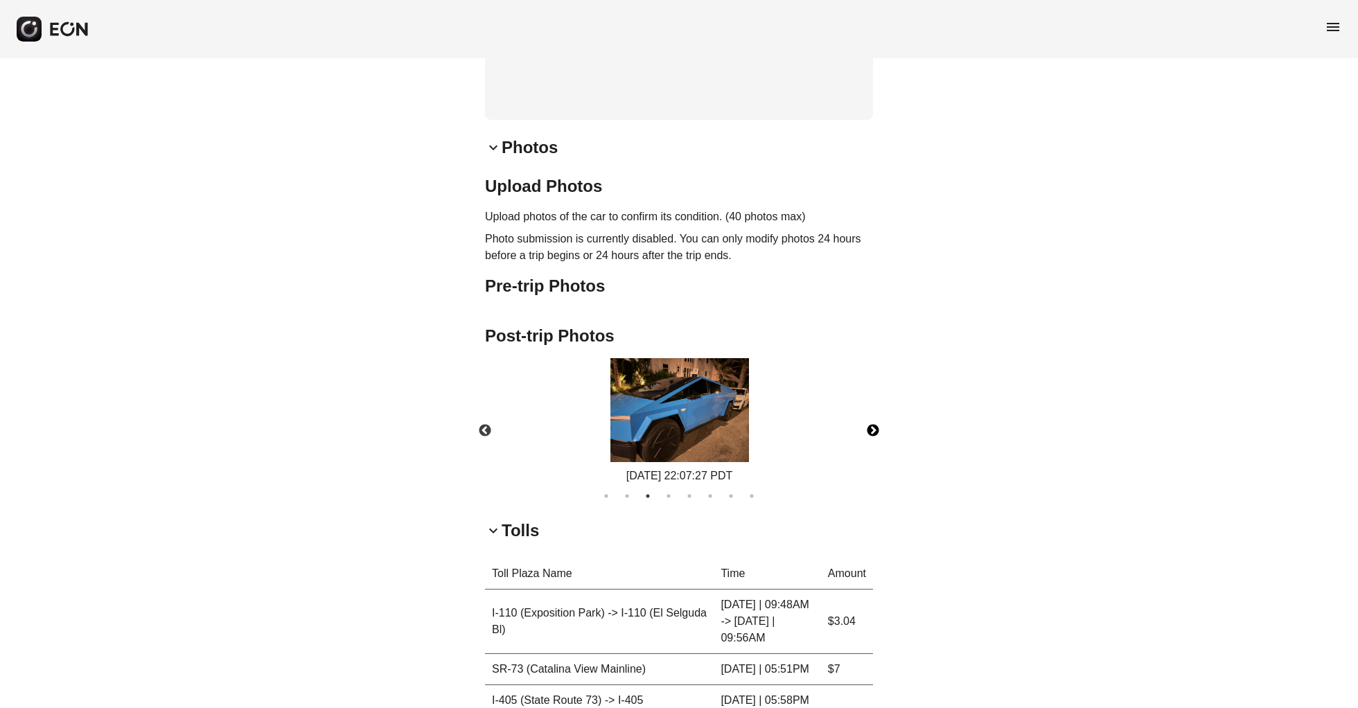
click at [873, 448] on button "Next" at bounding box center [873, 431] width 49 height 49
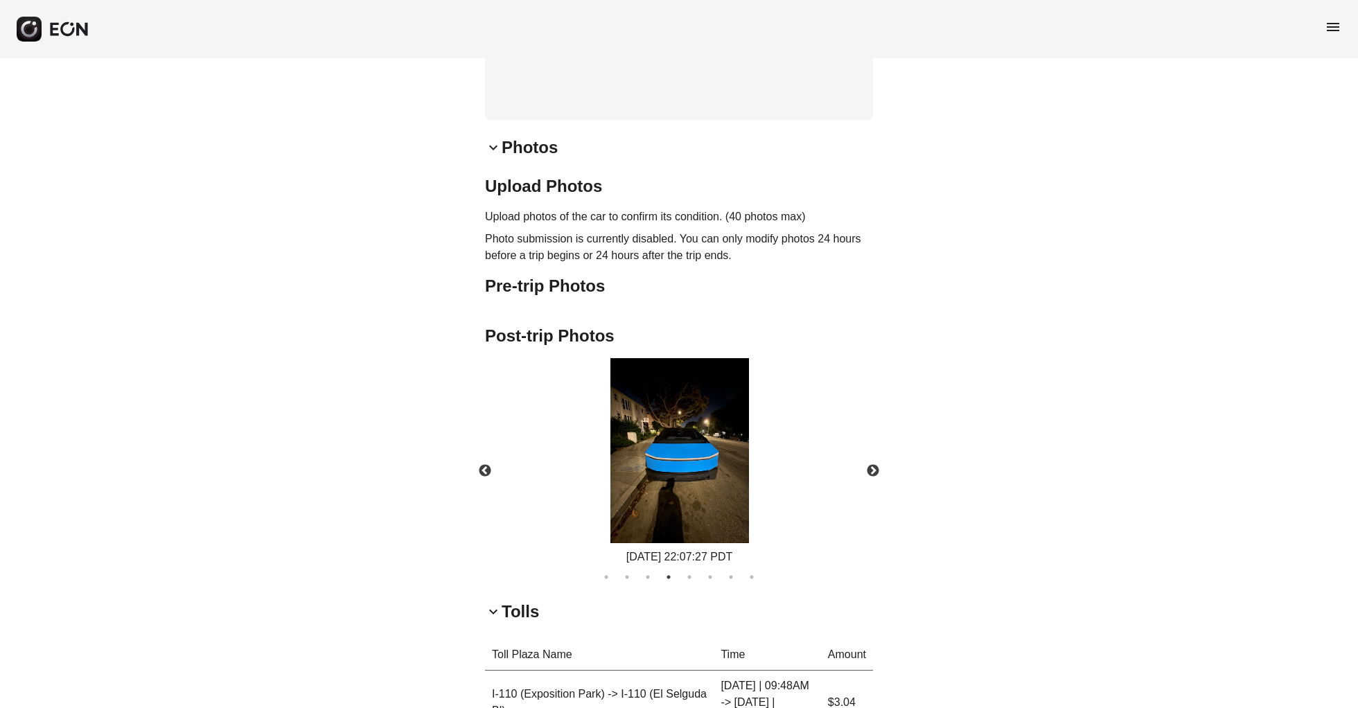
click at [866, 444] on div "08/18/2025 22:07:27 PDT" at bounding box center [679, 461] width 412 height 207
click at [870, 495] on button "Next" at bounding box center [873, 471] width 49 height 49
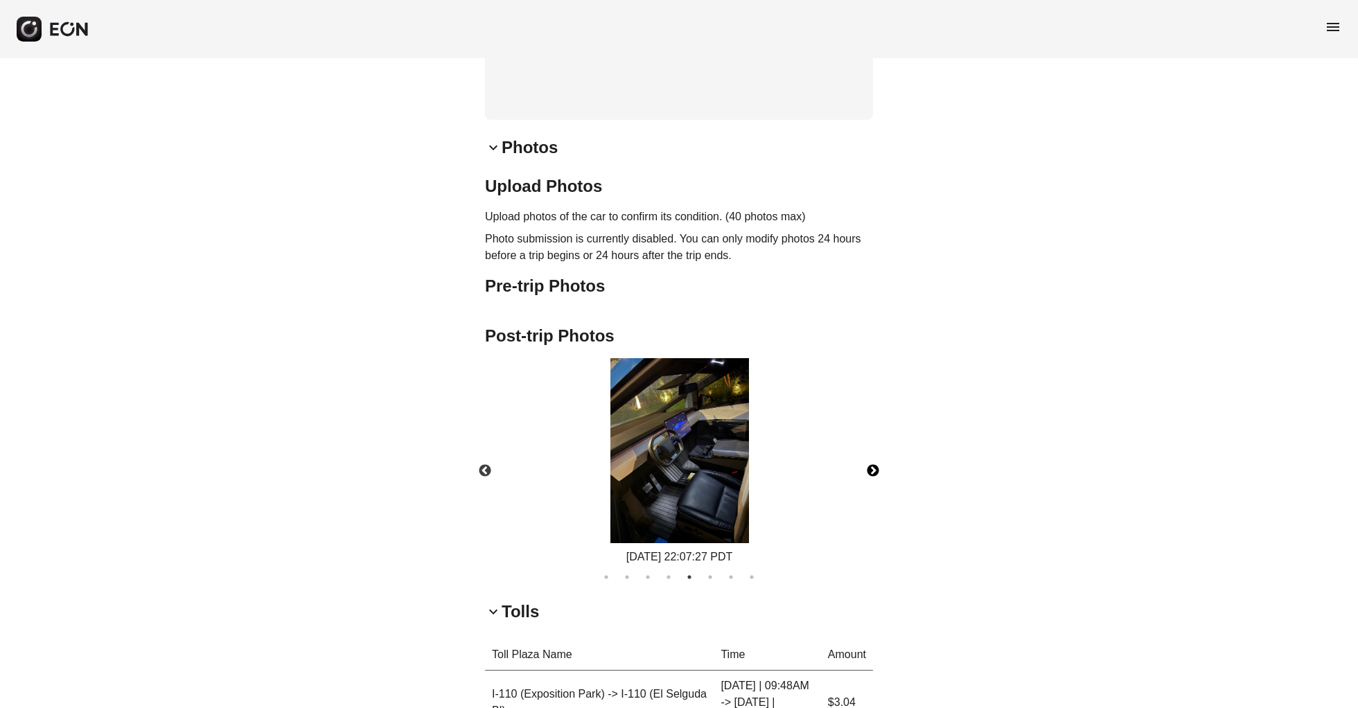
click at [872, 490] on button "Next" at bounding box center [873, 471] width 49 height 49
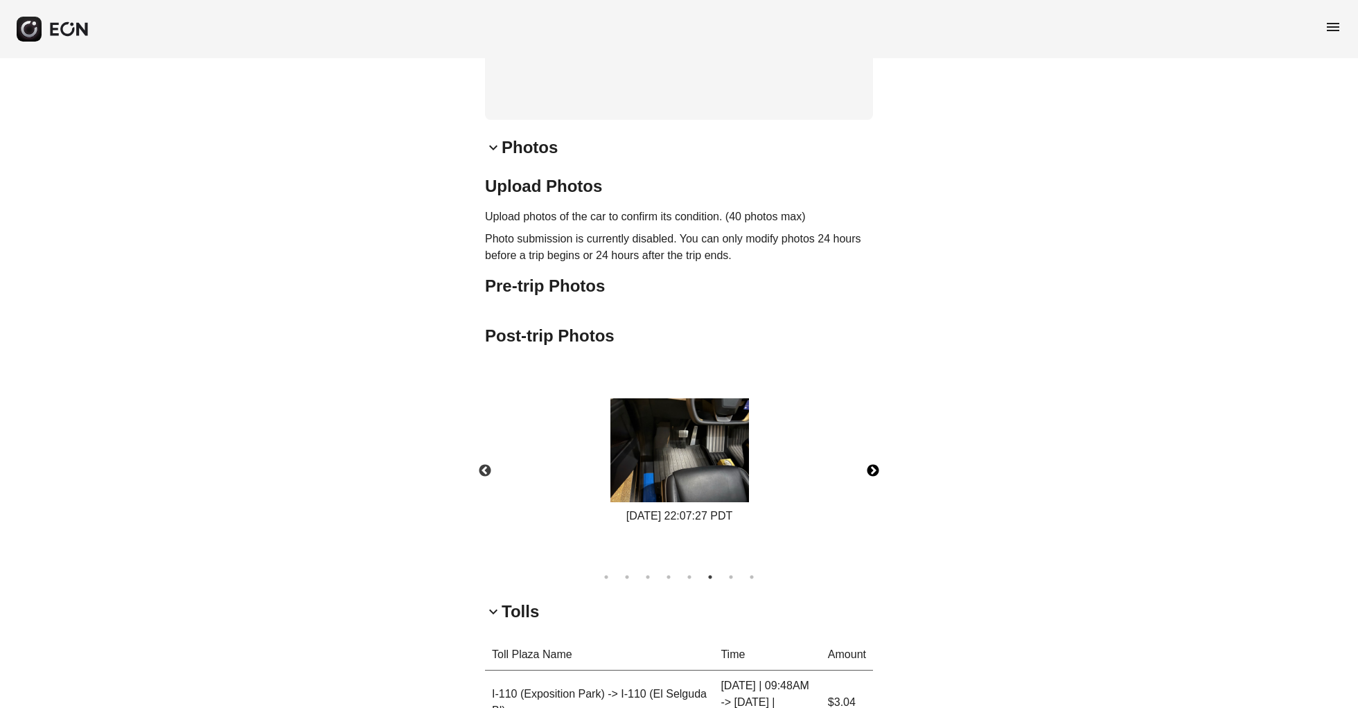
click at [872, 490] on button "Next" at bounding box center [873, 471] width 49 height 49
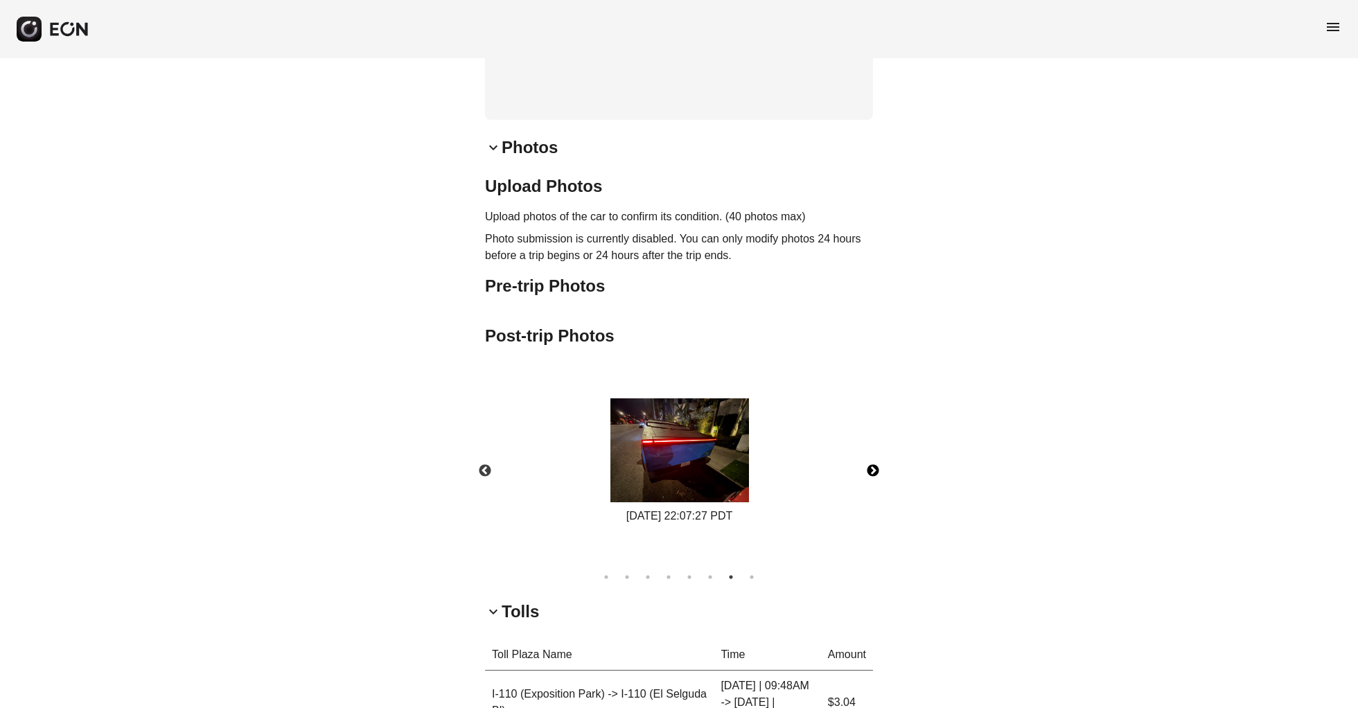
click at [872, 490] on button "Next" at bounding box center [873, 471] width 49 height 49
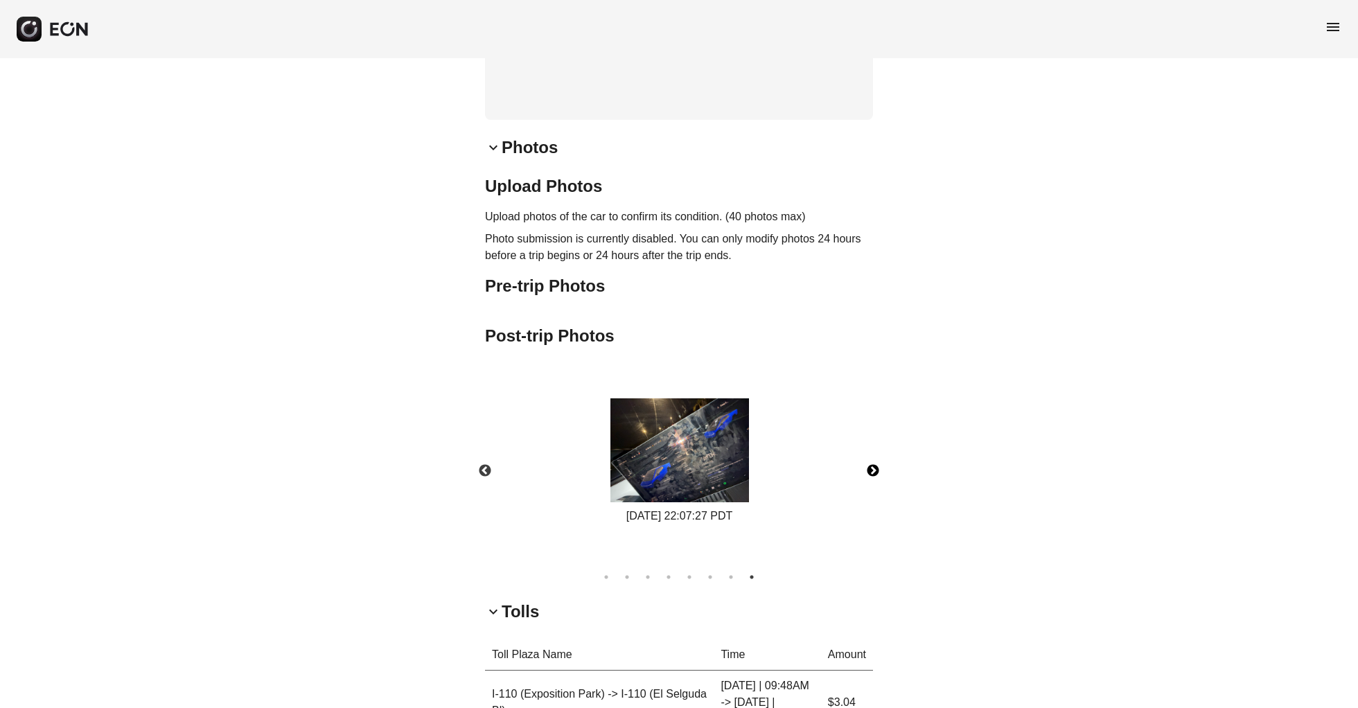
click at [872, 490] on button "Next" at bounding box center [873, 471] width 49 height 49
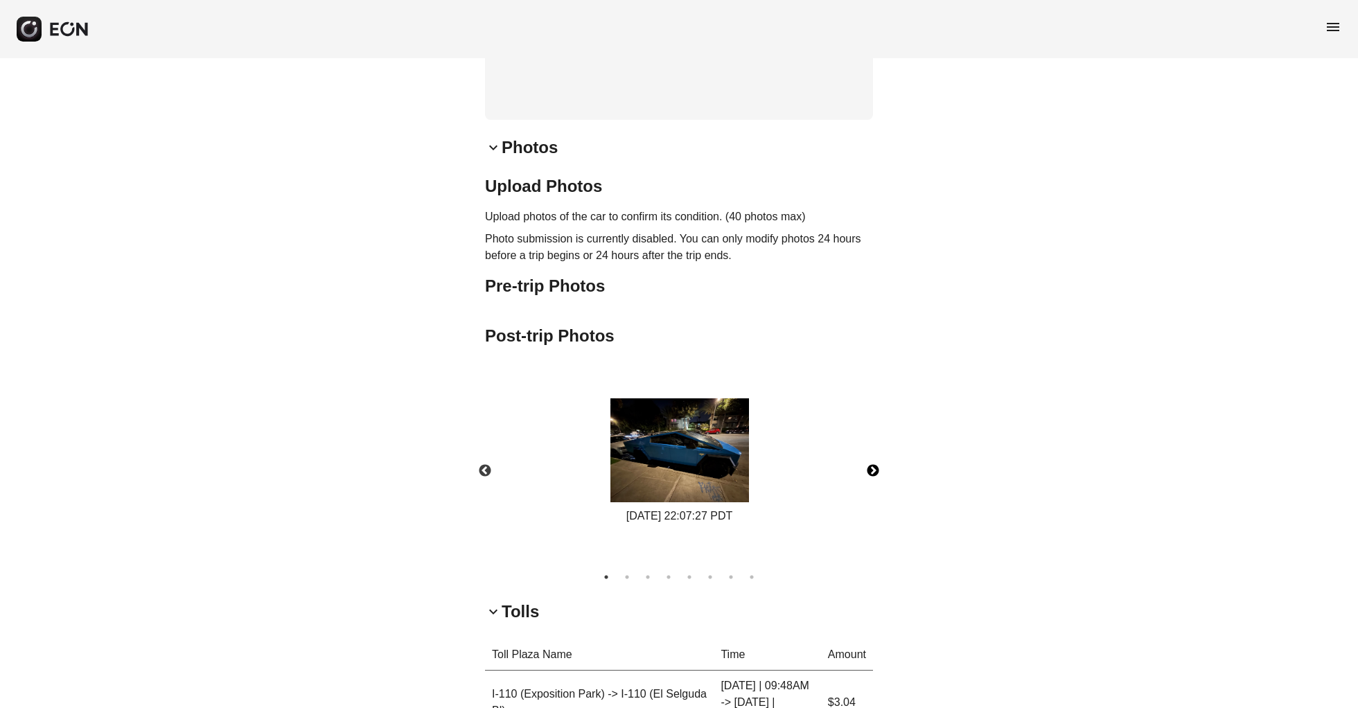
click at [872, 490] on button "Next" at bounding box center [873, 471] width 49 height 49
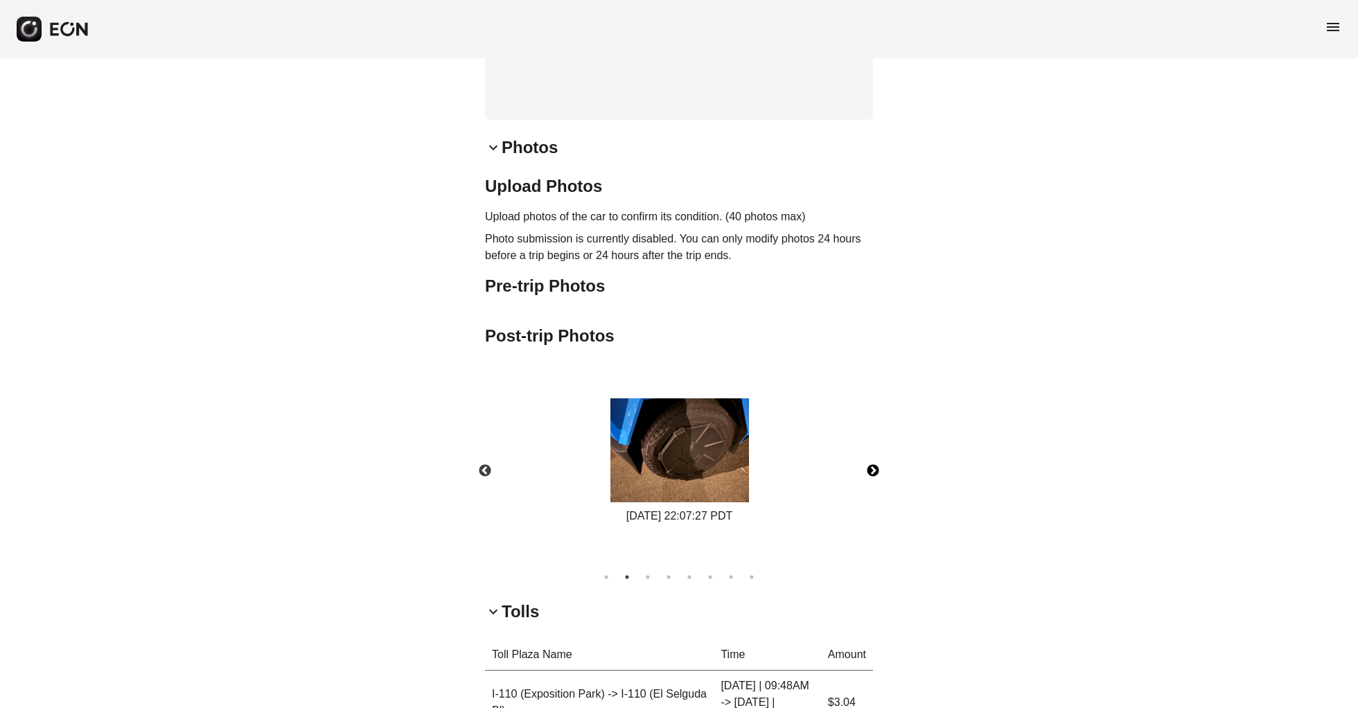
click at [872, 490] on button "Next" at bounding box center [873, 471] width 49 height 49
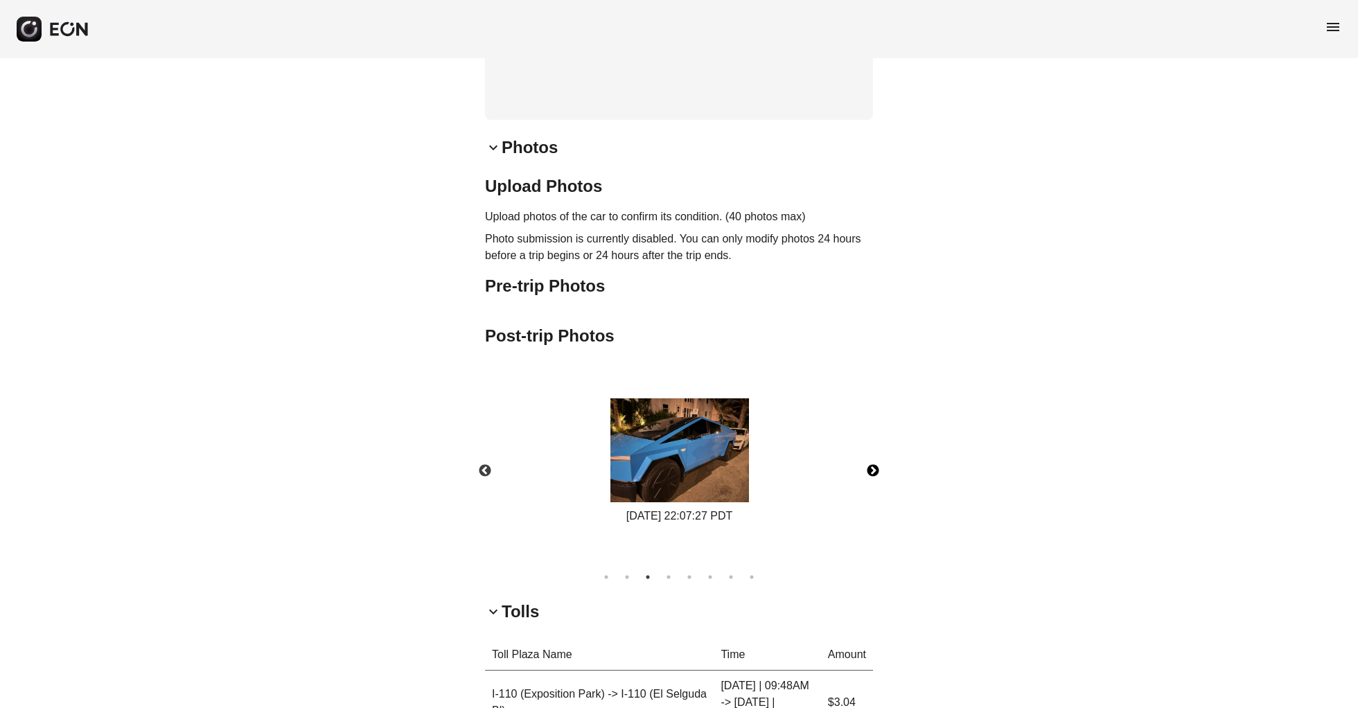
click at [872, 490] on button "Next" at bounding box center [873, 471] width 49 height 49
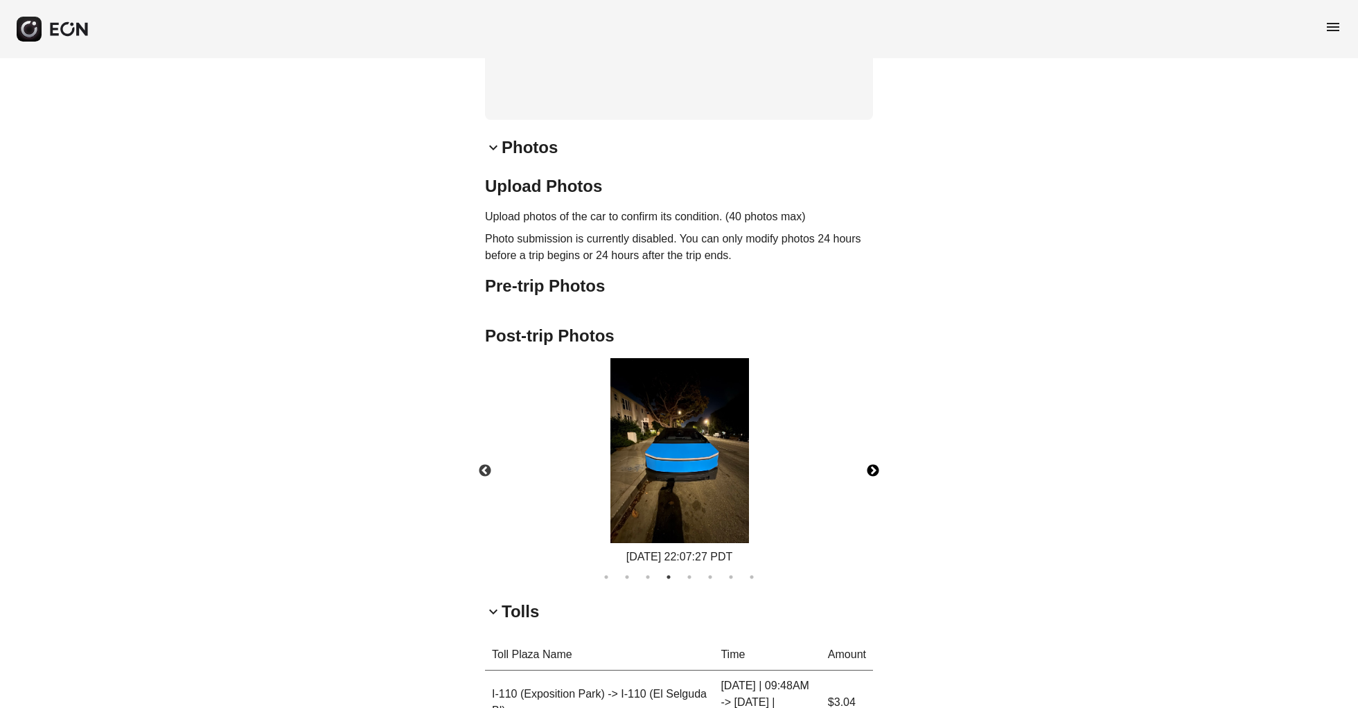
click at [872, 490] on button "Next" at bounding box center [873, 471] width 49 height 49
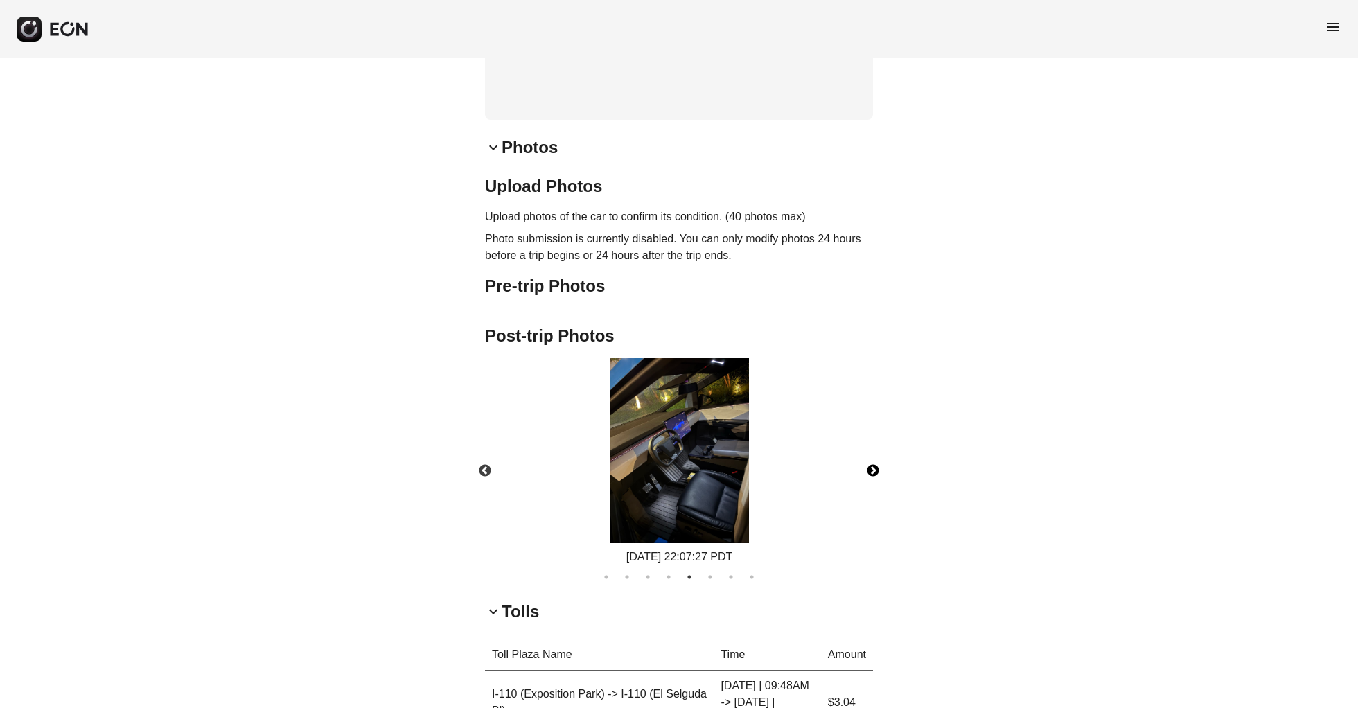
click at [872, 490] on button "Next" at bounding box center [873, 471] width 49 height 49
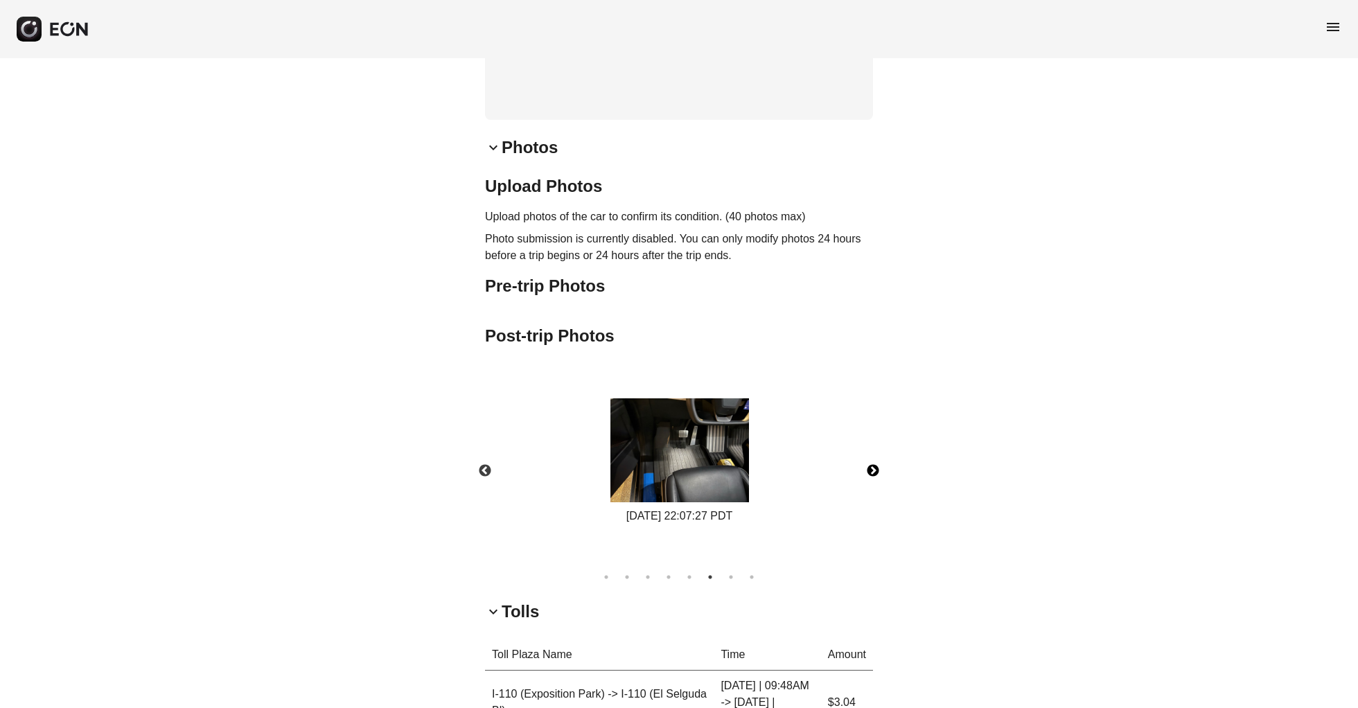
click at [872, 490] on button "Next" at bounding box center [873, 471] width 49 height 49
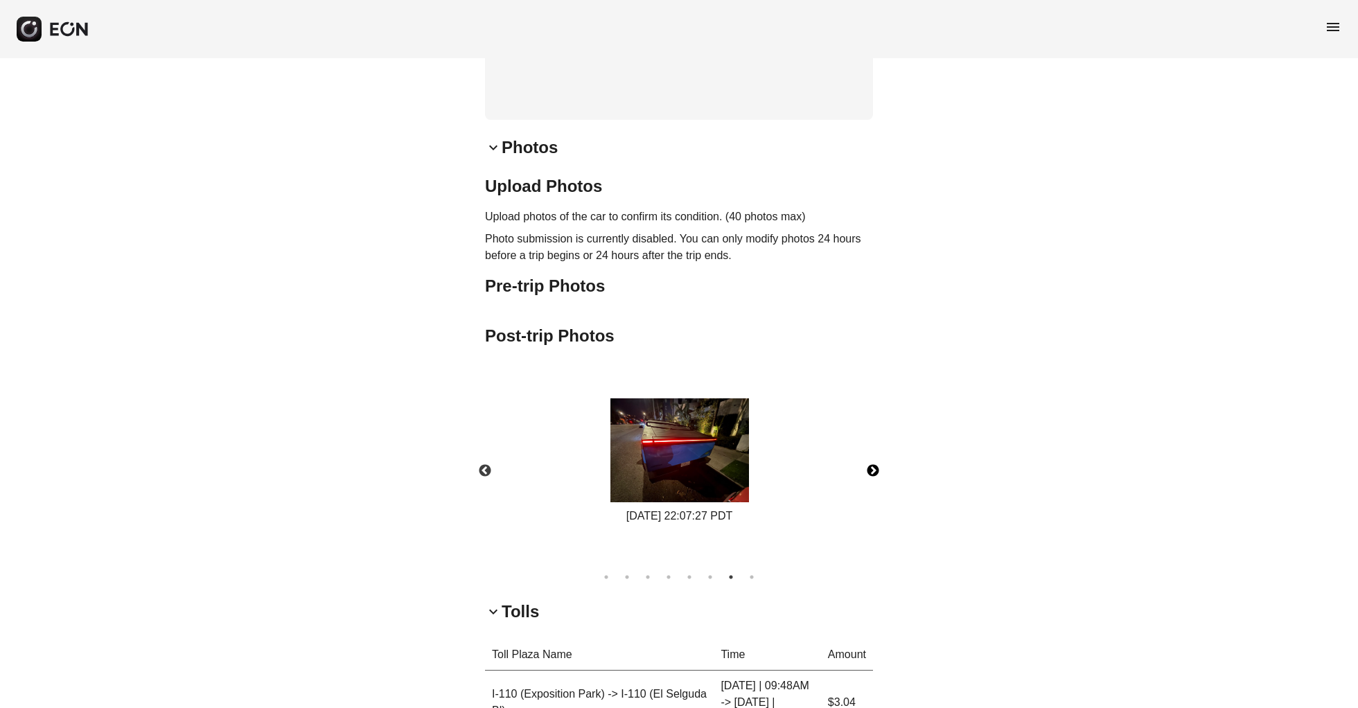
click at [872, 490] on button "Next" at bounding box center [873, 471] width 49 height 49
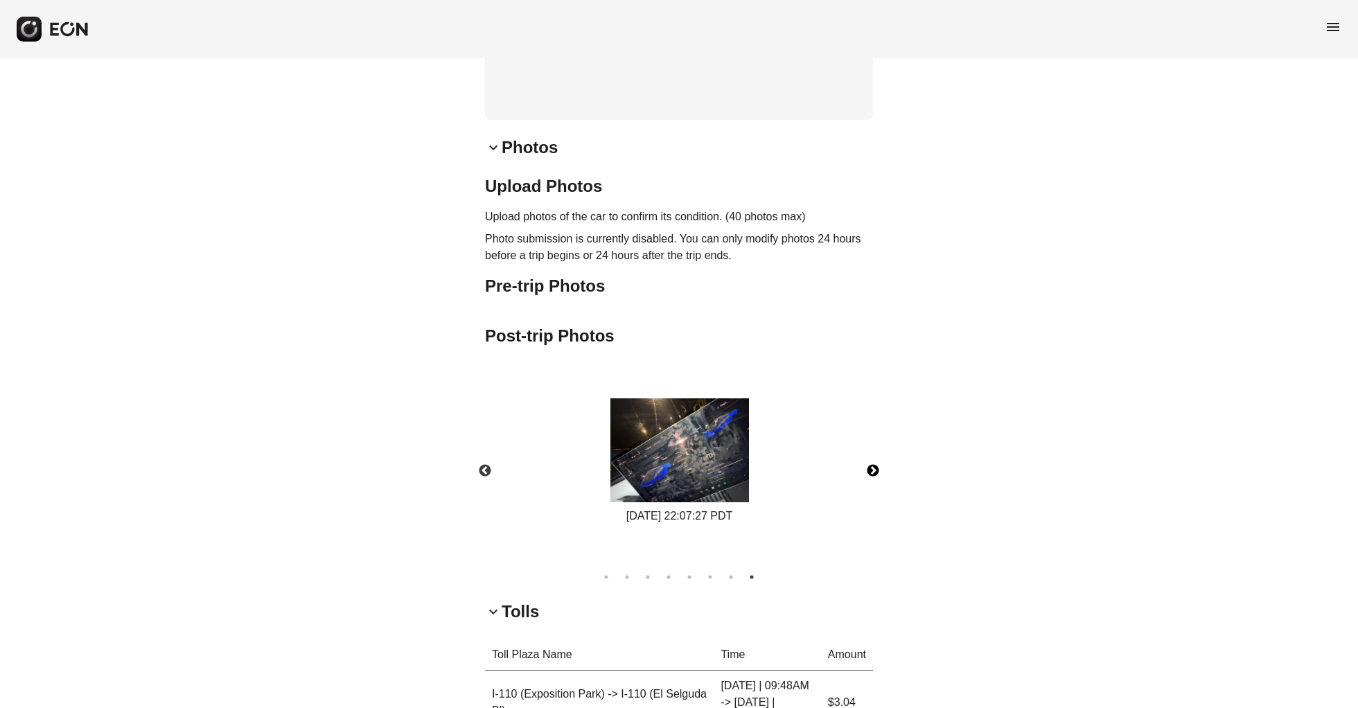
click at [872, 490] on button "Next" at bounding box center [873, 471] width 49 height 49
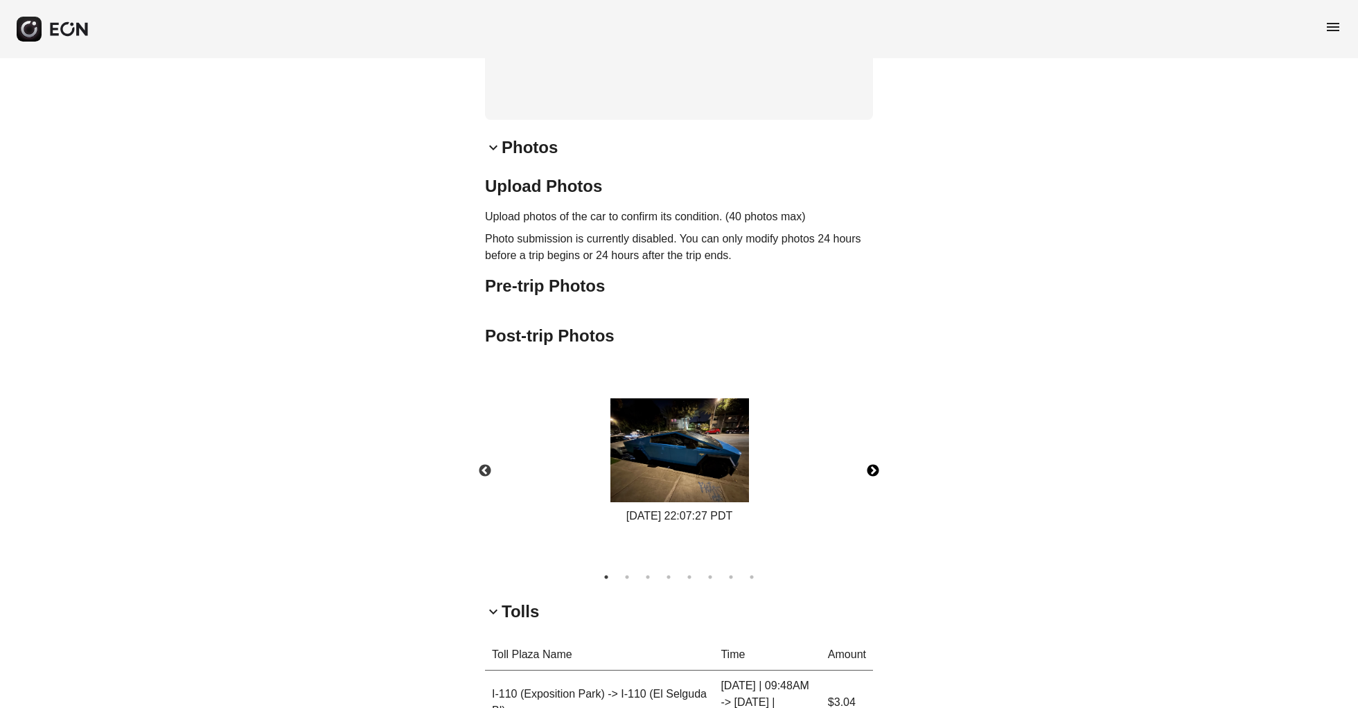
click at [872, 490] on button "Next" at bounding box center [873, 471] width 49 height 49
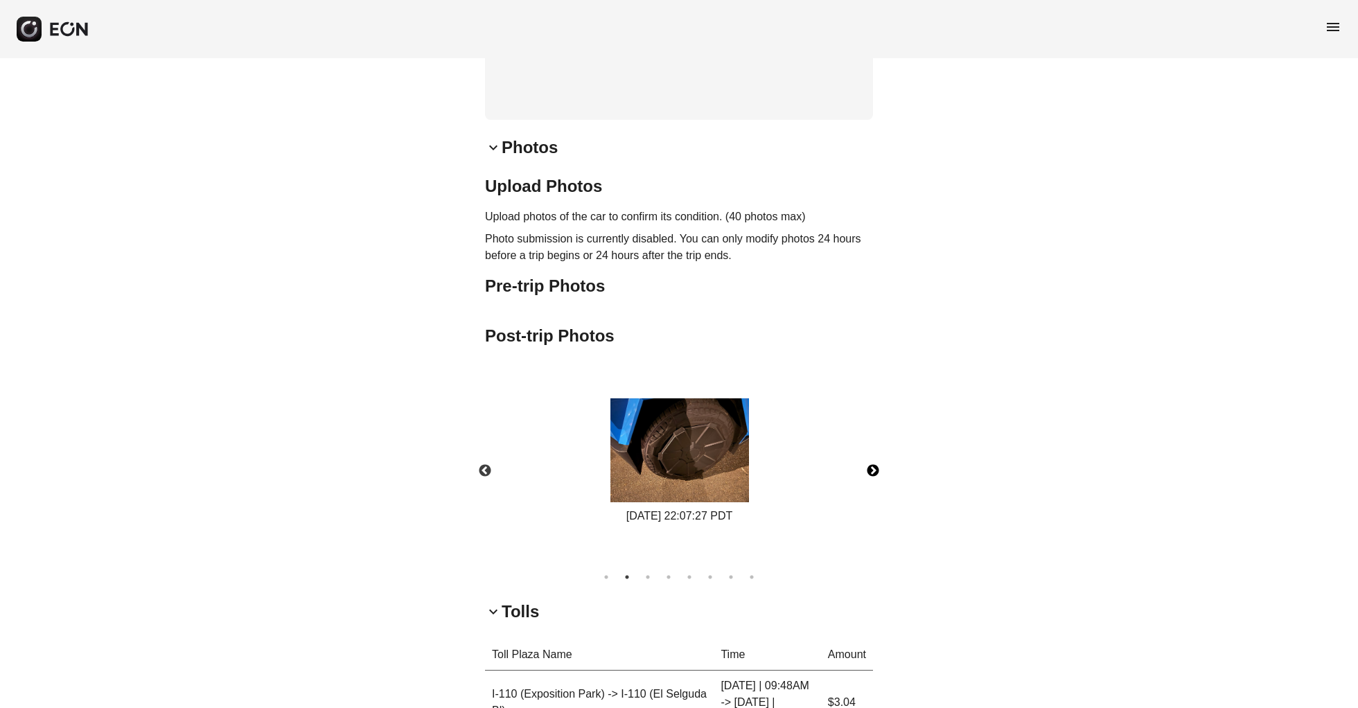
click at [872, 490] on button "Next" at bounding box center [873, 471] width 49 height 49
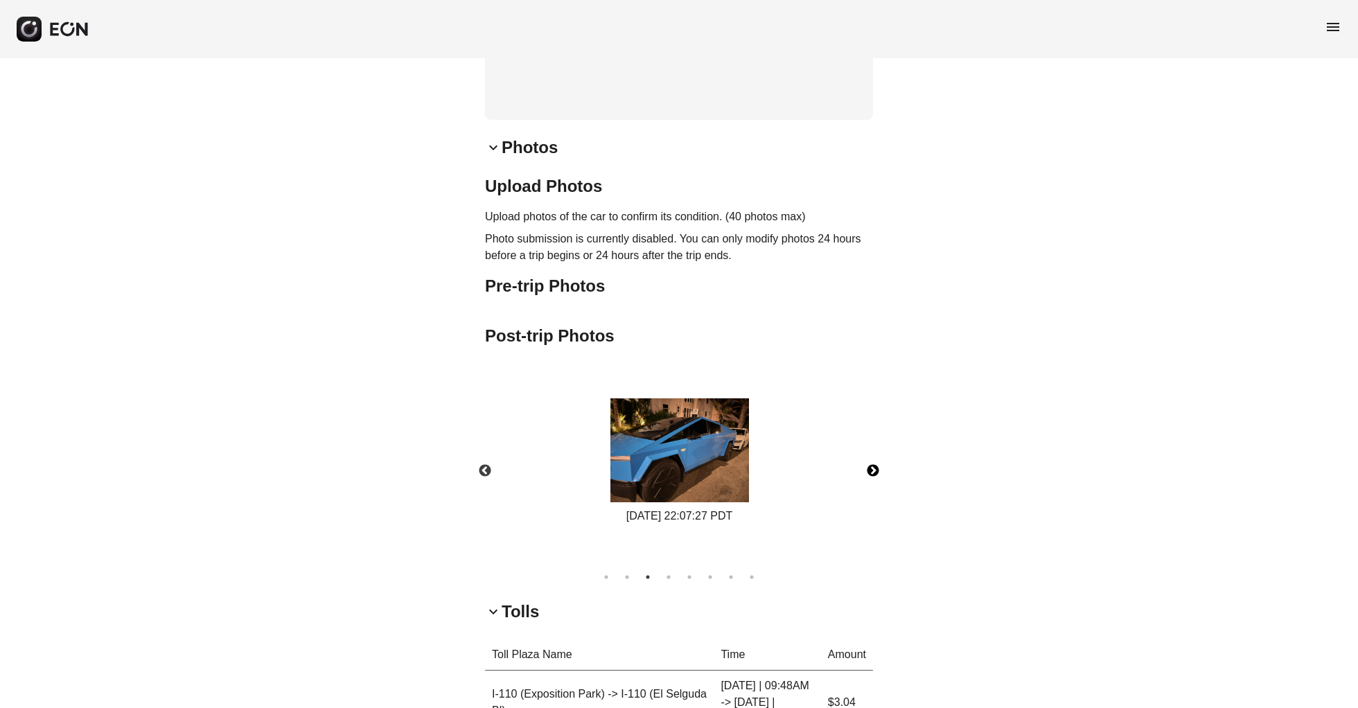
click at [872, 490] on button "Next" at bounding box center [873, 471] width 49 height 49
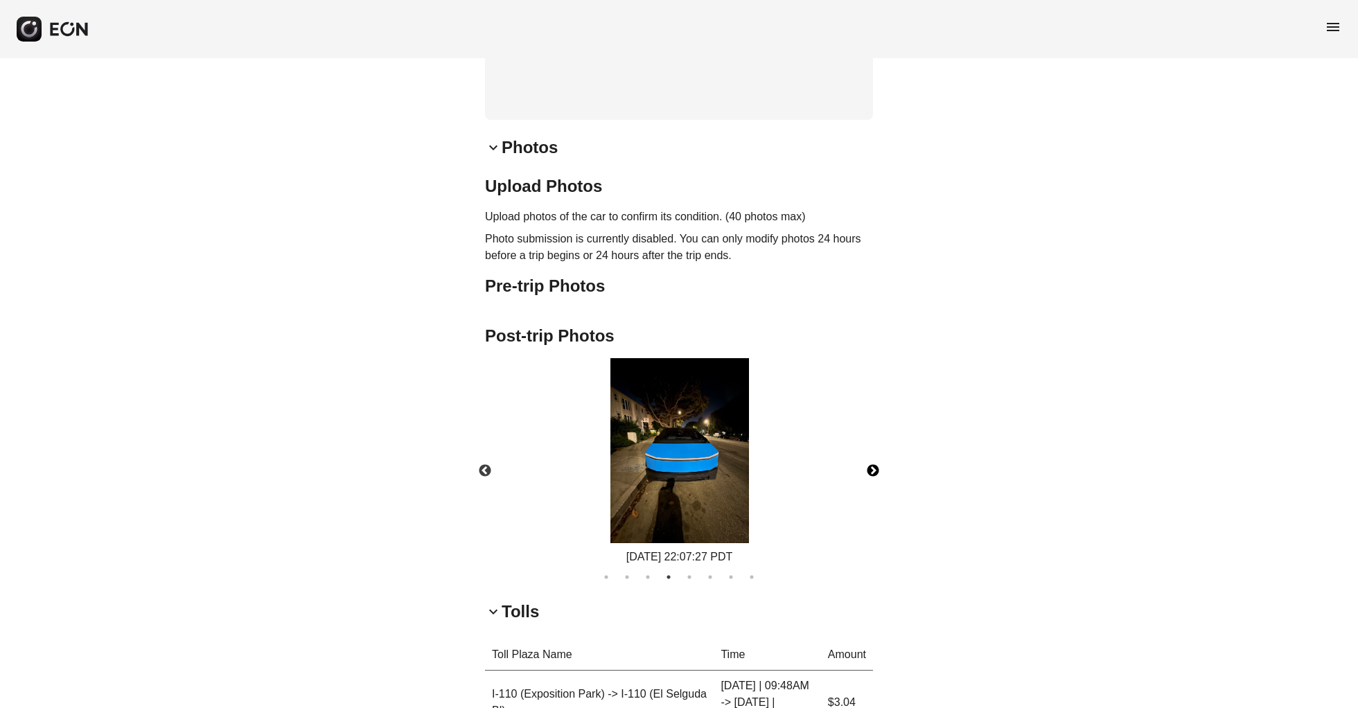
click at [872, 490] on button "Next" at bounding box center [873, 471] width 49 height 49
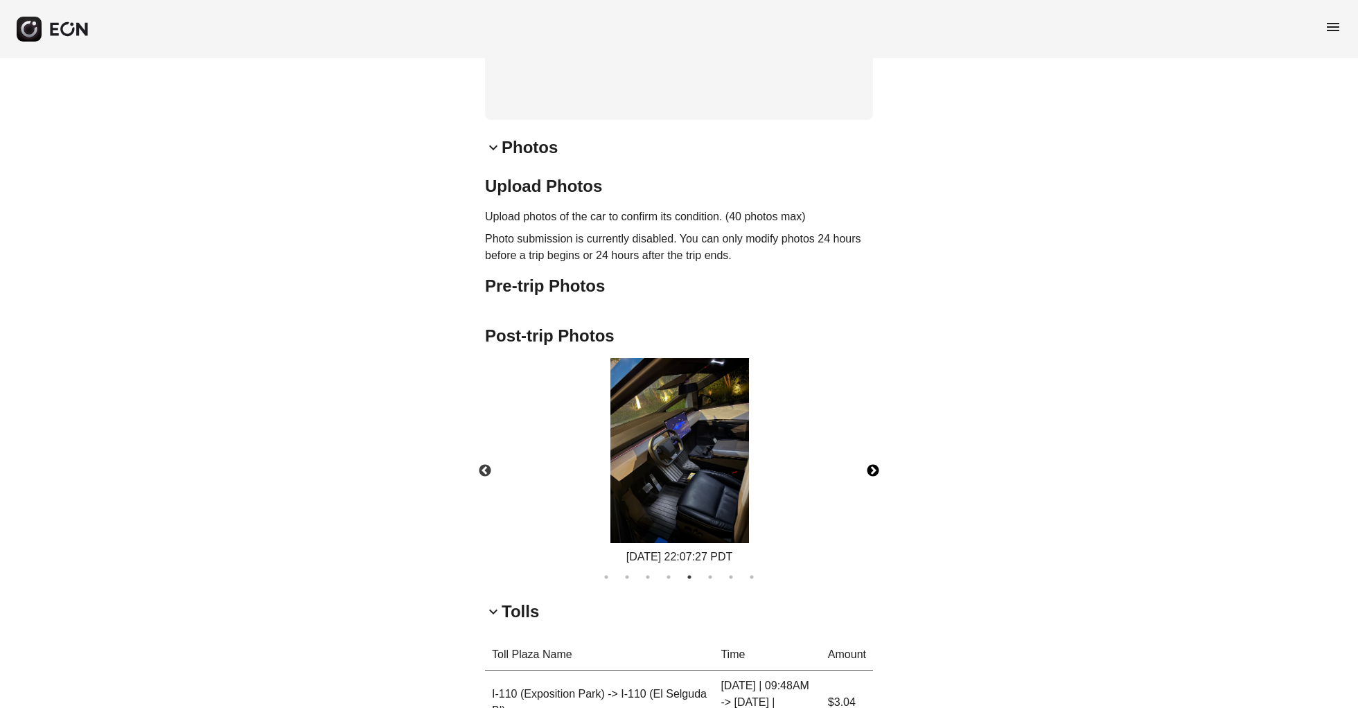
click at [872, 490] on button "Next" at bounding box center [873, 471] width 49 height 49
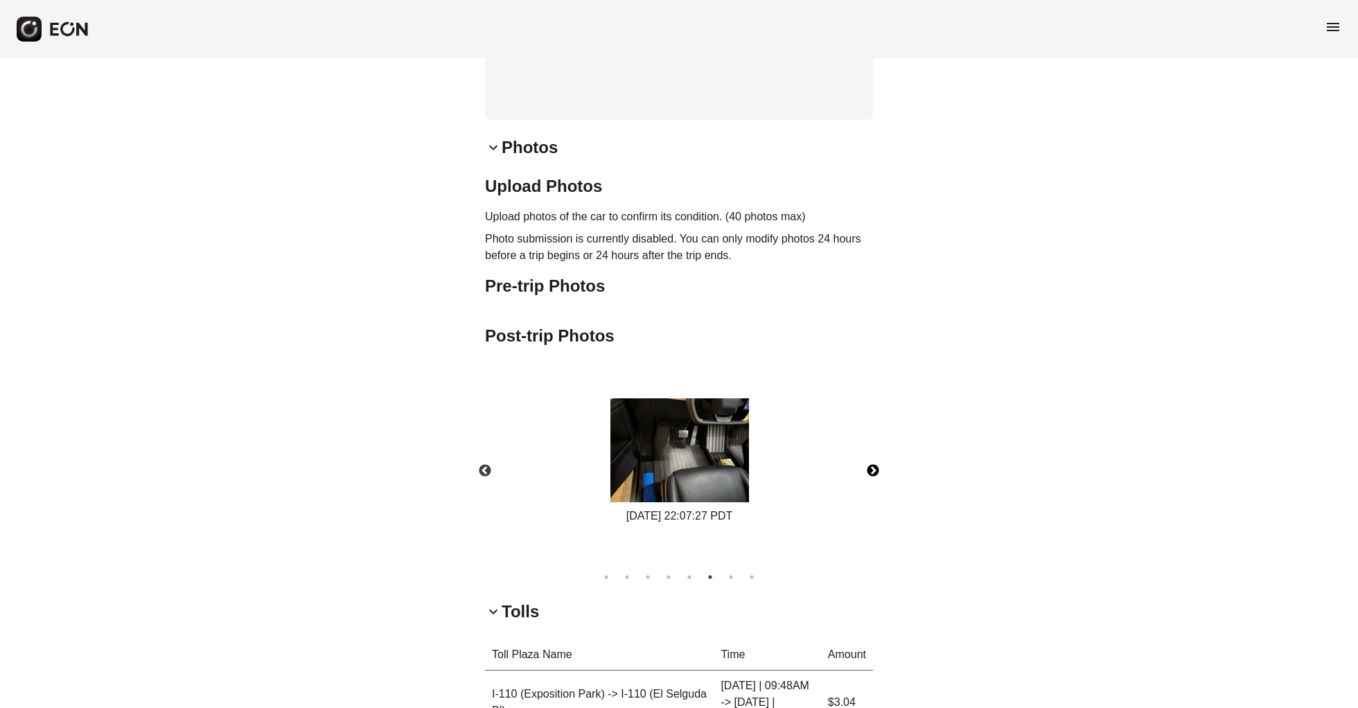
click at [872, 490] on button "Next" at bounding box center [873, 471] width 49 height 49
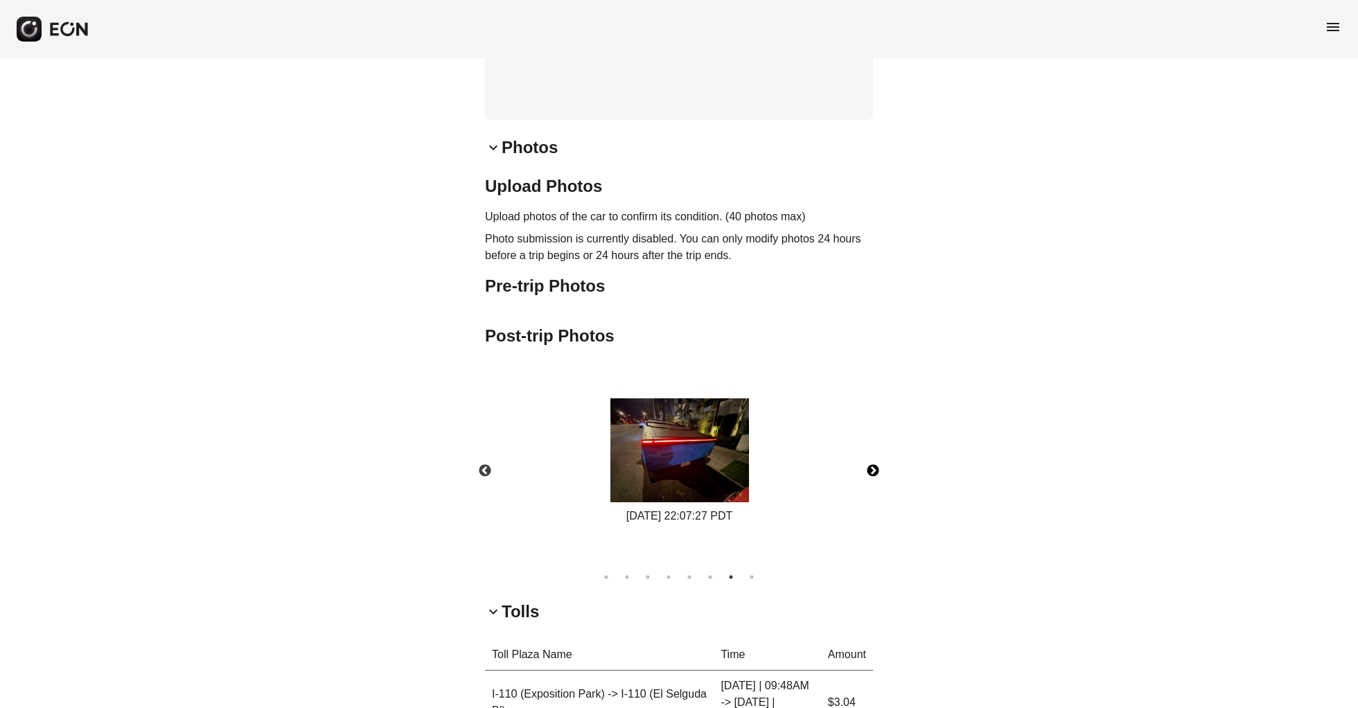
click at [872, 490] on button "Next" at bounding box center [873, 471] width 49 height 49
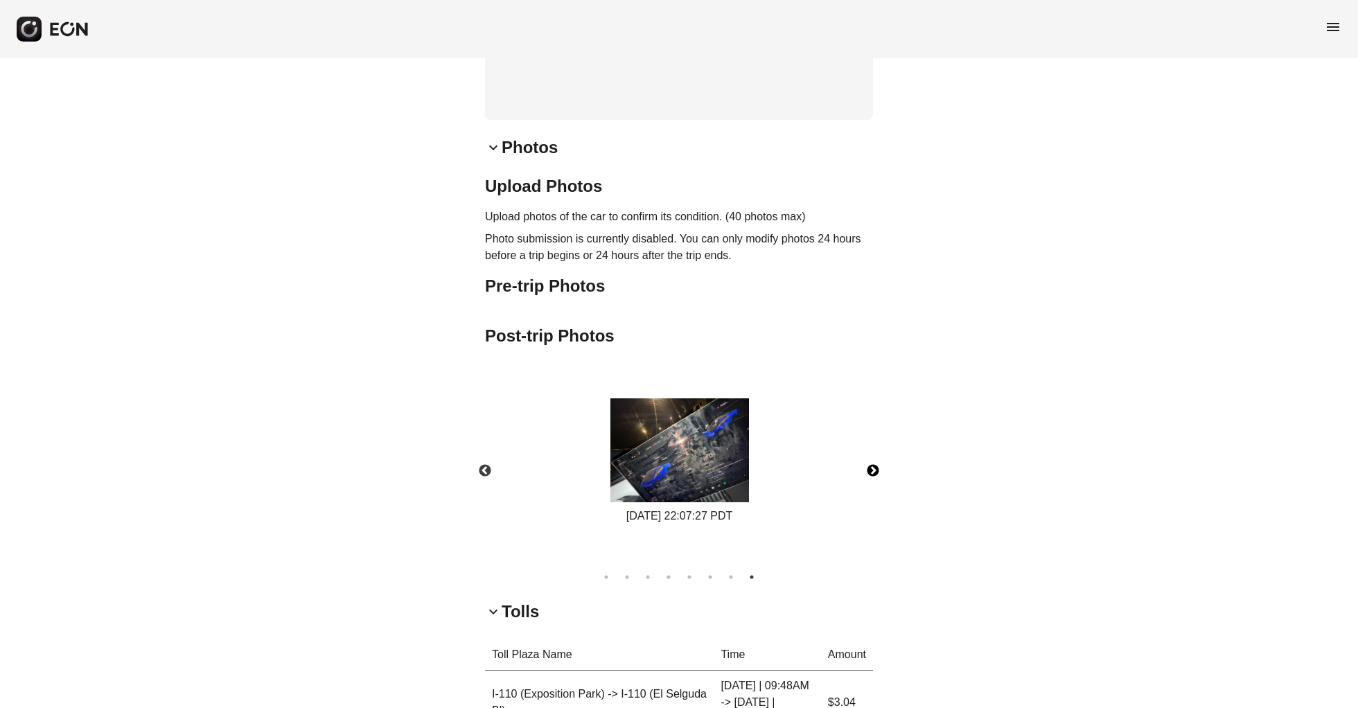
click at [872, 490] on button "Next" at bounding box center [873, 471] width 49 height 49
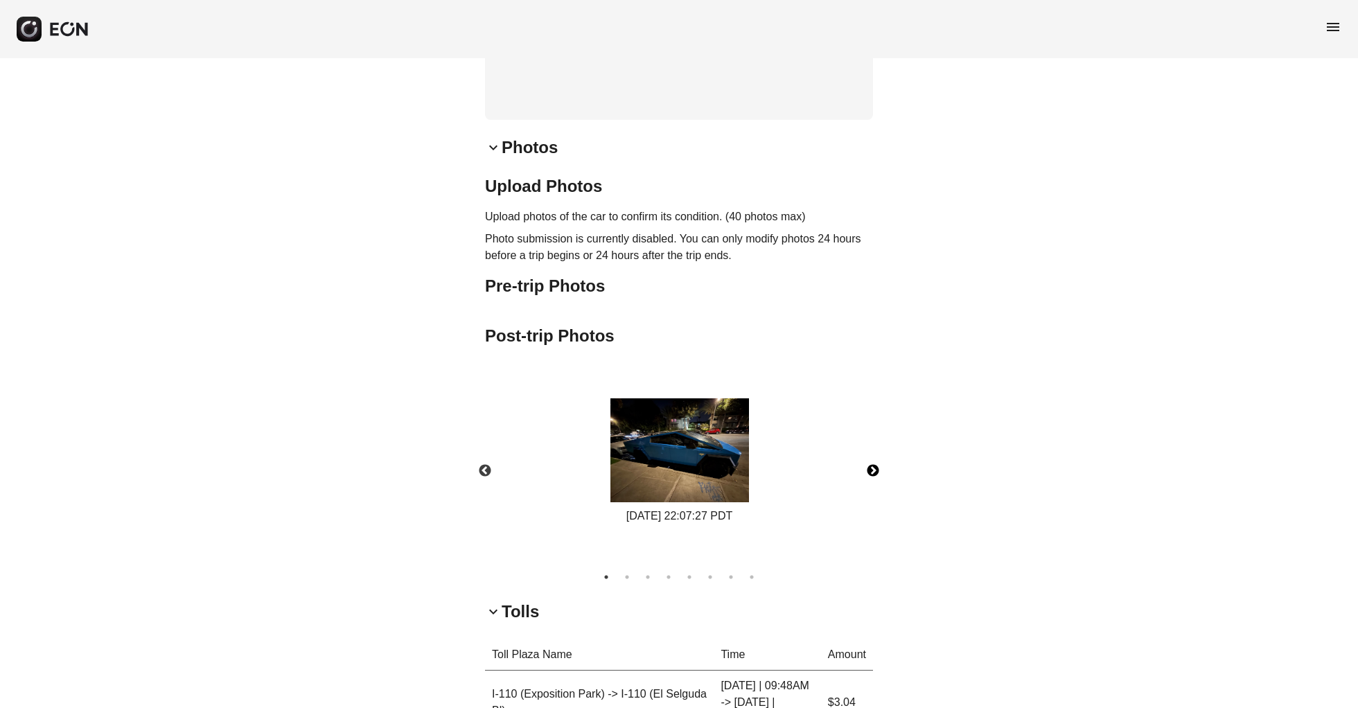
click at [874, 479] on button "Next" at bounding box center [873, 471] width 49 height 49
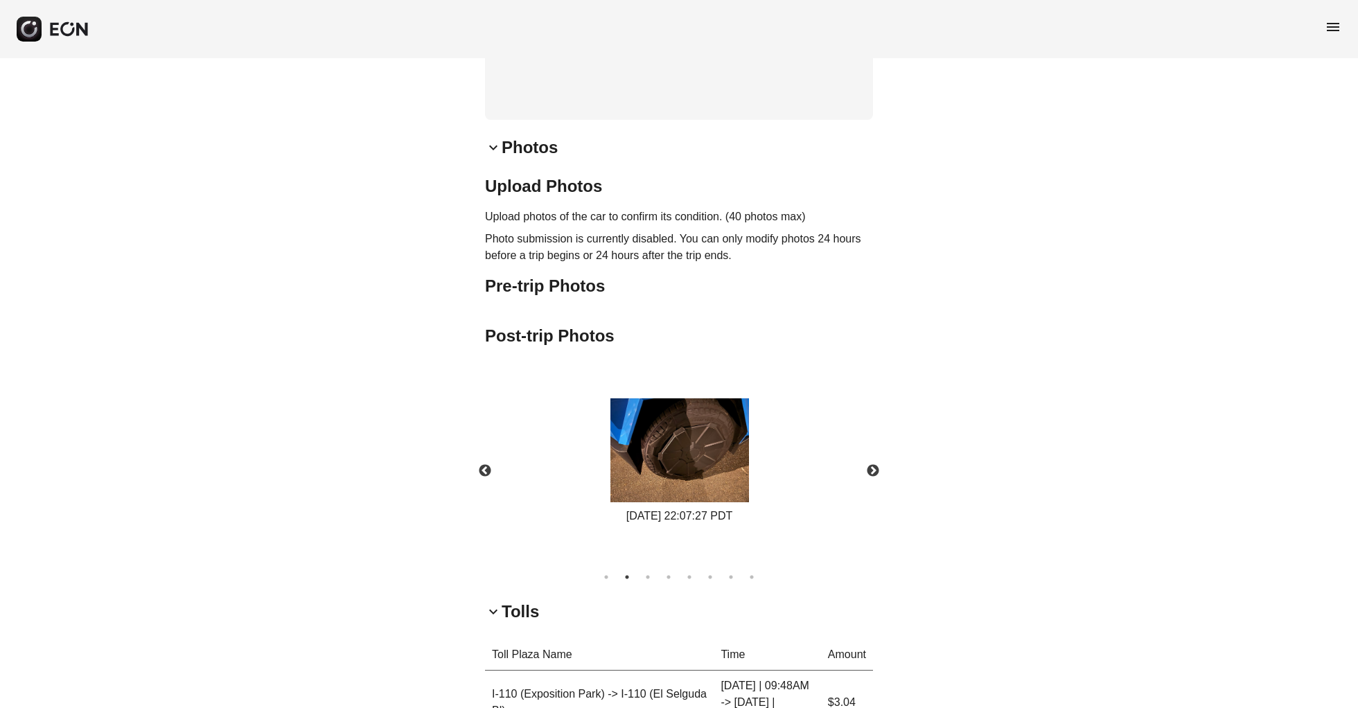
click at [1328, 31] on span "menu" at bounding box center [1333, 27] width 17 height 17
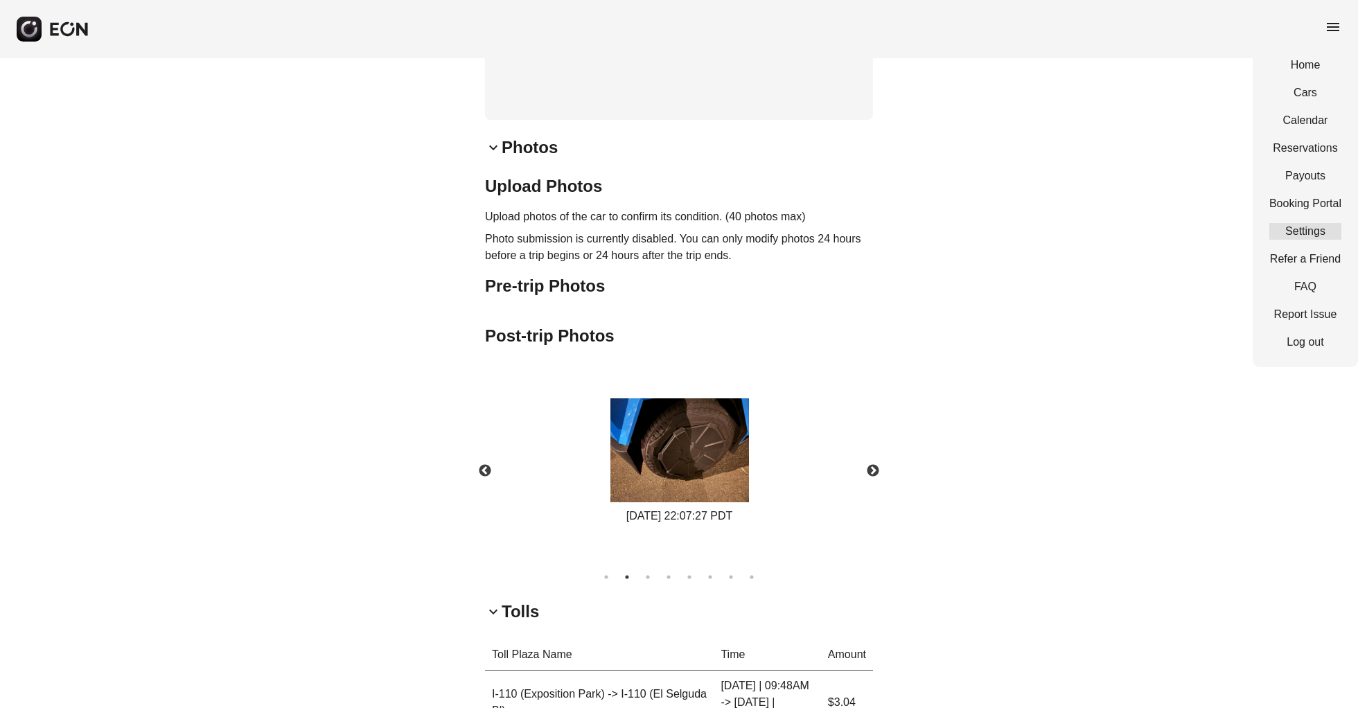
click at [1303, 228] on link "Settings" at bounding box center [1305, 231] width 72 height 17
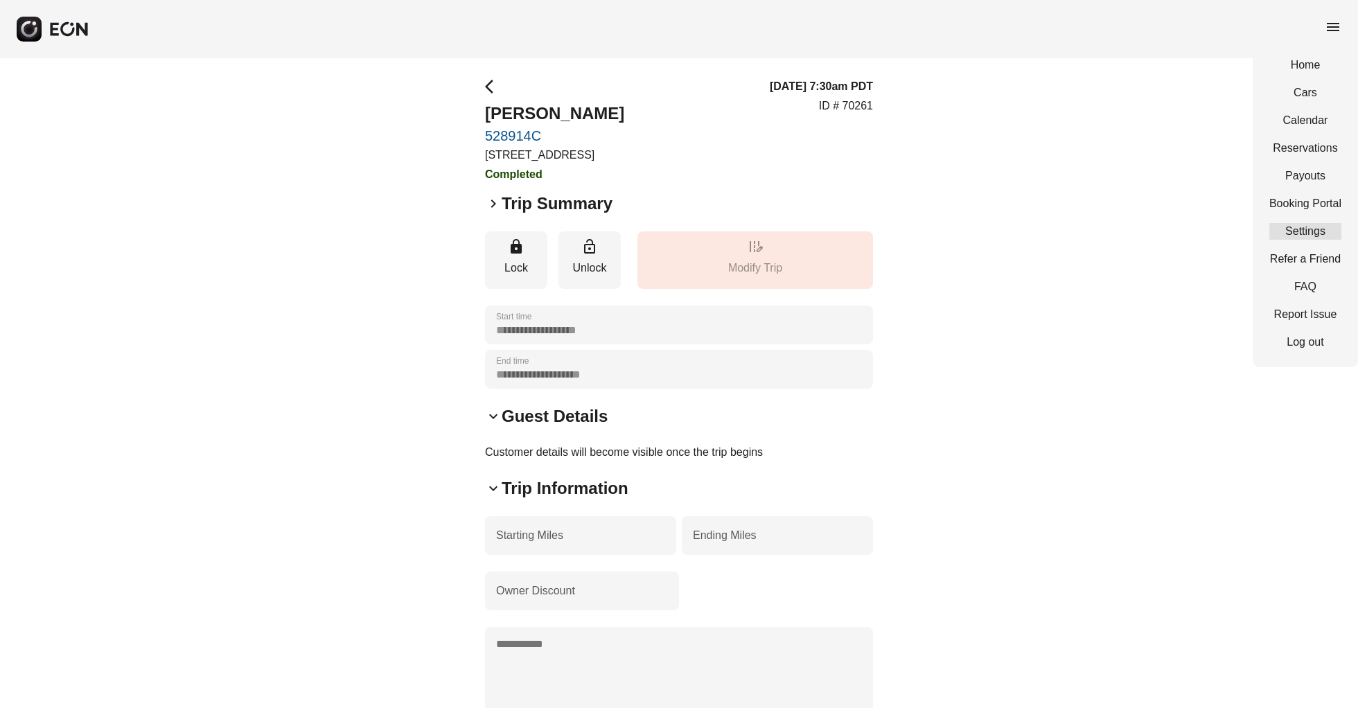
select select "**"
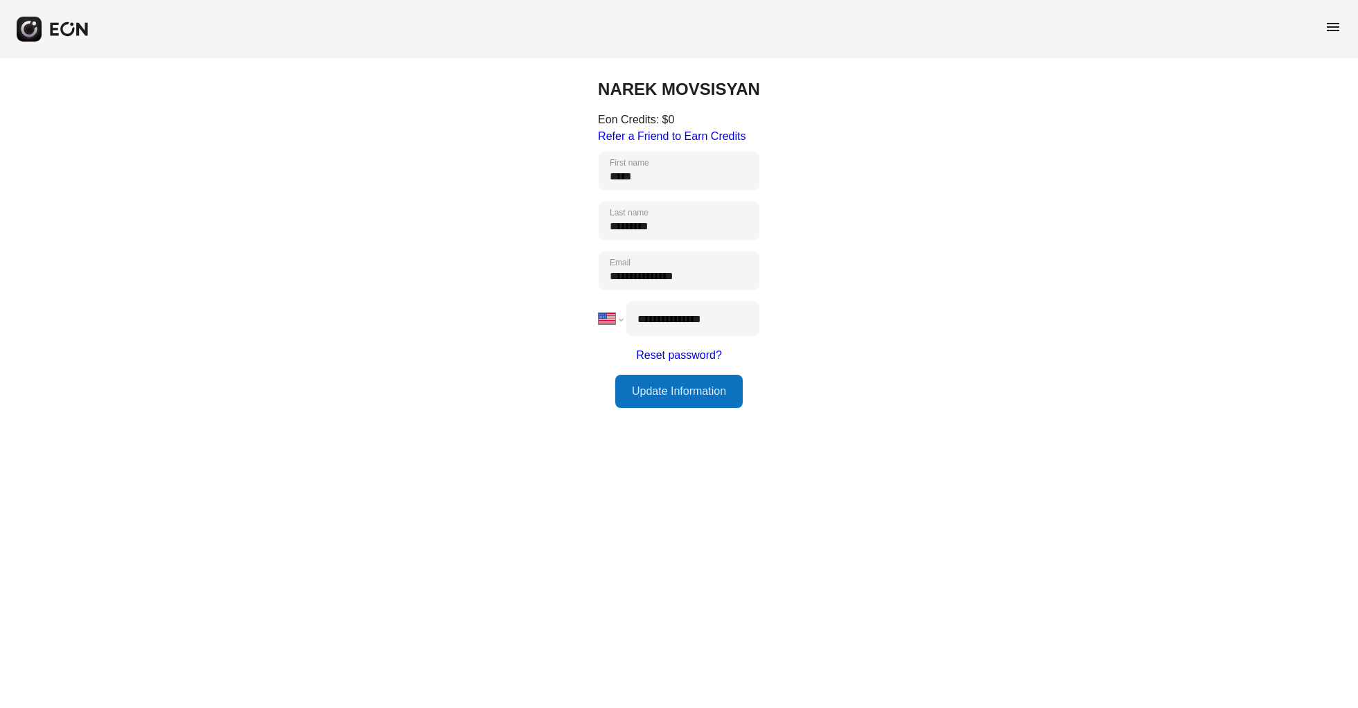
click at [1337, 17] on div "menu" at bounding box center [679, 29] width 1358 height 58
click at [1336, 28] on span "menu" at bounding box center [1333, 27] width 17 height 17
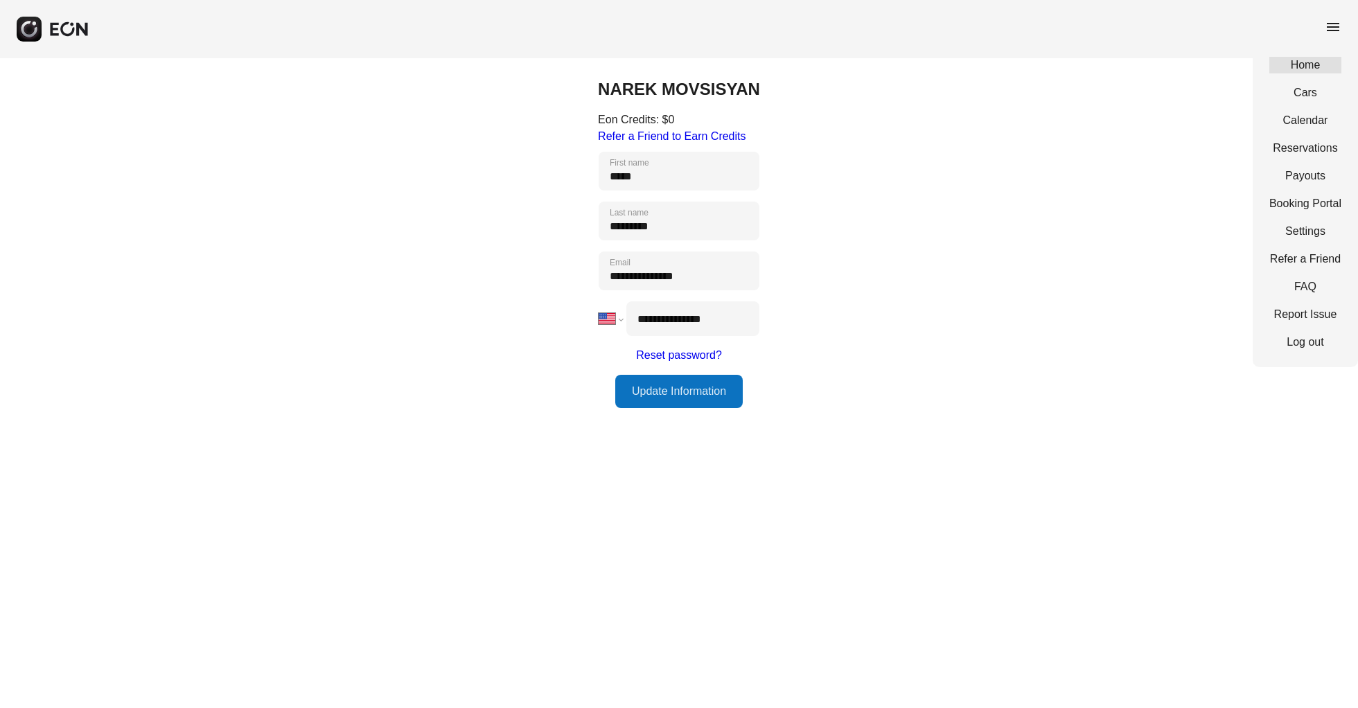
click at [1304, 62] on link "Home" at bounding box center [1305, 65] width 72 height 17
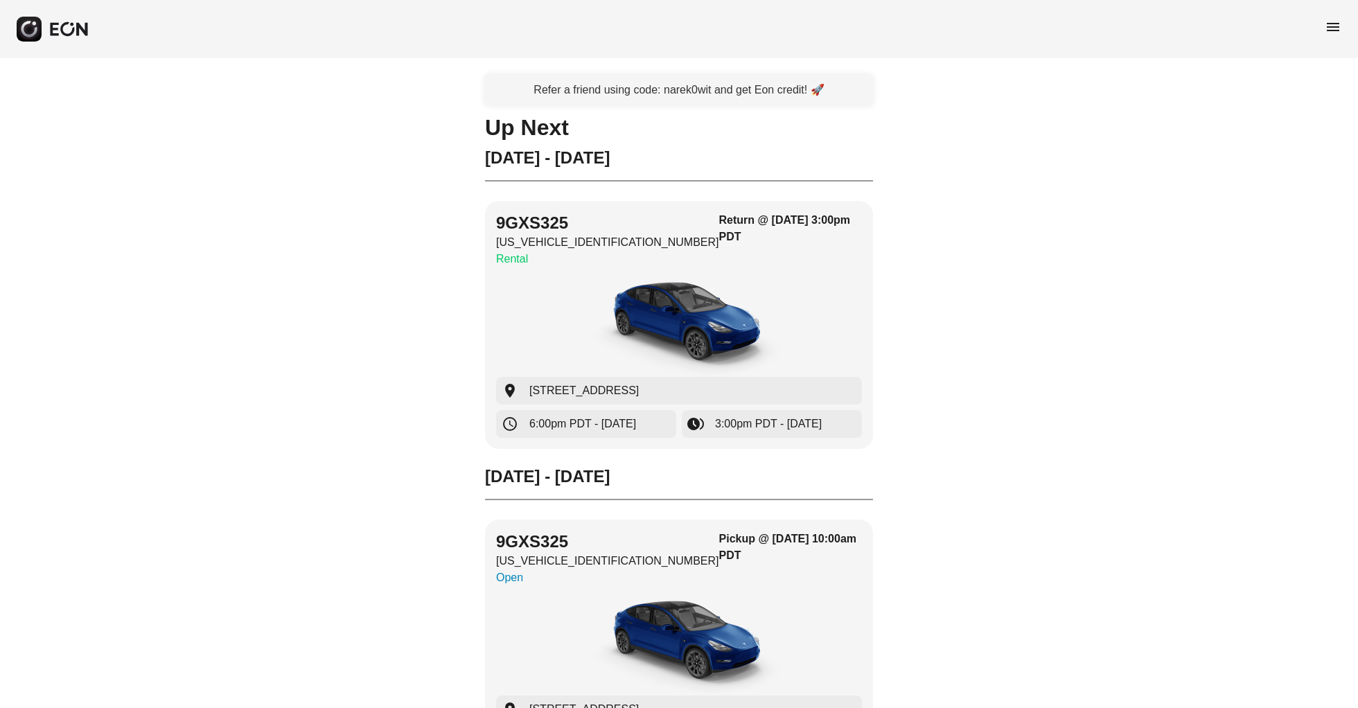
click at [1344, 15] on div "menu" at bounding box center [679, 29] width 1358 height 58
click at [1337, 17] on div "menu" at bounding box center [679, 29] width 1358 height 58
click at [1337, 29] on span "menu" at bounding box center [1333, 27] width 17 height 17
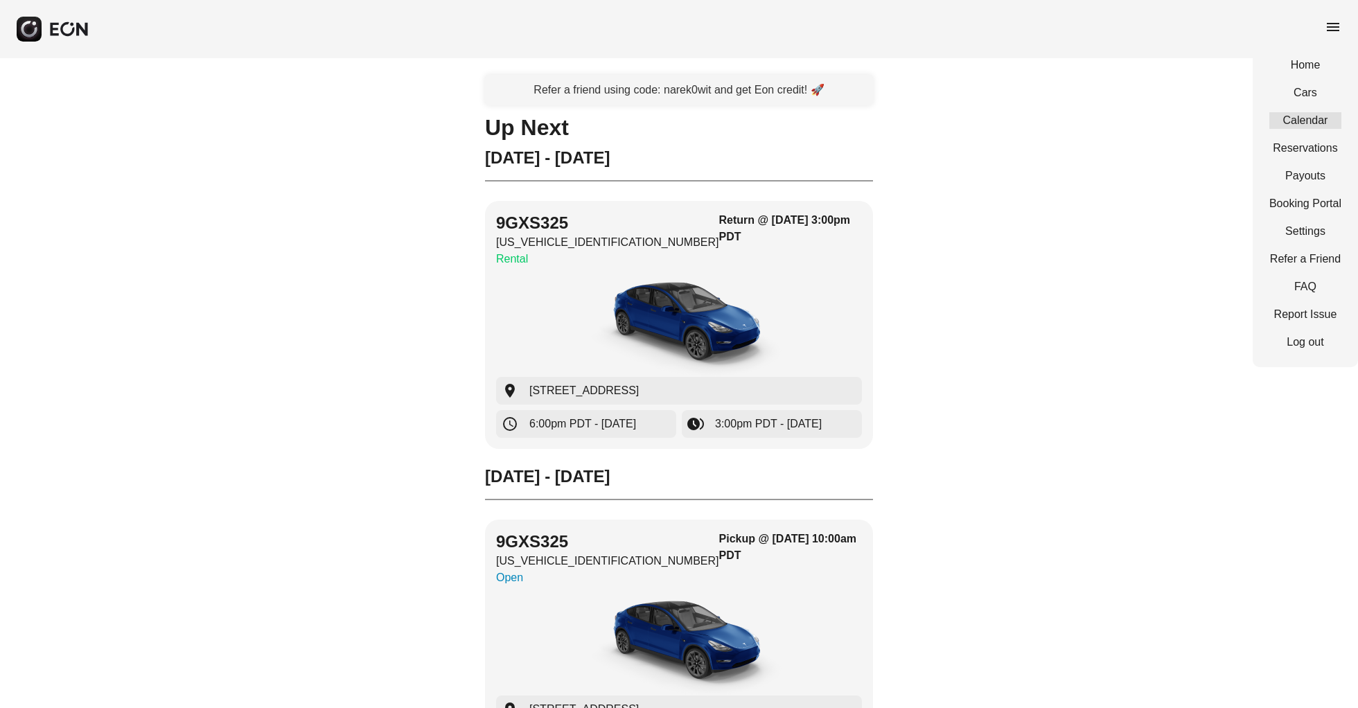
click at [1290, 120] on link "Calendar" at bounding box center [1305, 120] width 72 height 17
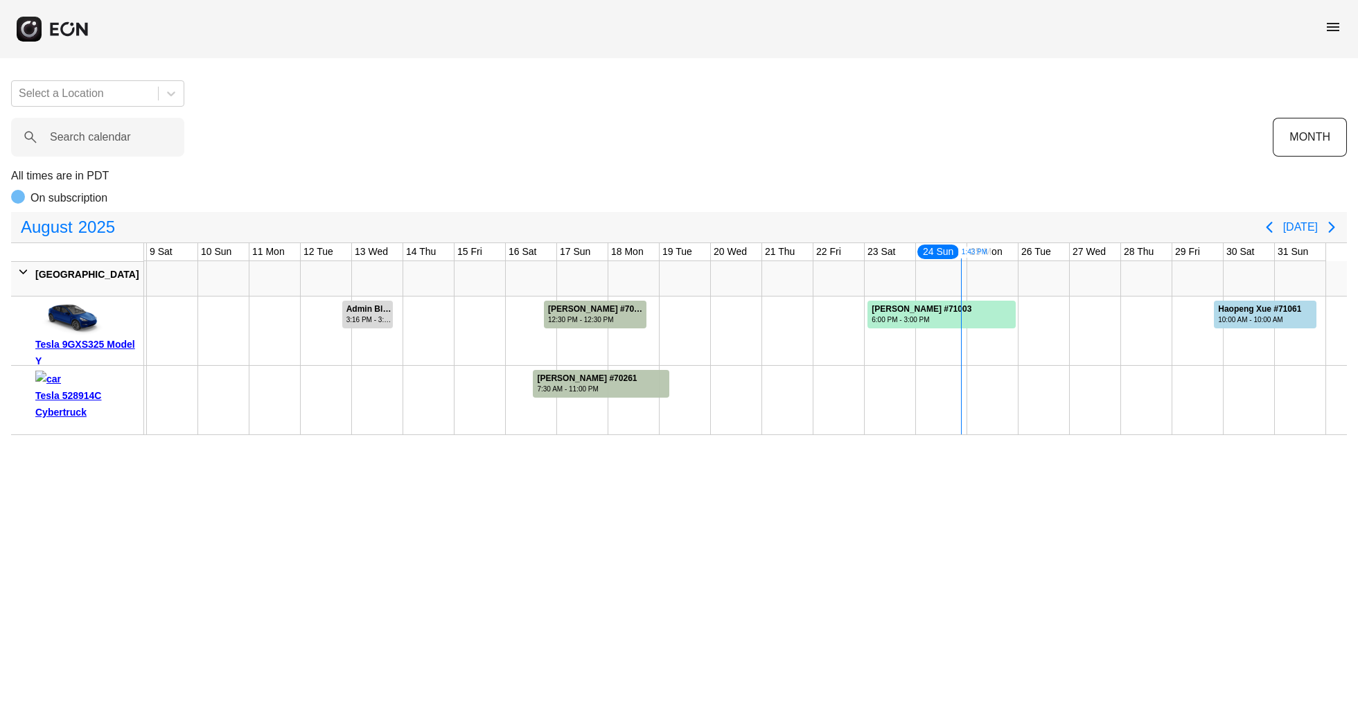
click at [1003, 364] on div at bounding box center [992, 331] width 51 height 69
click at [1040, 319] on div at bounding box center [1044, 331] width 51 height 69
click at [1040, 317] on div at bounding box center [1044, 331] width 51 height 69
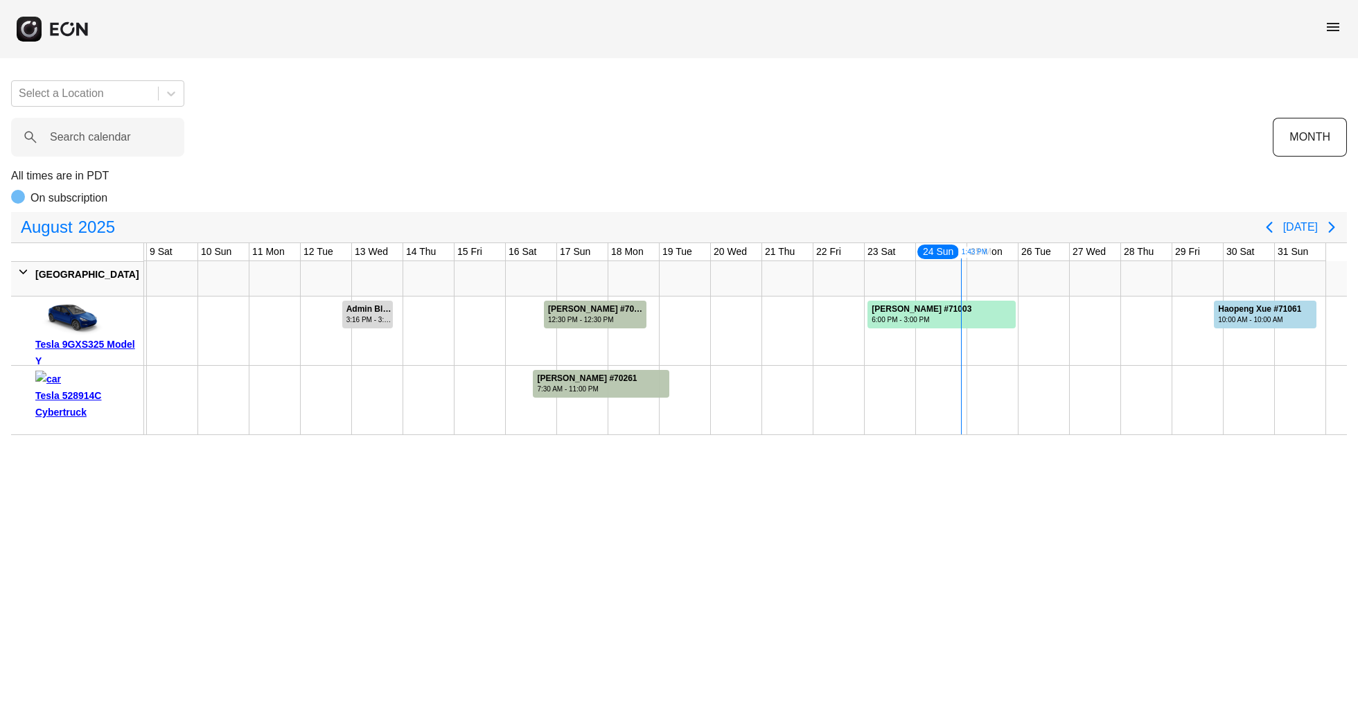
click at [59, 276] on div "West Hollywood" at bounding box center [87, 274] width 104 height 17
click at [64, 387] on img at bounding box center [69, 379] width 69 height 17
click at [1337, 25] on span "menu" at bounding box center [1333, 27] width 17 height 17
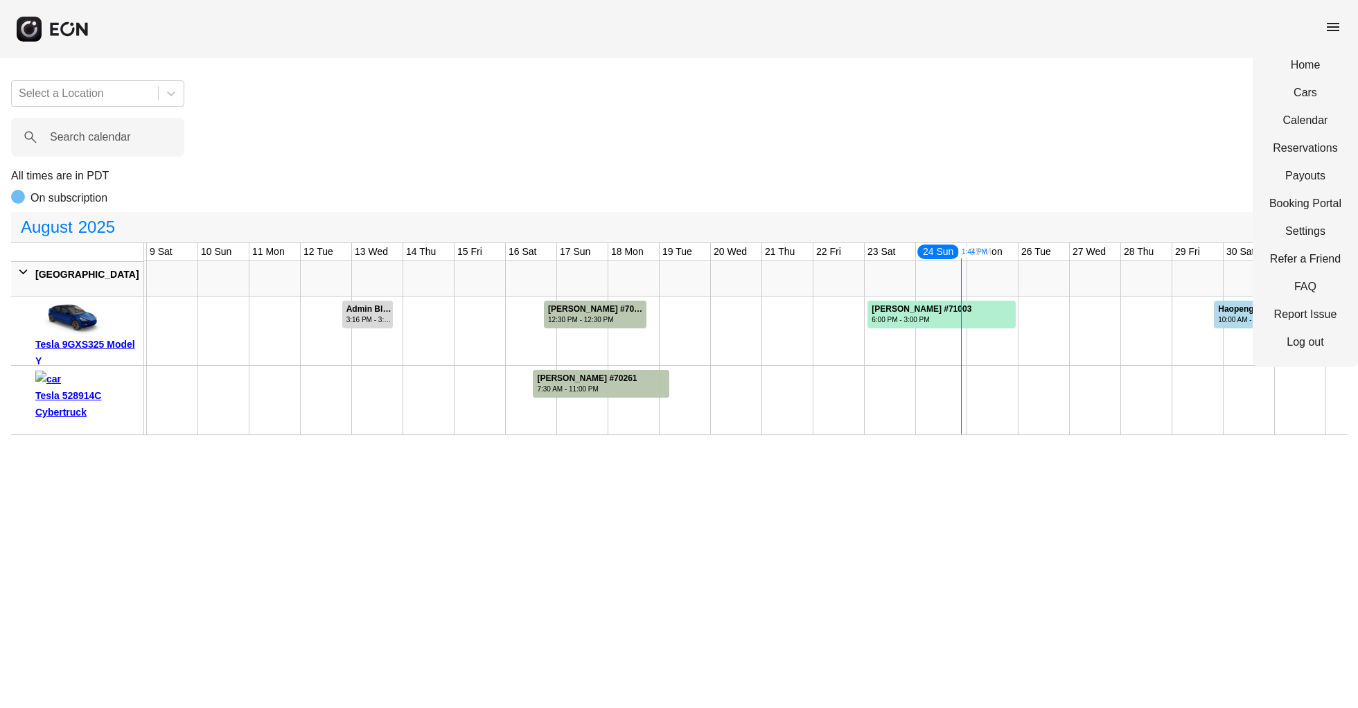
click at [1330, 23] on span "menu" at bounding box center [1333, 27] width 17 height 17
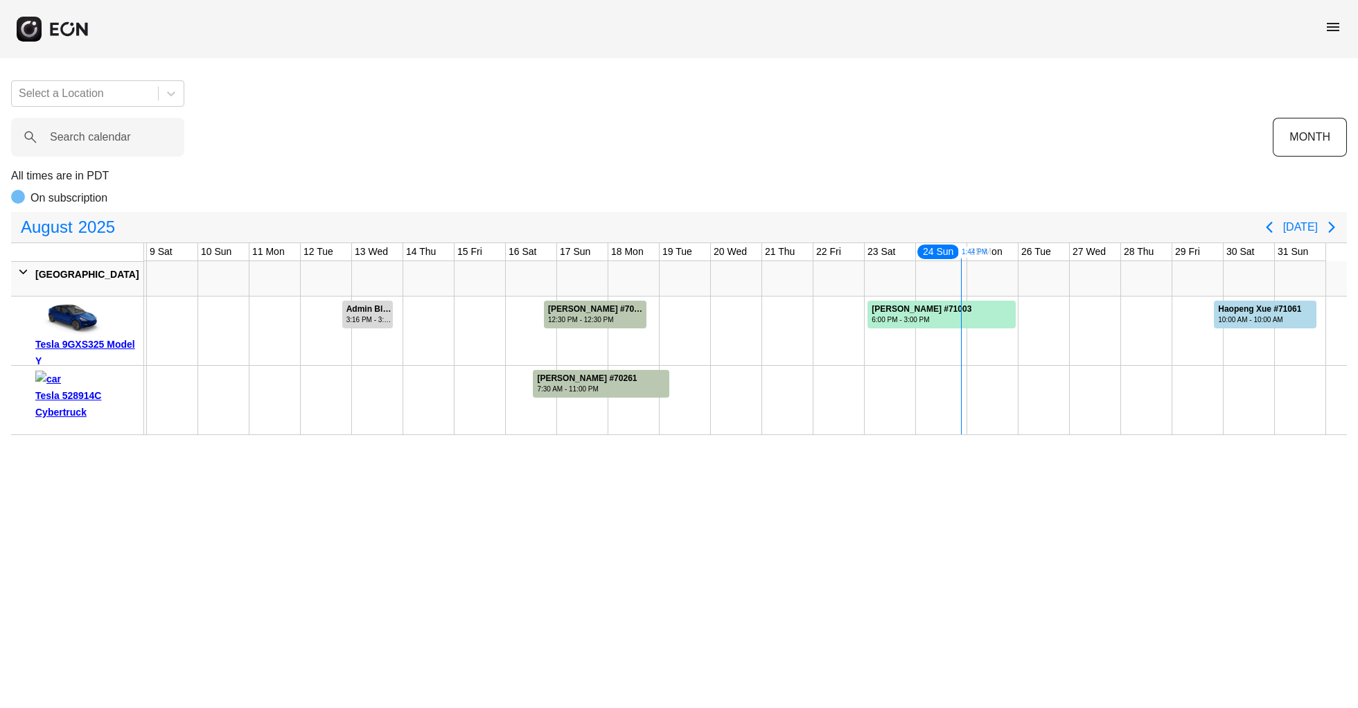
click at [1330, 23] on span "menu" at bounding box center [1333, 27] width 17 height 17
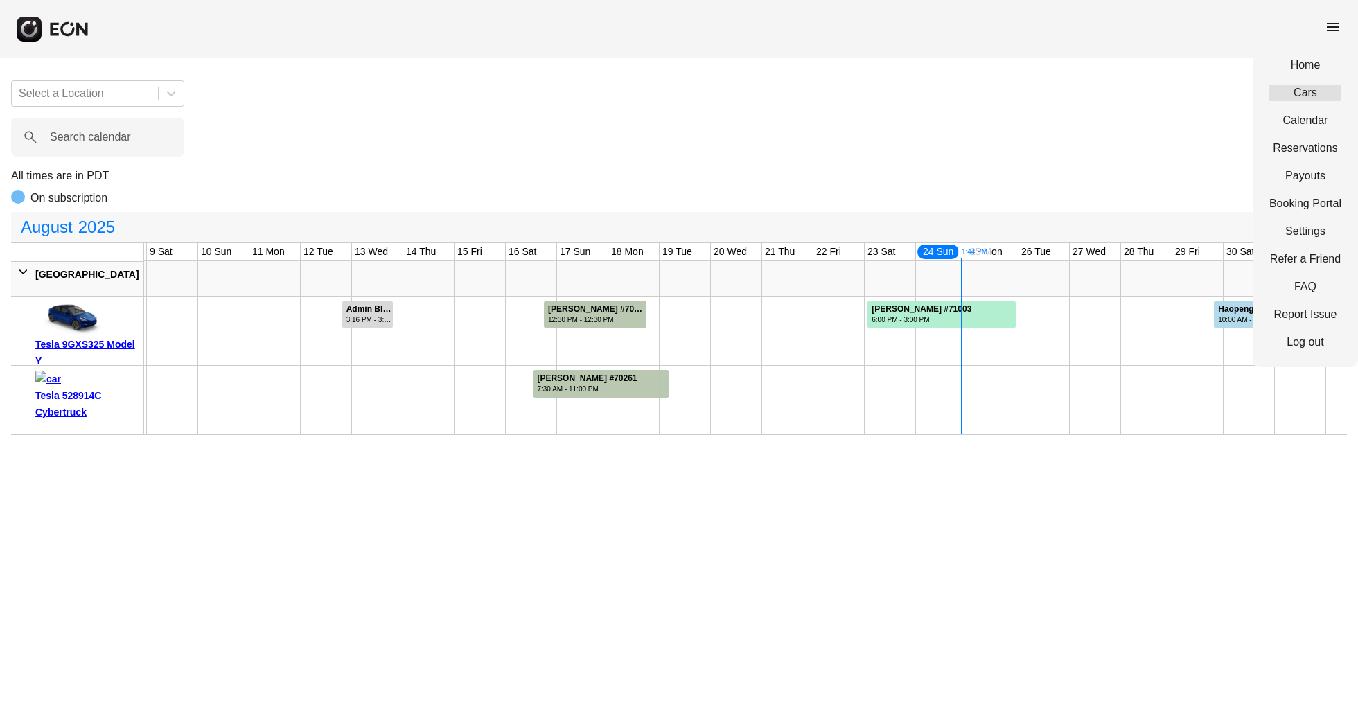
click at [1312, 90] on link "Cars" at bounding box center [1305, 93] width 72 height 17
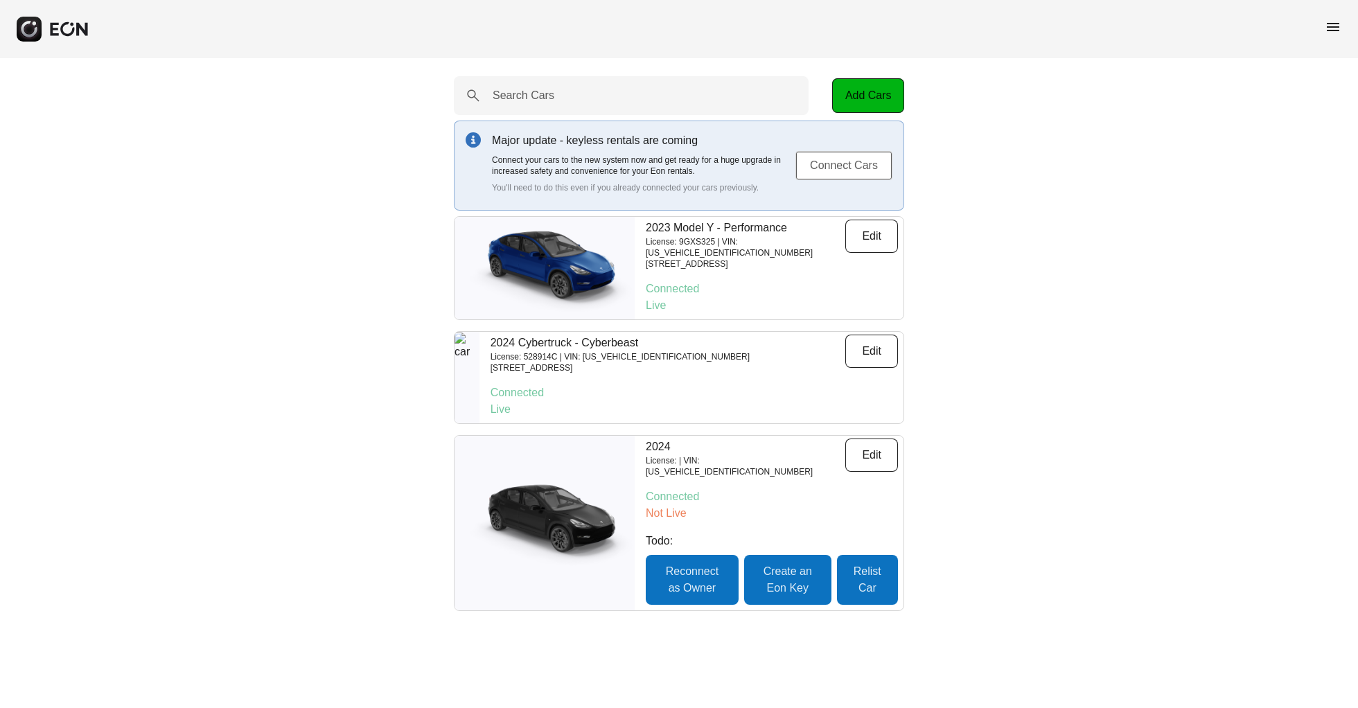
click at [831, 164] on button "Connect Cars" at bounding box center [843, 165] width 97 height 29
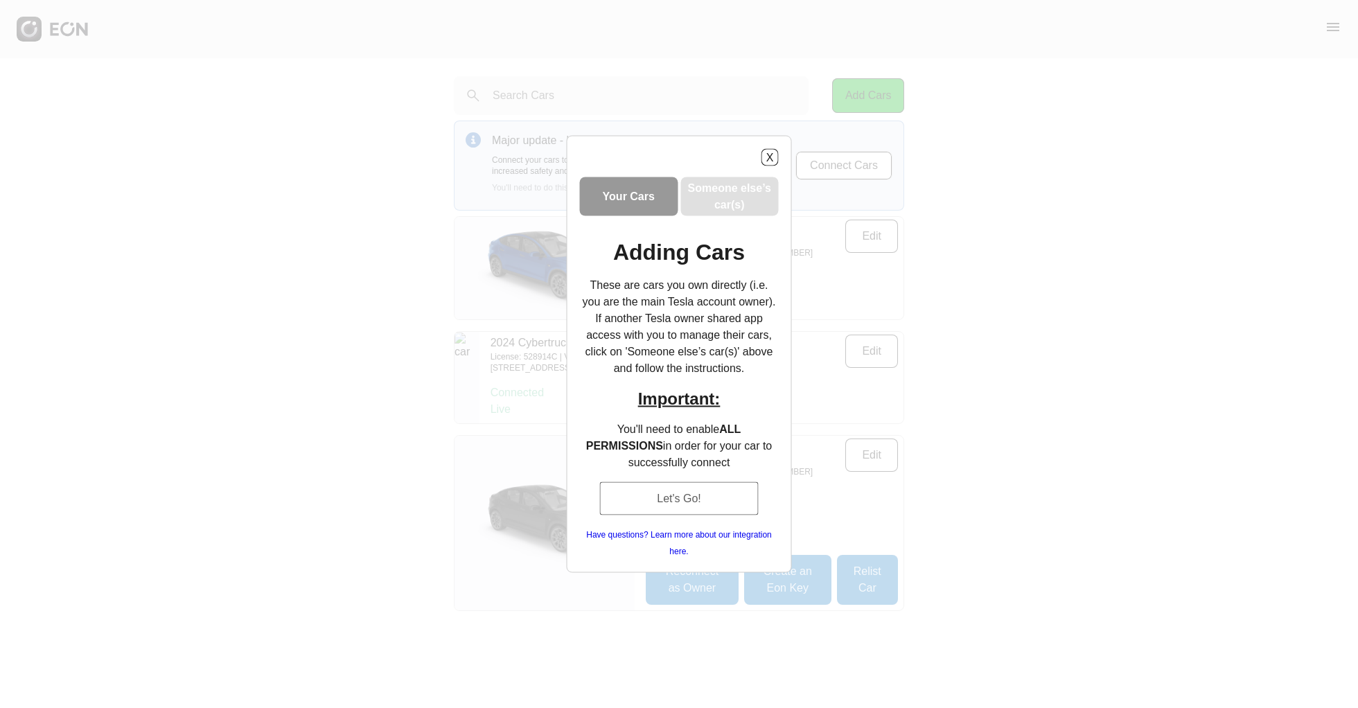
click at [686, 489] on button "Let's Go!" at bounding box center [678, 498] width 159 height 33
click at [1330, 33] on div "X Your Cars Someone else’s car(s) Adding Cars These are cars you own directly (…" at bounding box center [679, 354] width 1358 height 708
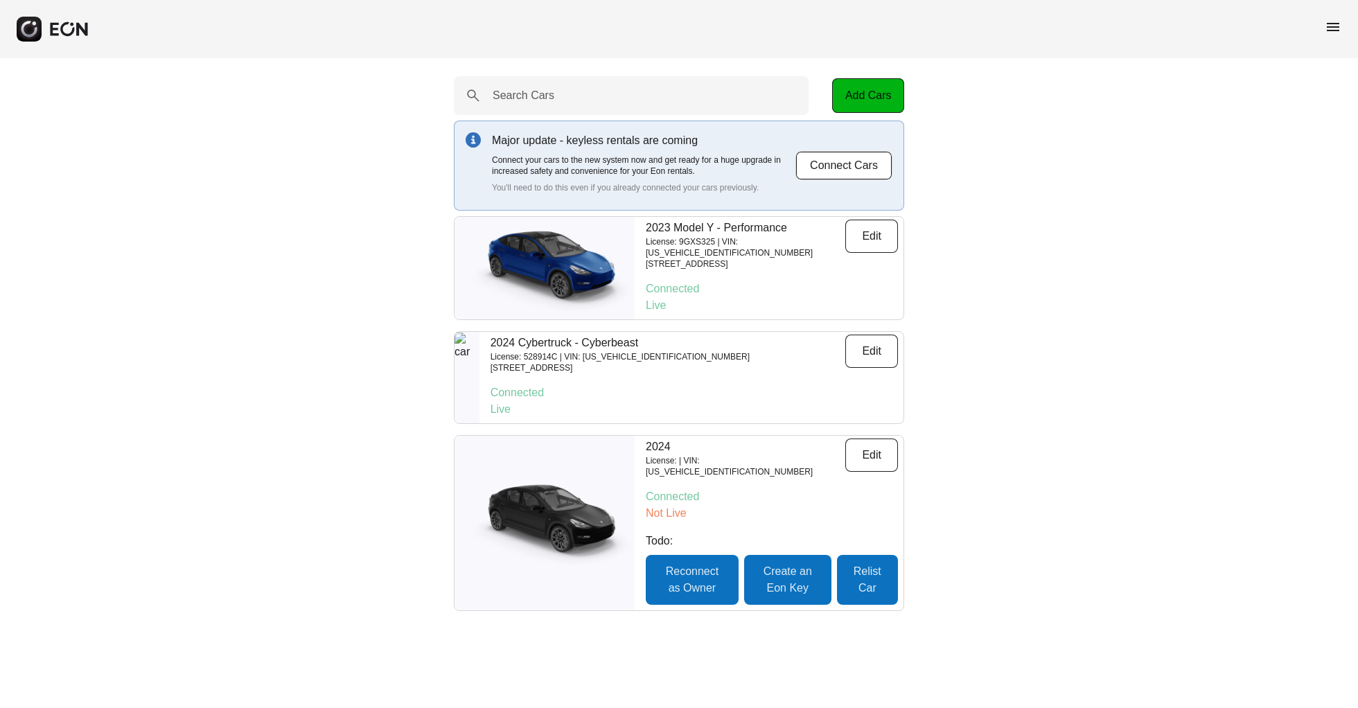
click at [1334, 29] on span "menu" at bounding box center [1333, 27] width 17 height 17
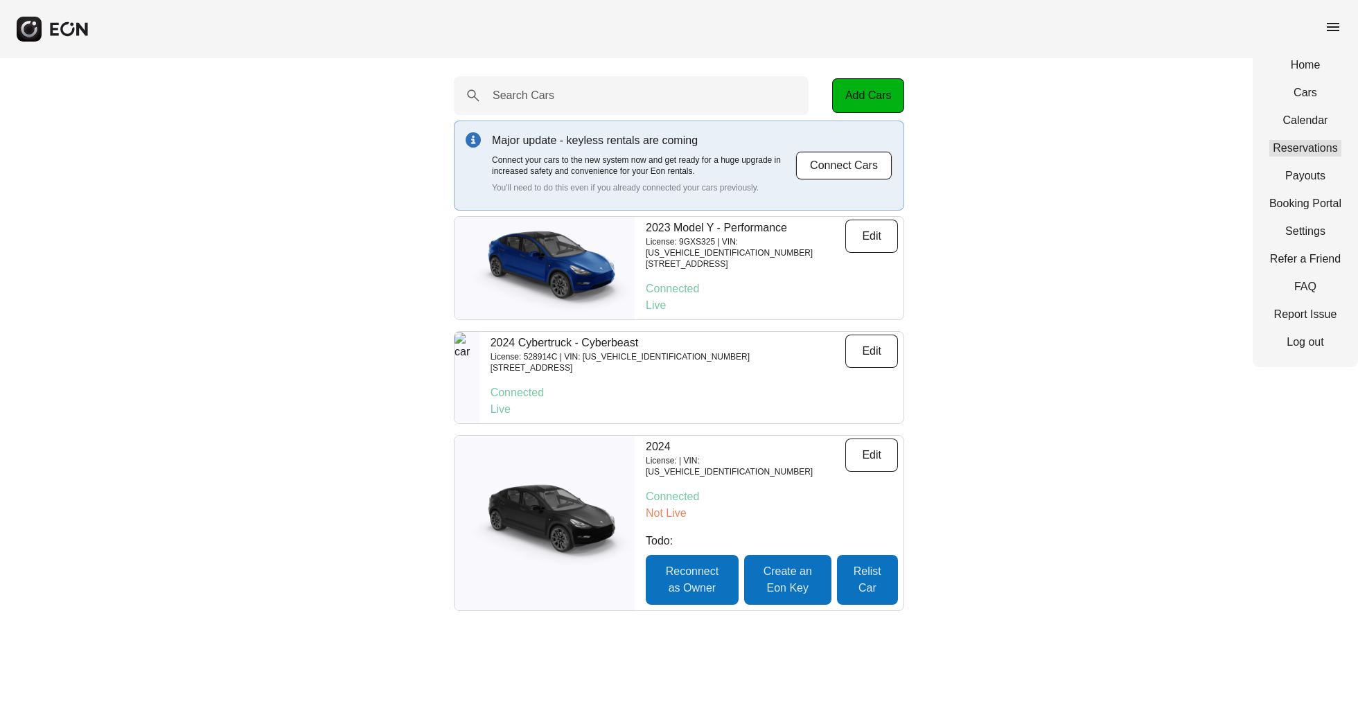
click at [1312, 141] on link "Reservations" at bounding box center [1305, 148] width 72 height 17
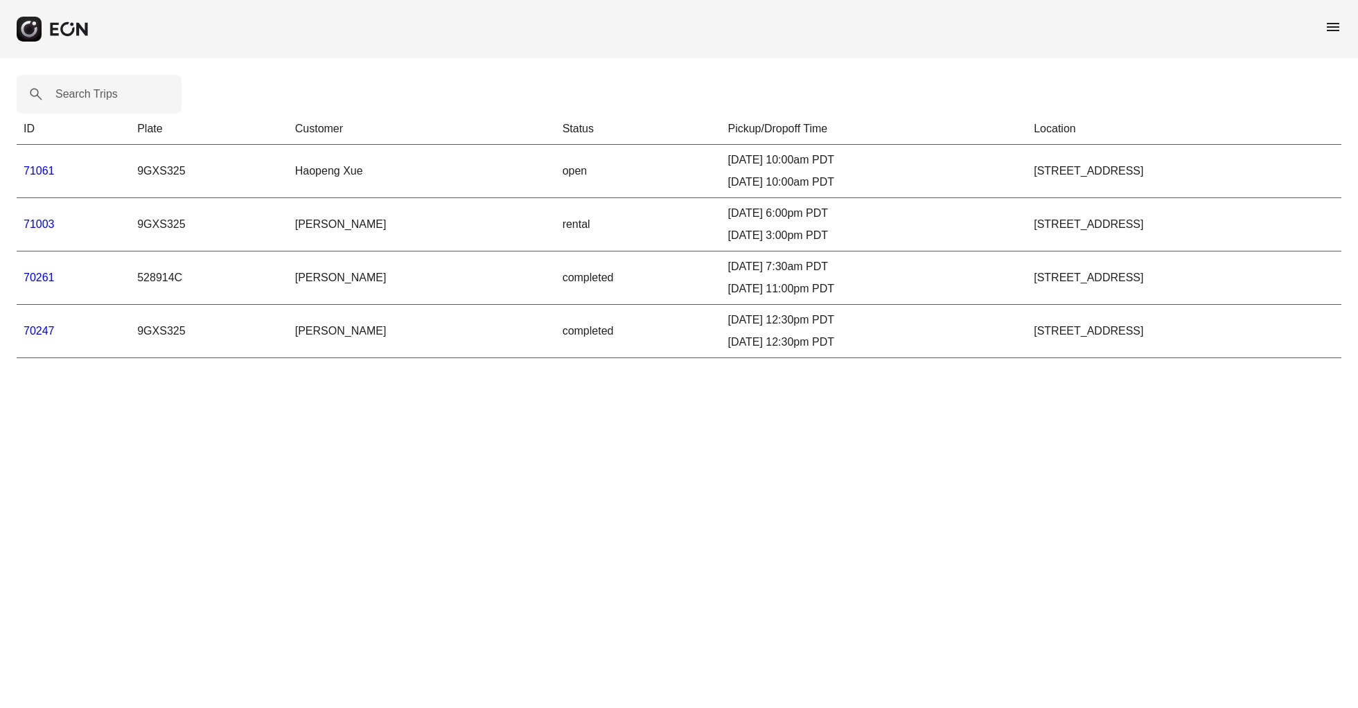
click at [39, 331] on link "70247" at bounding box center [39, 331] width 31 height 12
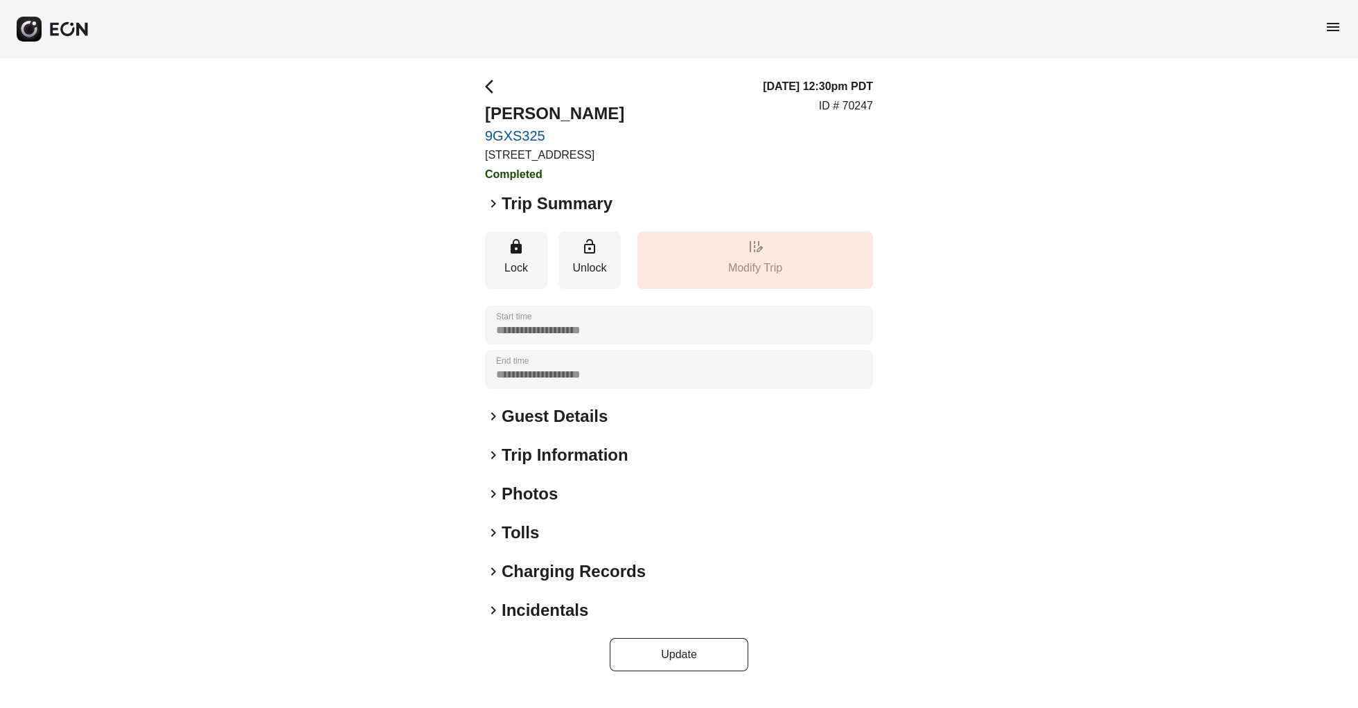
click at [510, 416] on div "**********" at bounding box center [679, 374] width 388 height 593
click at [500, 428] on div "keyboard_arrow_right Guest Details" at bounding box center [679, 416] width 388 height 22
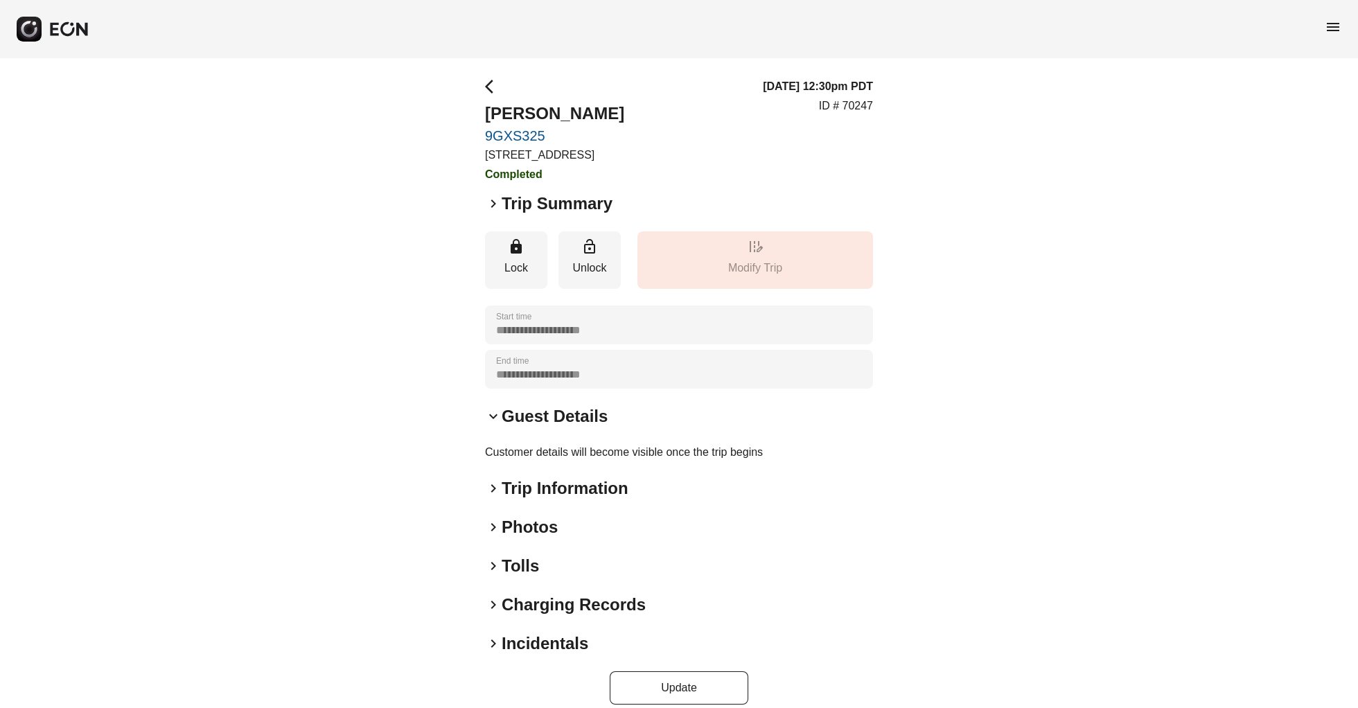
click at [517, 486] on div "**********" at bounding box center [679, 391] width 388 height 626
click at [517, 500] on h2 "Trip Information" at bounding box center [565, 488] width 127 height 22
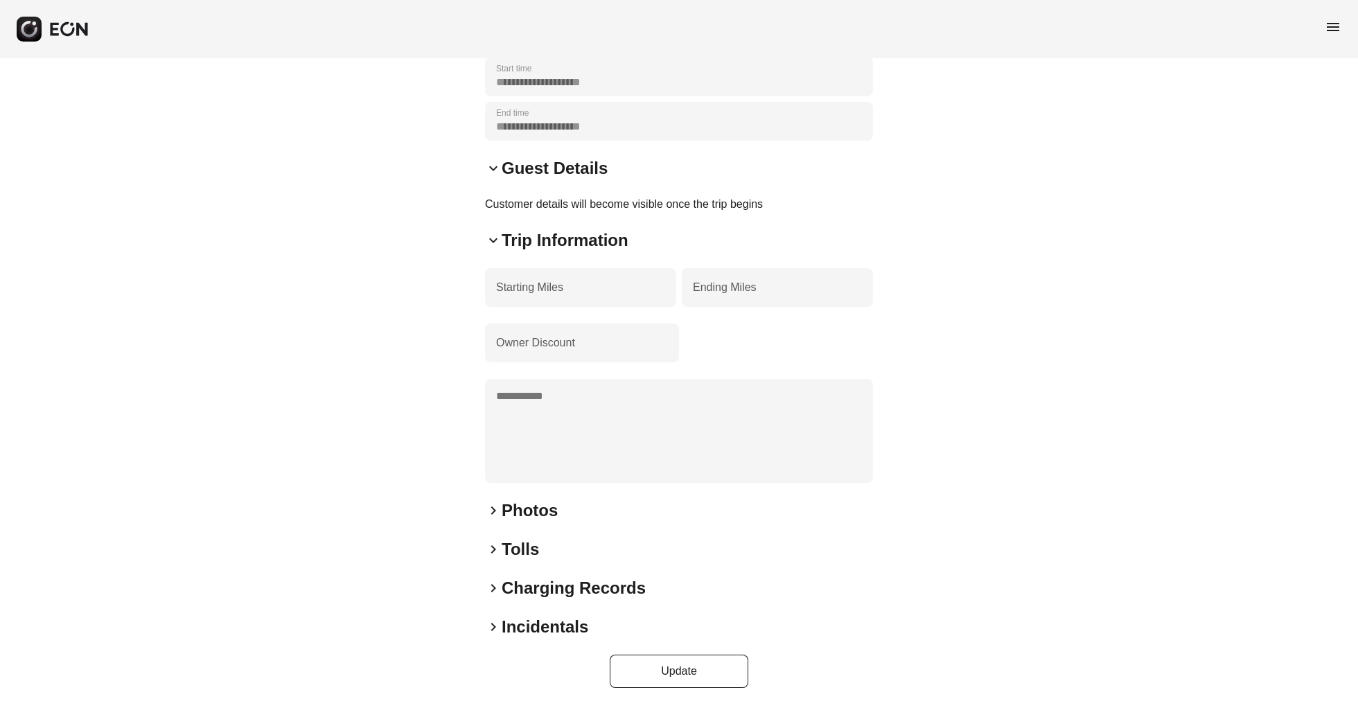
scroll to position [264, 0]
click at [506, 519] on h2 "Photos" at bounding box center [530, 511] width 56 height 22
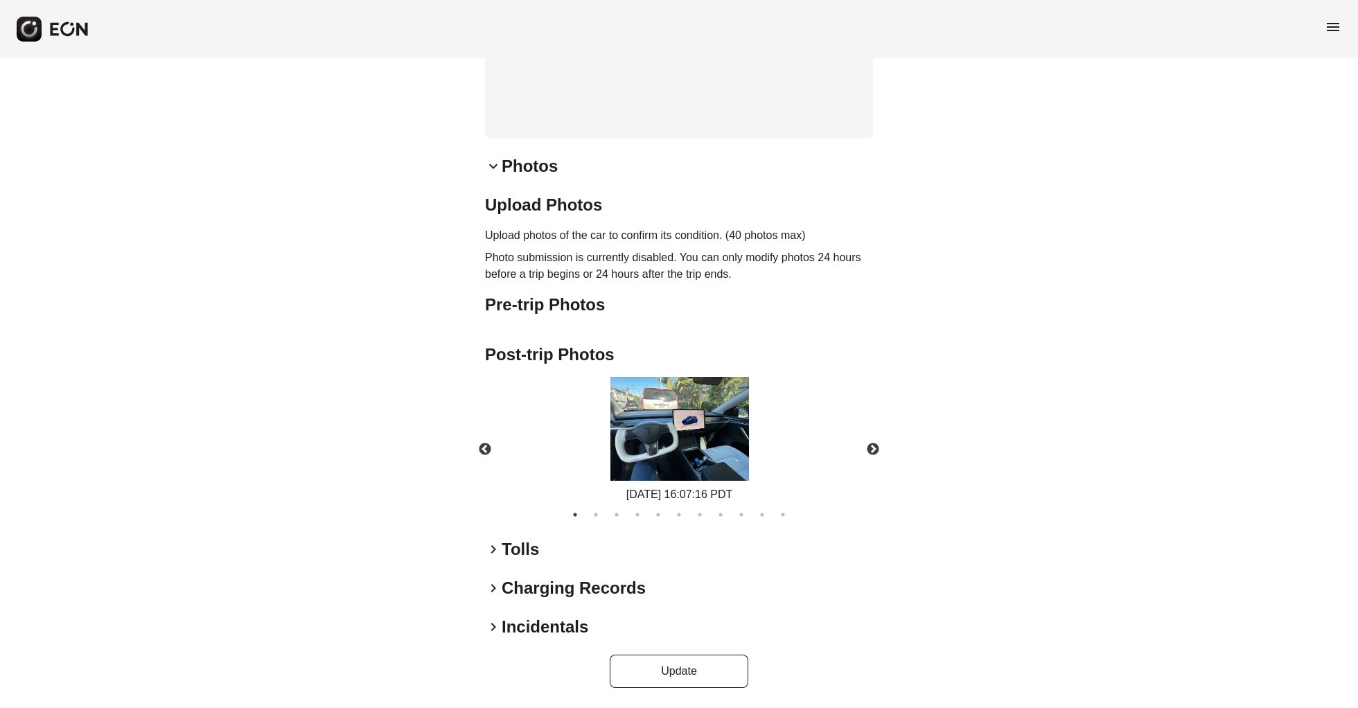
scroll to position [608, 0]
click at [502, 554] on h2 "Tolls" at bounding box center [520, 549] width 37 height 22
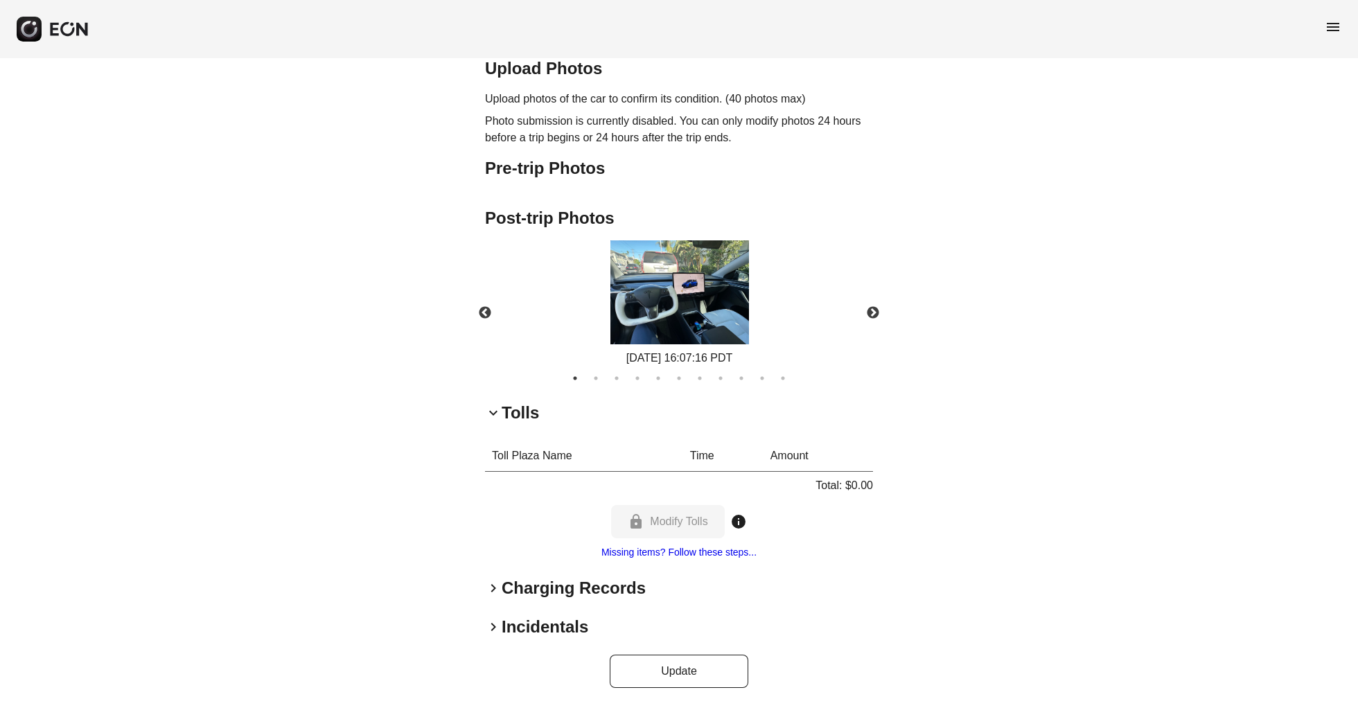
scroll to position [746, 0]
click at [508, 591] on h2 "Charging Records" at bounding box center [574, 588] width 144 height 22
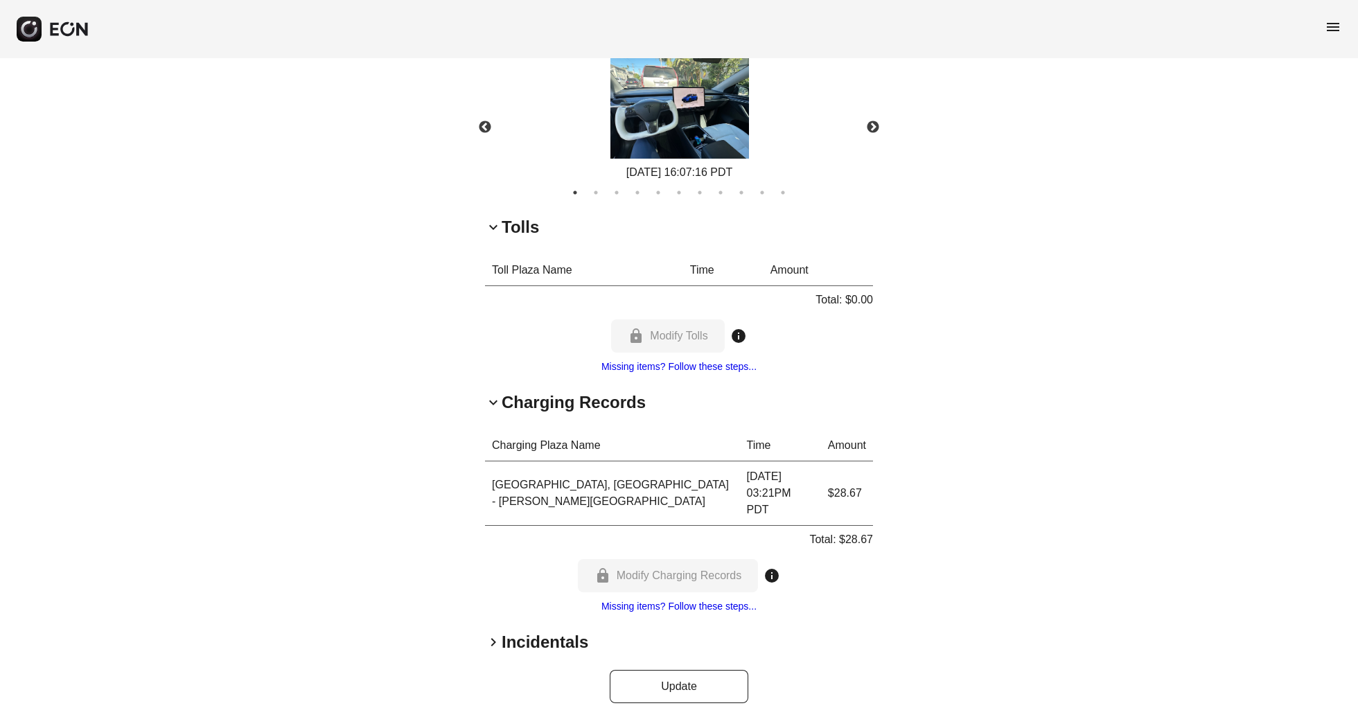
scroll to position [913, 0]
click at [507, 633] on h2 "Incidentals" at bounding box center [545, 644] width 87 height 22
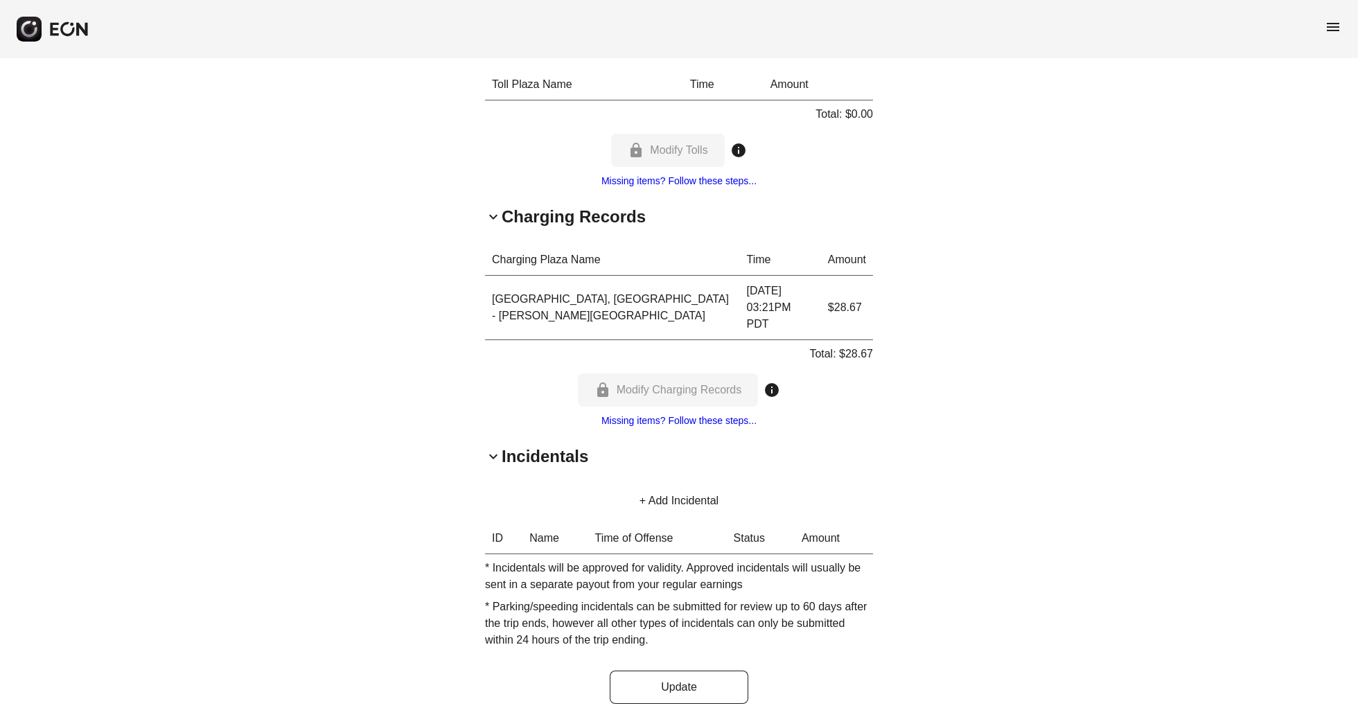
scroll to position [1099, 0]
click at [624, 525] on th "Time of Offense" at bounding box center [657, 540] width 139 height 31
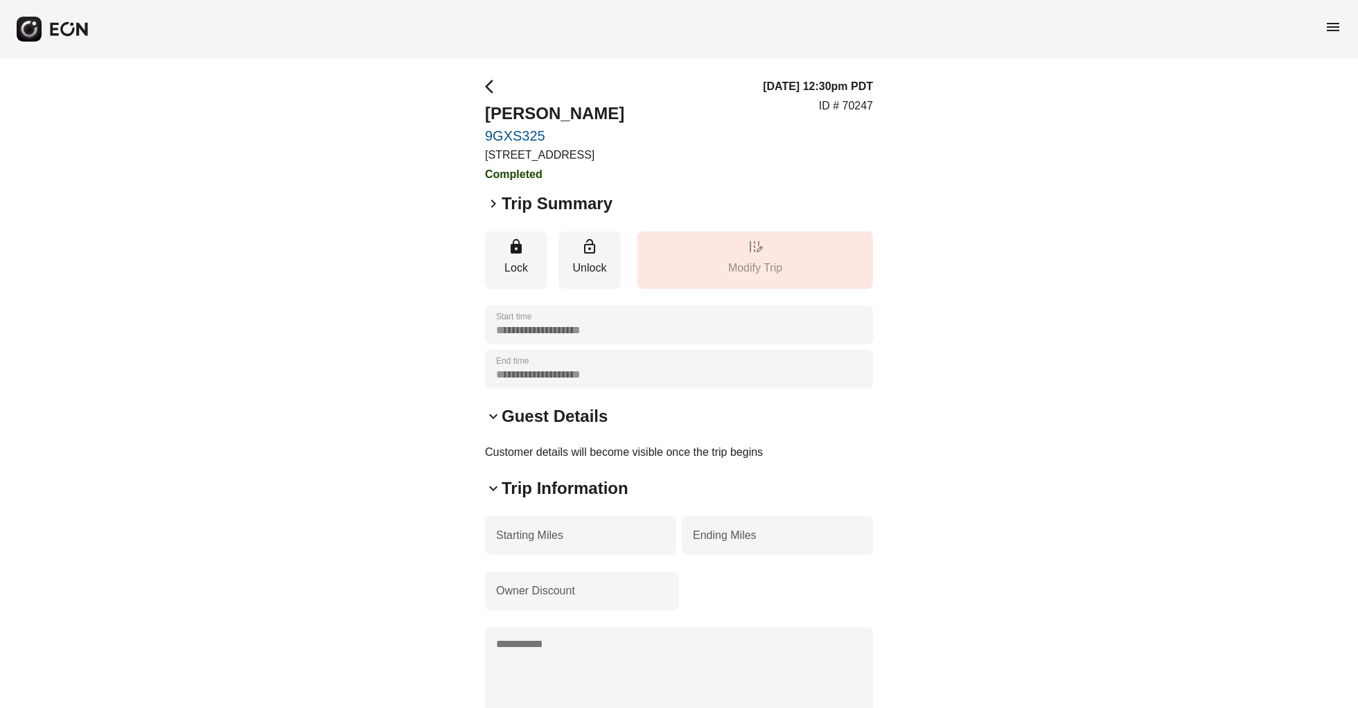
scroll to position [0, 0]
click at [624, 153] on p "[STREET_ADDRESS]" at bounding box center [554, 155] width 139 height 17
click at [1330, 23] on span "menu" at bounding box center [1333, 27] width 17 height 17
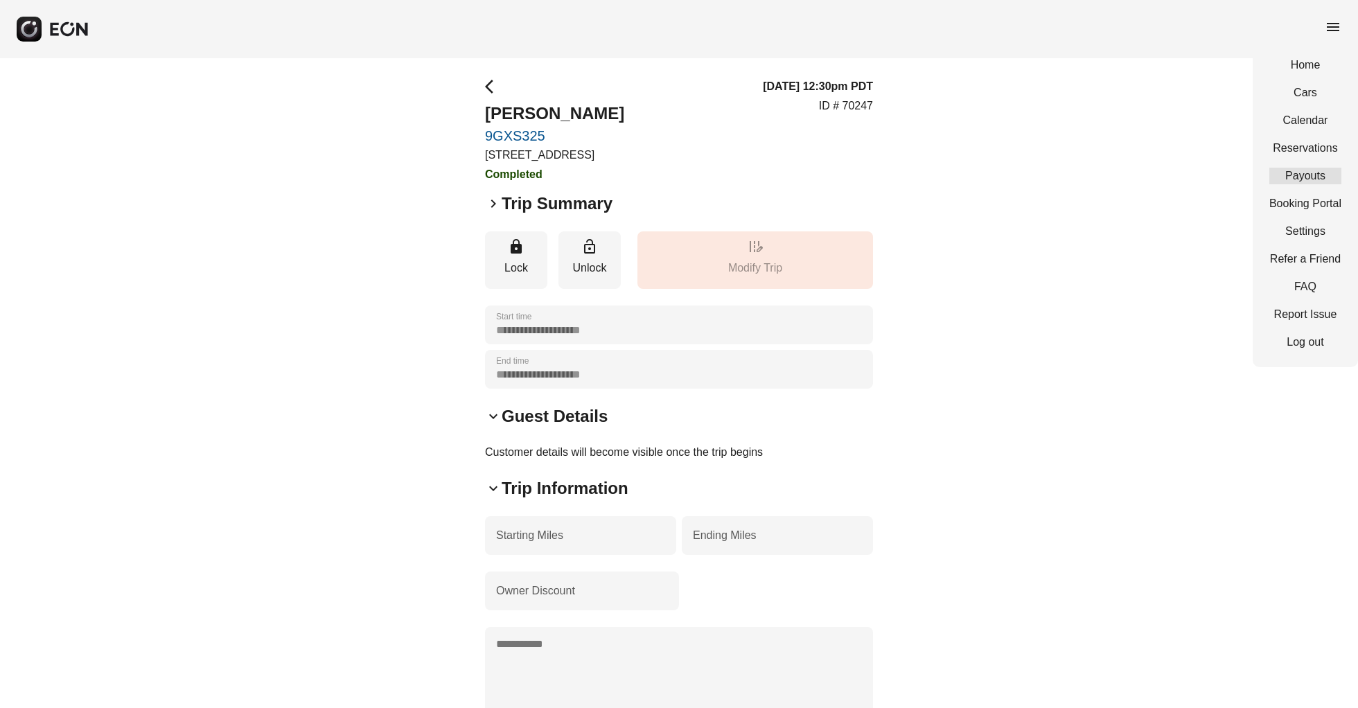
click at [1312, 172] on link "Payouts" at bounding box center [1305, 176] width 72 height 17
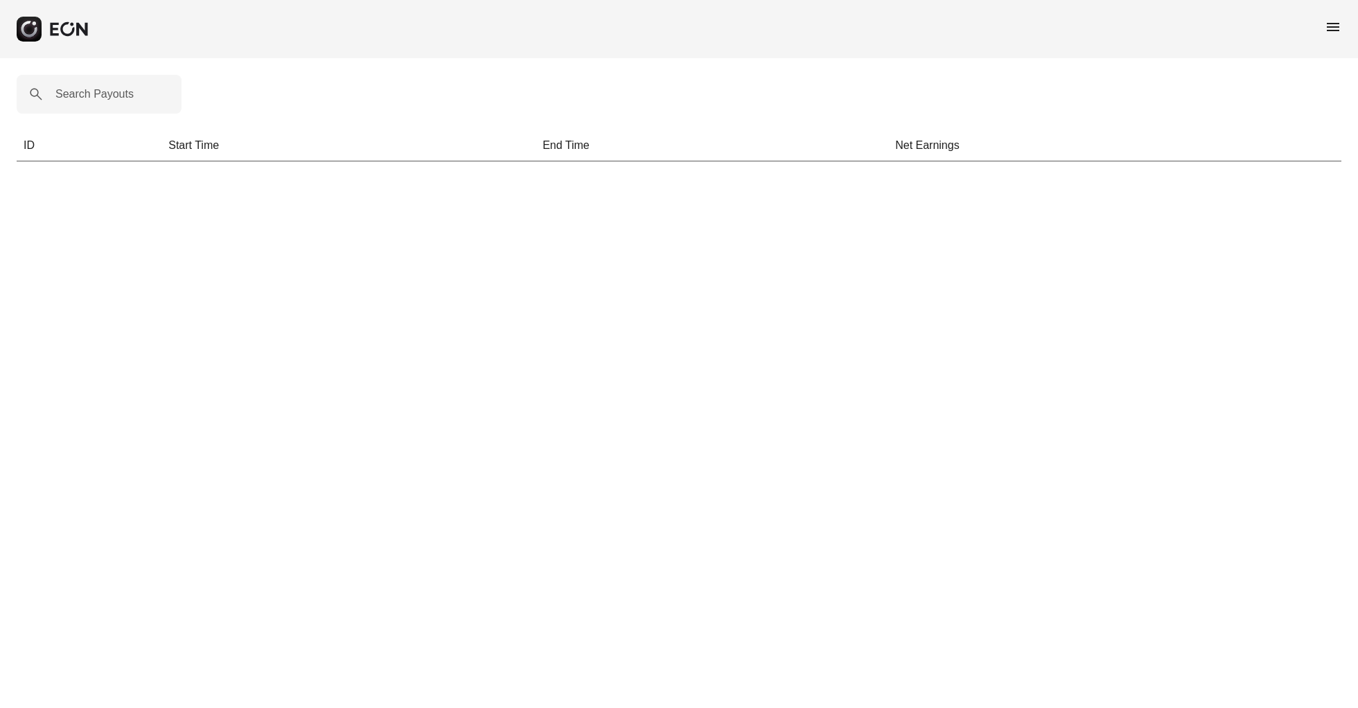
click at [1330, 26] on span "menu" at bounding box center [1333, 27] width 17 height 17
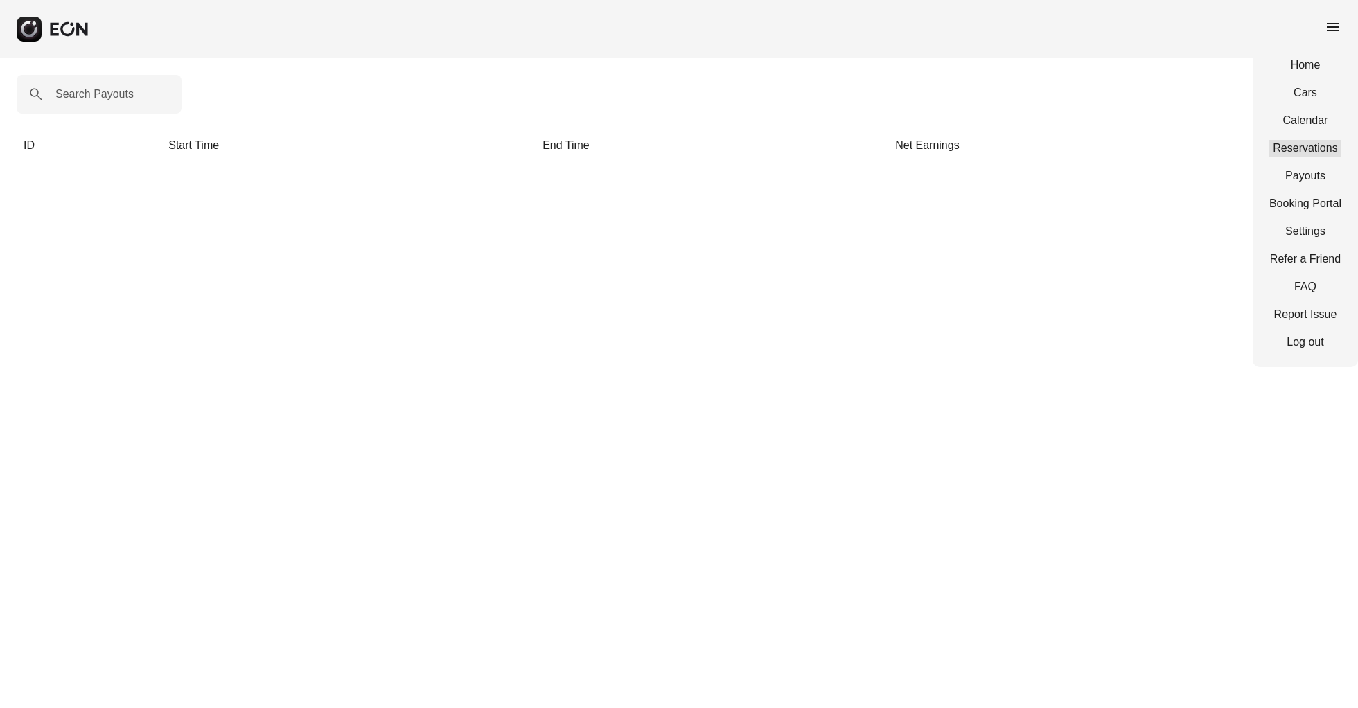
click at [1314, 145] on link "Reservations" at bounding box center [1305, 148] width 72 height 17
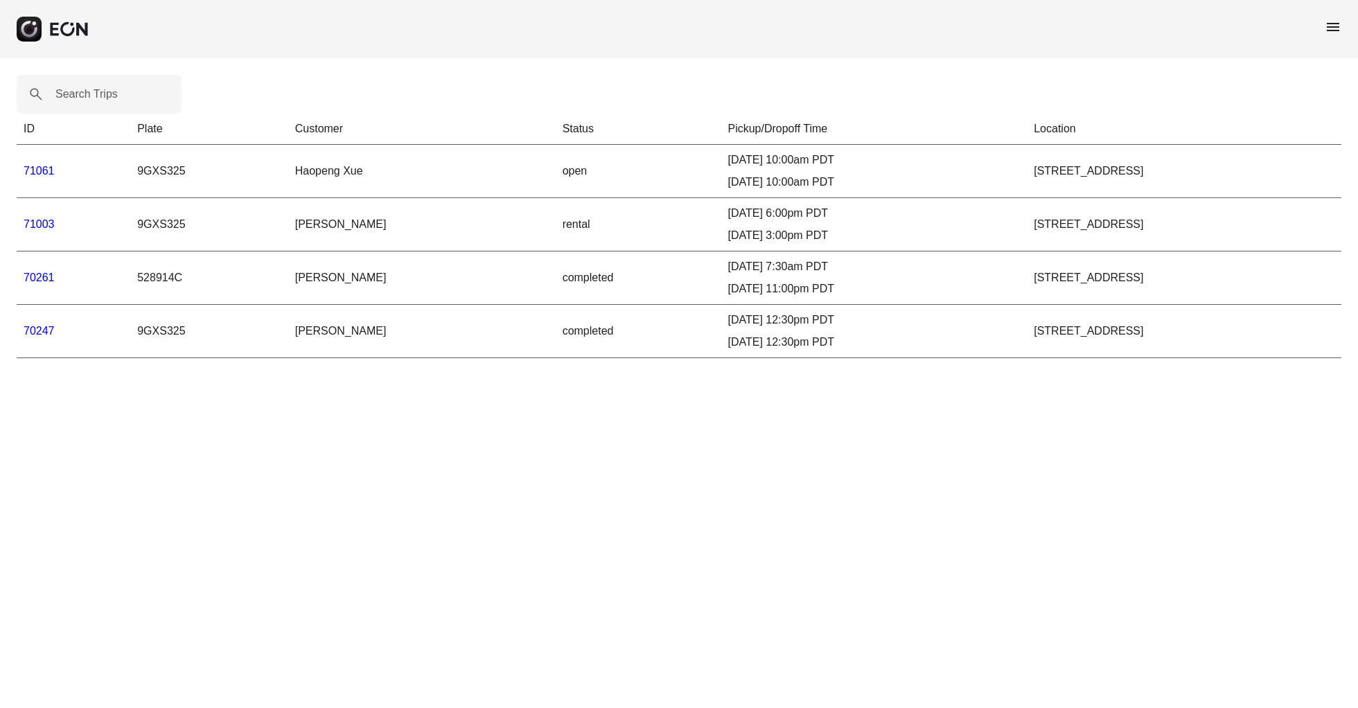
click at [1335, 26] on span "menu" at bounding box center [1333, 27] width 17 height 17
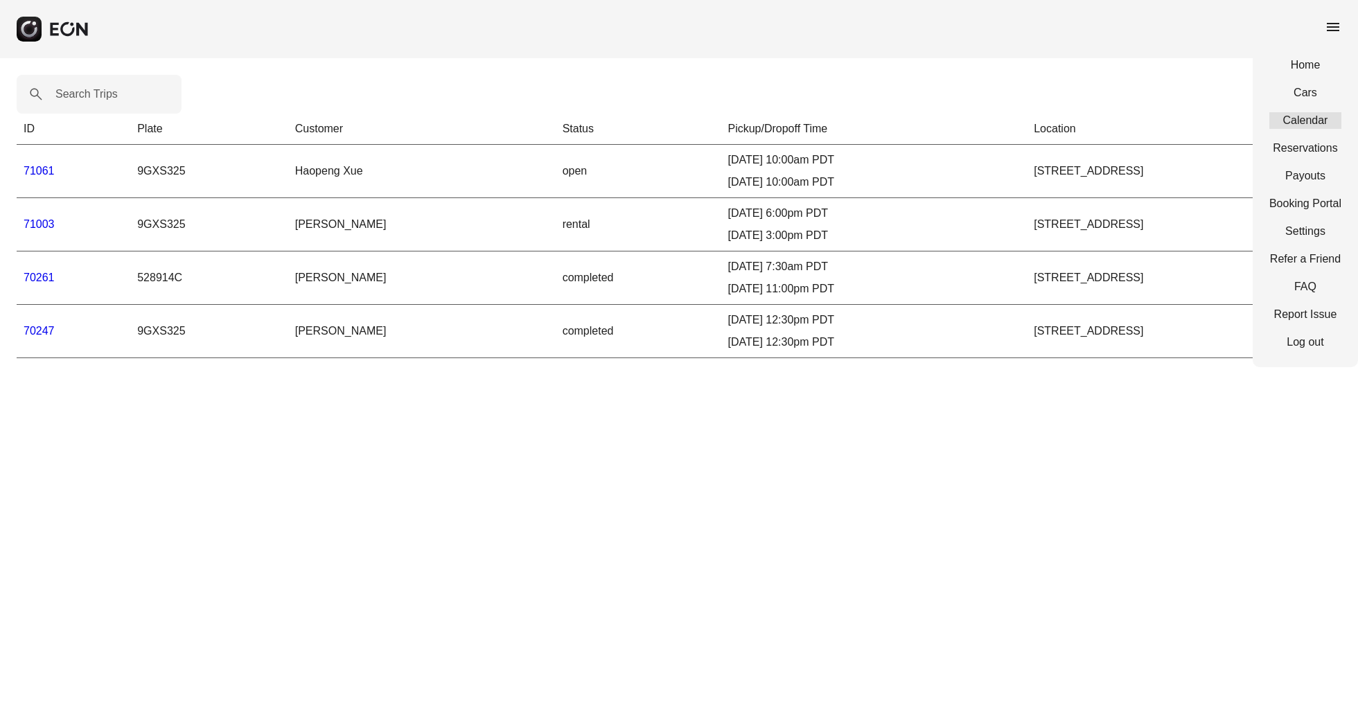
click at [1310, 120] on link "Calendar" at bounding box center [1305, 120] width 72 height 17
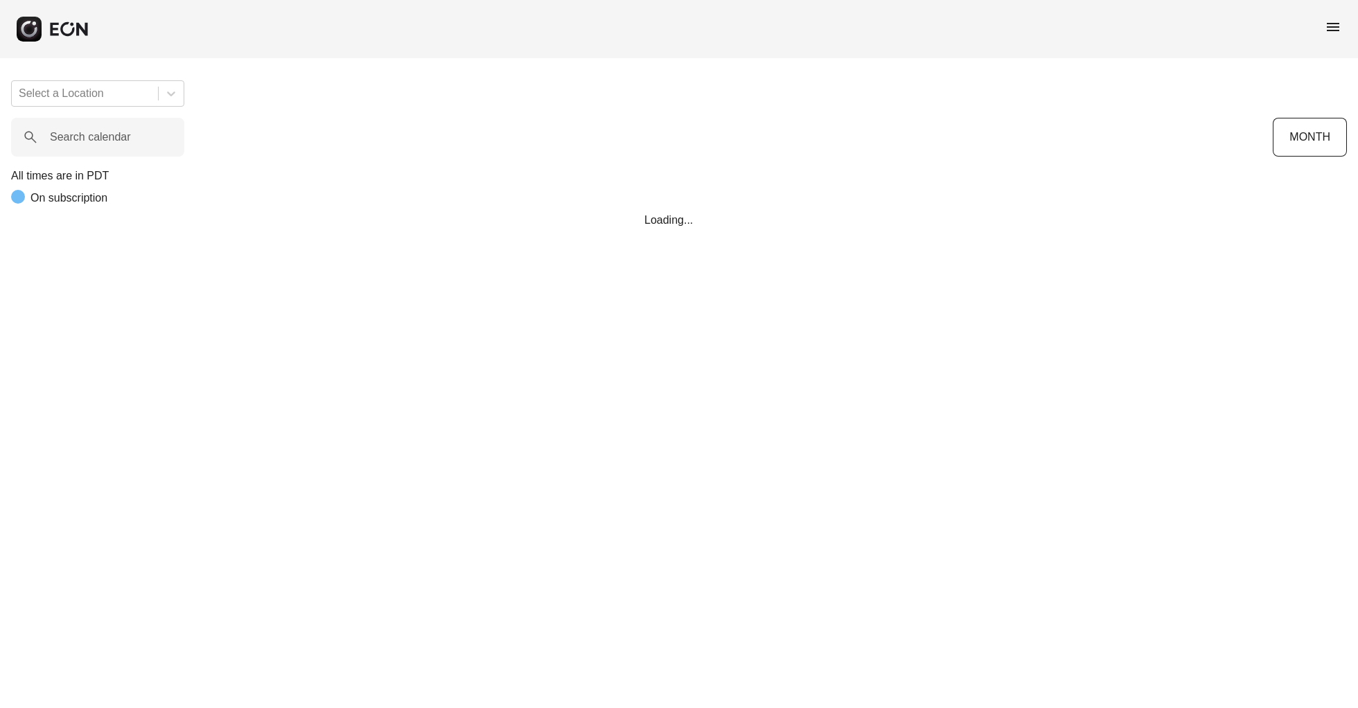
scroll to position [0, 407]
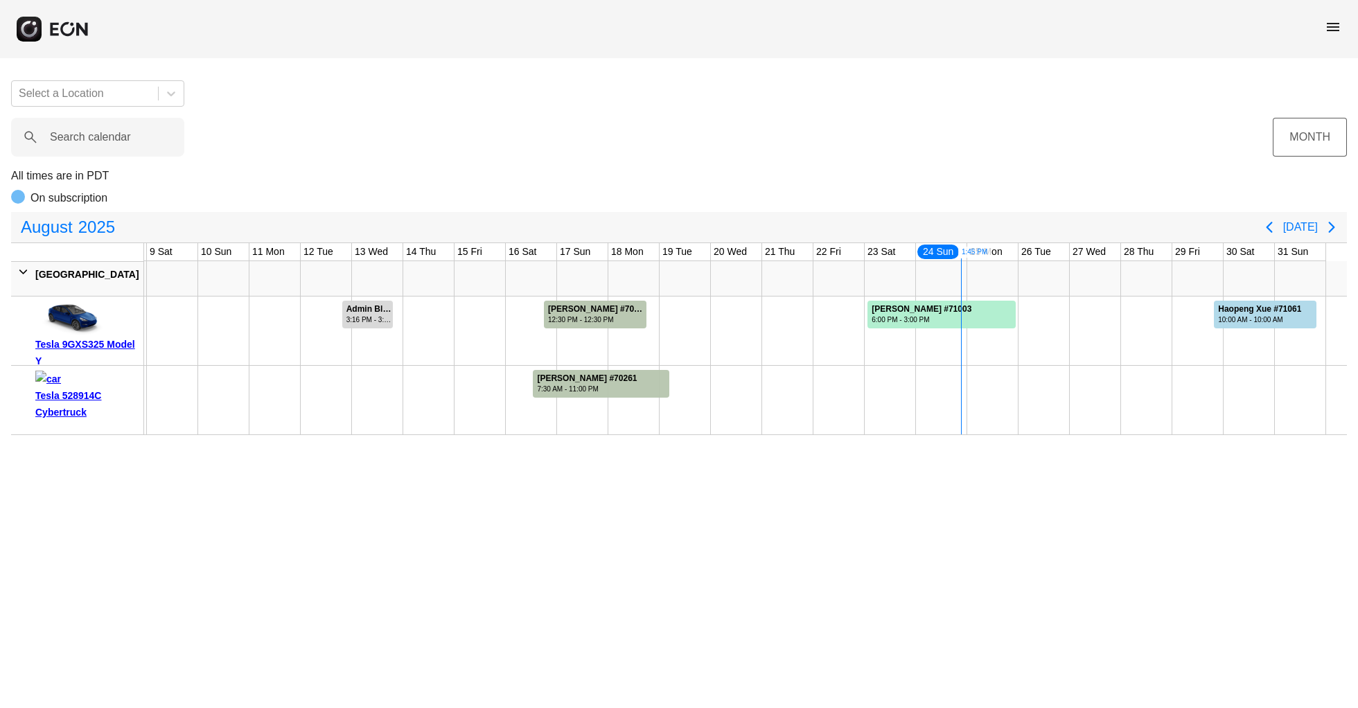
click at [1310, 139] on button "MONTH" at bounding box center [1310, 137] width 74 height 39
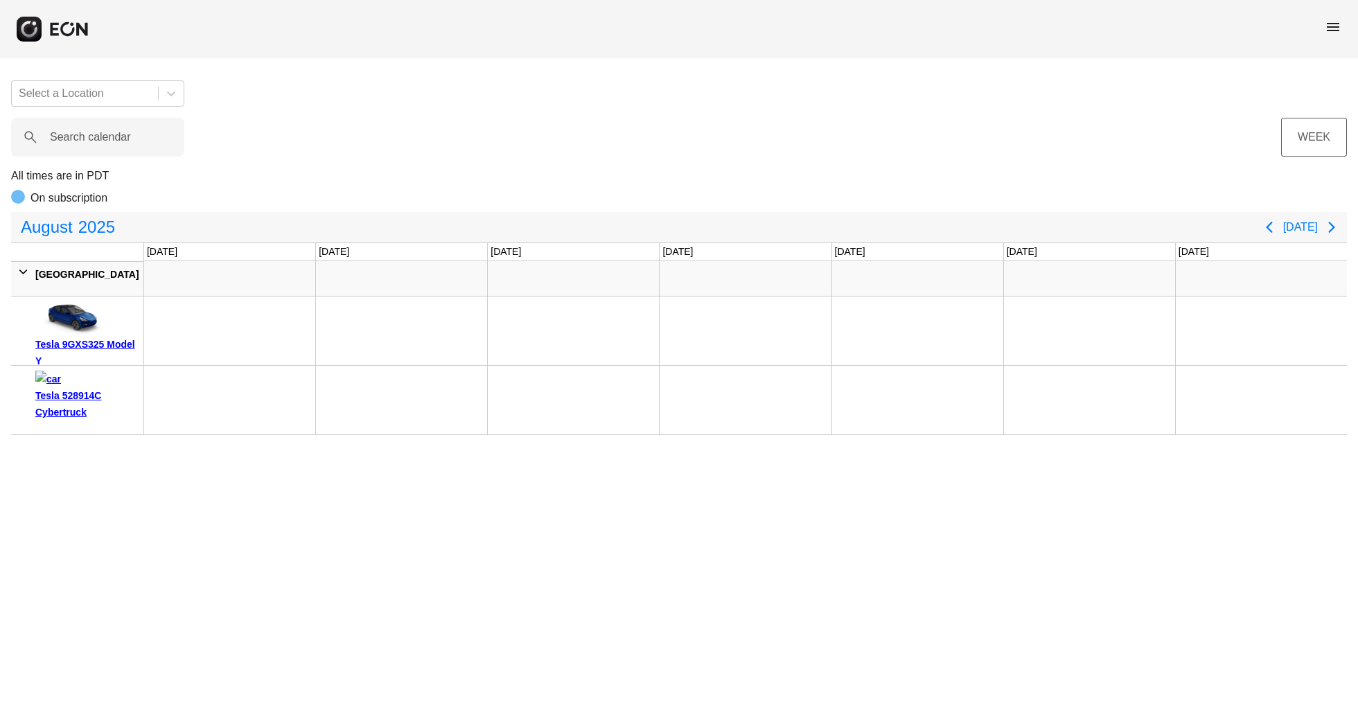
click at [1309, 139] on button "WEEK" at bounding box center [1314, 137] width 66 height 39
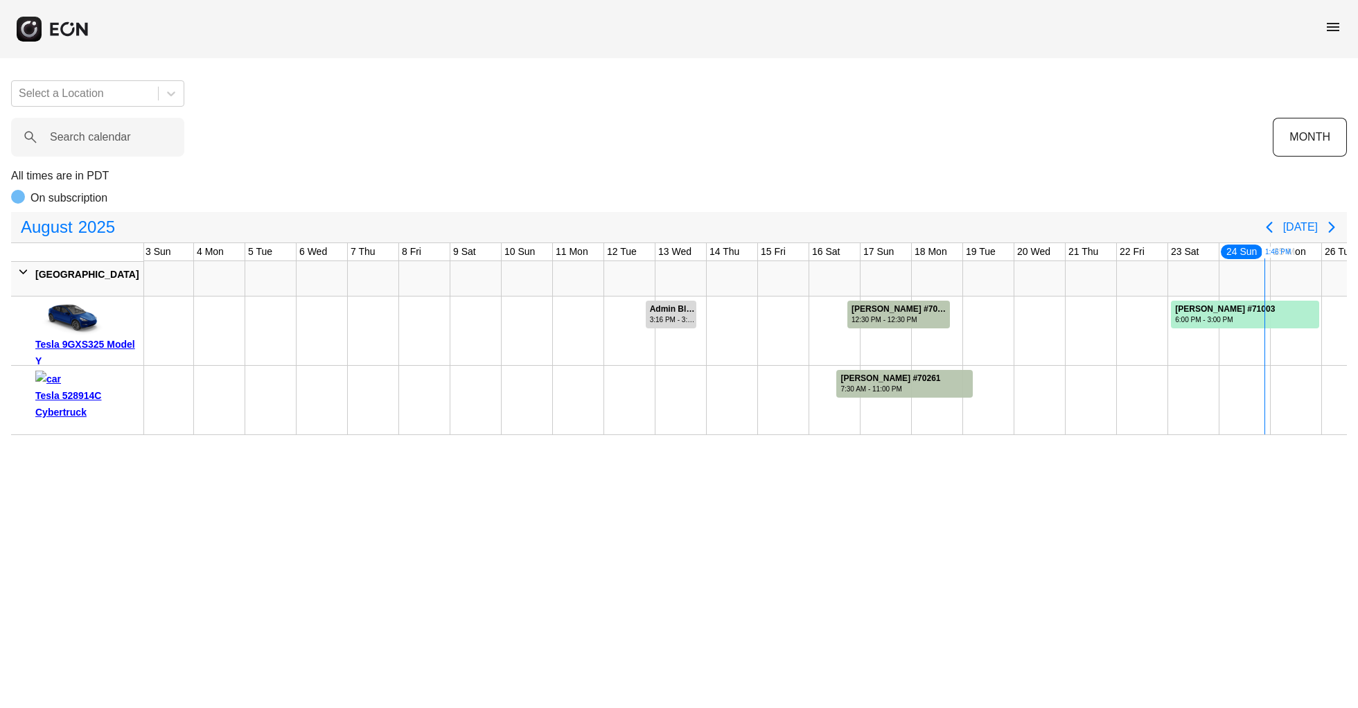
click at [1323, 42] on div "menu" at bounding box center [679, 29] width 1358 height 58
click at [1337, 22] on span "menu" at bounding box center [1333, 27] width 17 height 17
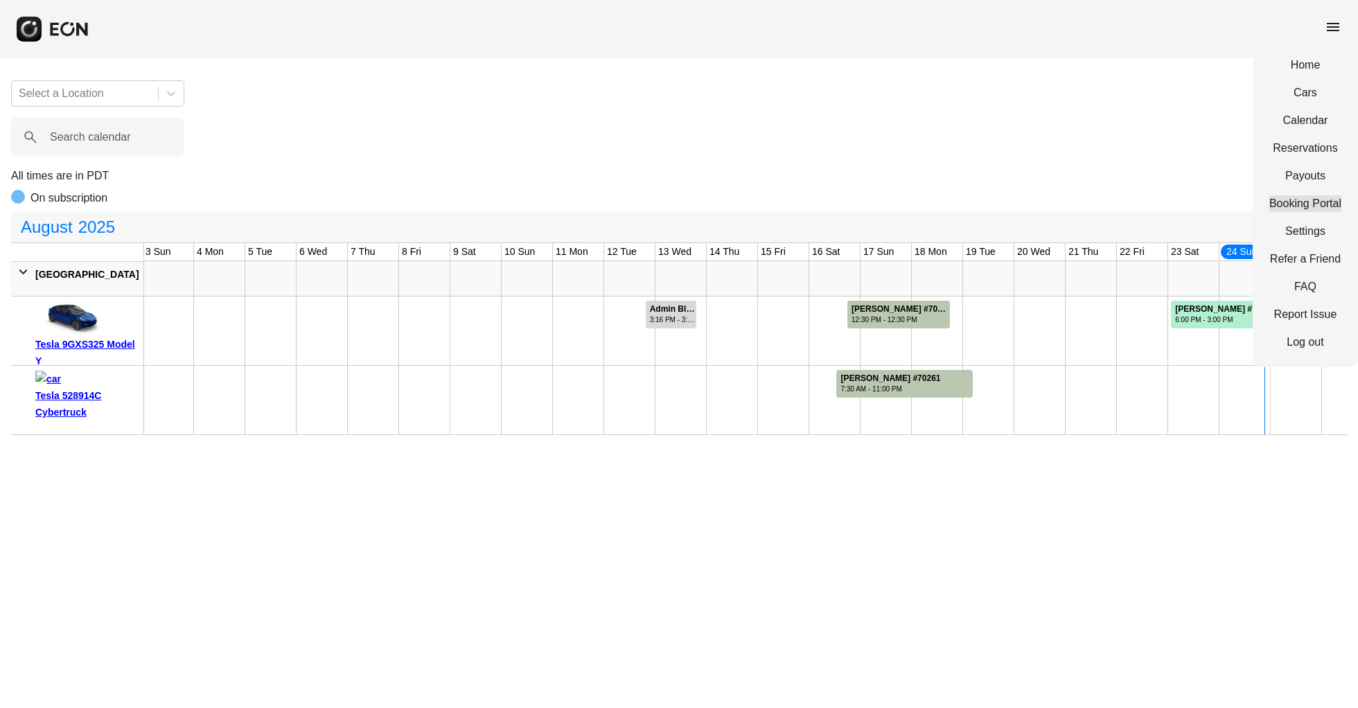
click at [1310, 200] on link "Booking Portal" at bounding box center [1305, 203] width 72 height 17
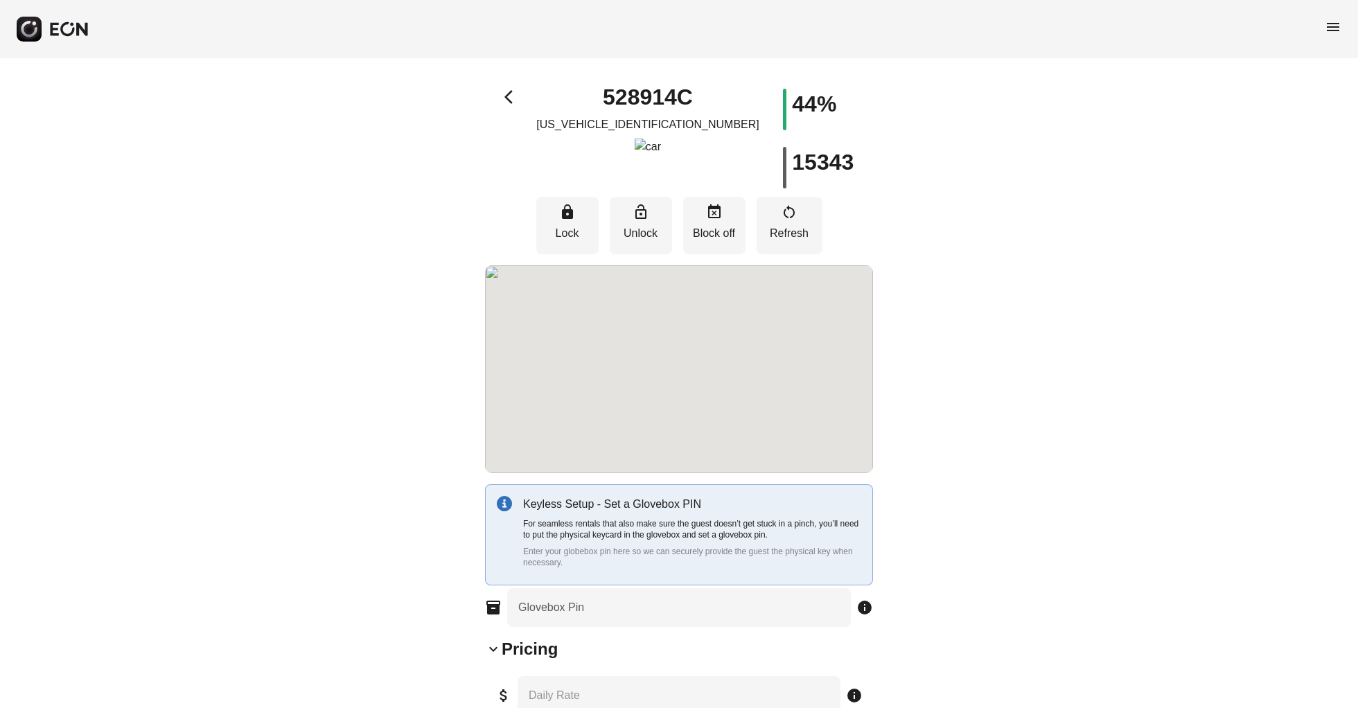
type Pin "****"
type Rate "***"
type \% "**"
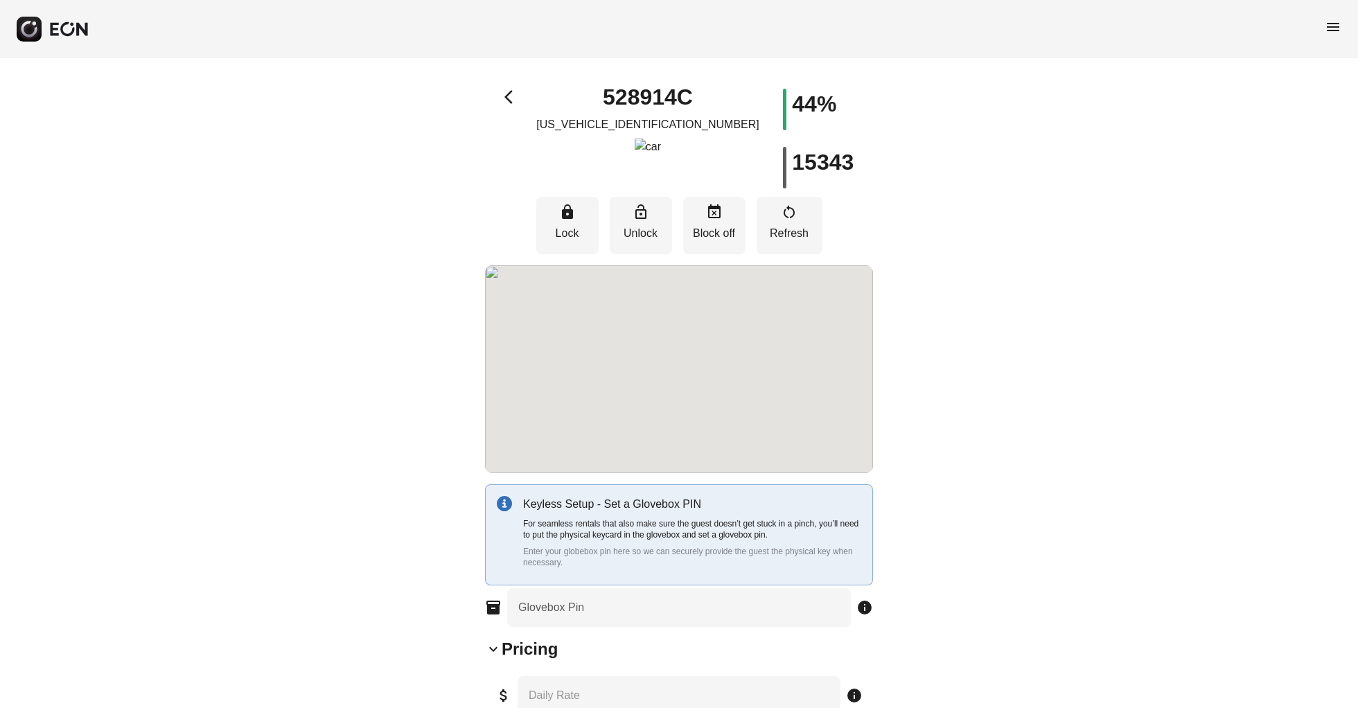
type Book "*"
type \(miles\) "***"
type input "**********"
type Plate "*******"
type Drive "****"
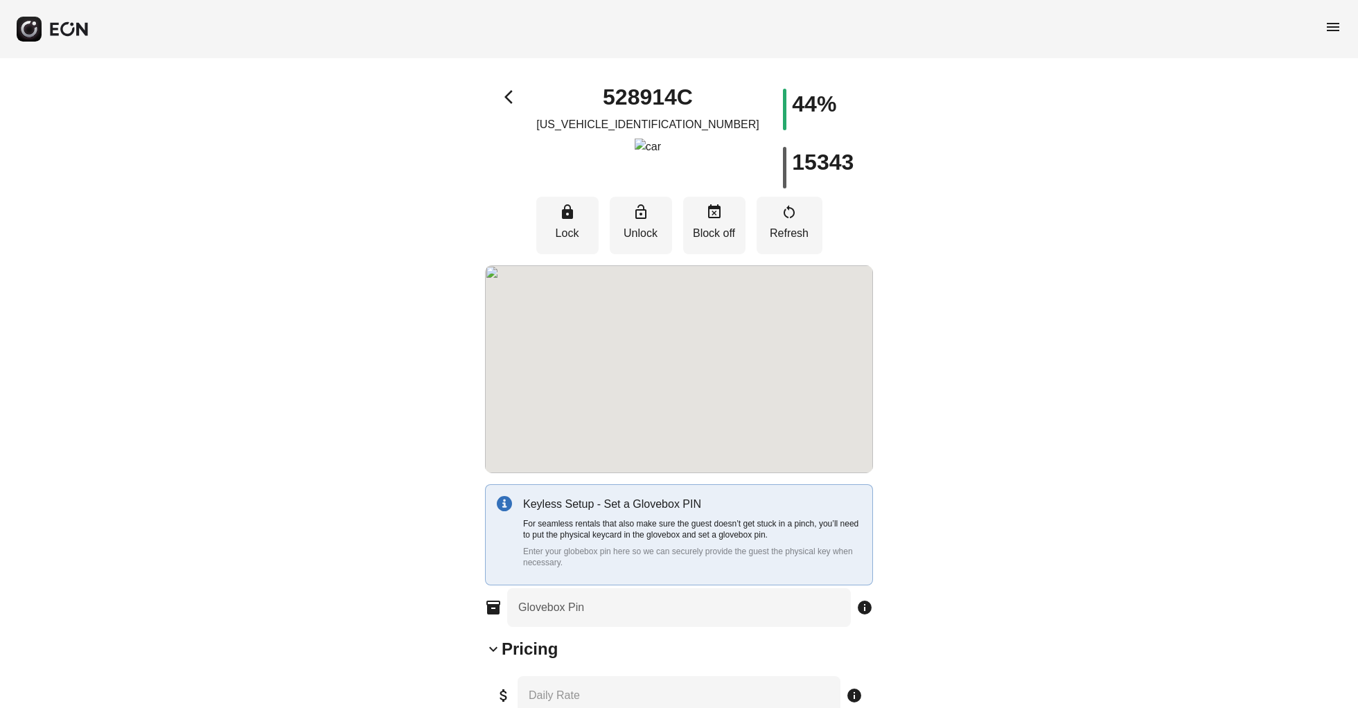
type Seats "*"
